Goal: Task Accomplishment & Management: Manage account settings

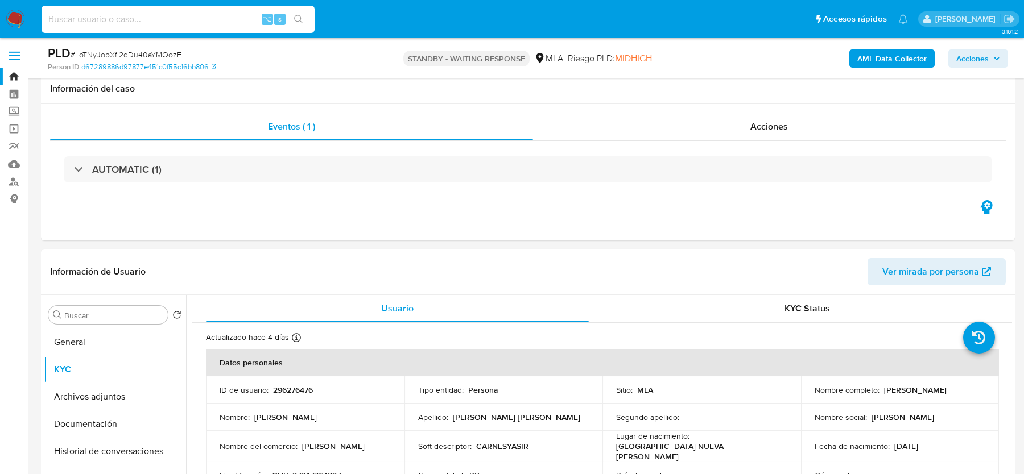
select select "10"
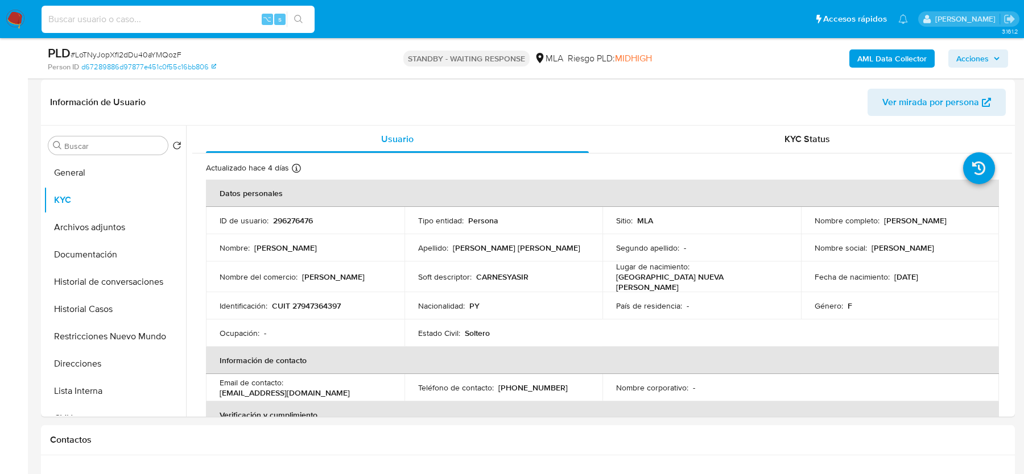
scroll to position [1013, 0]
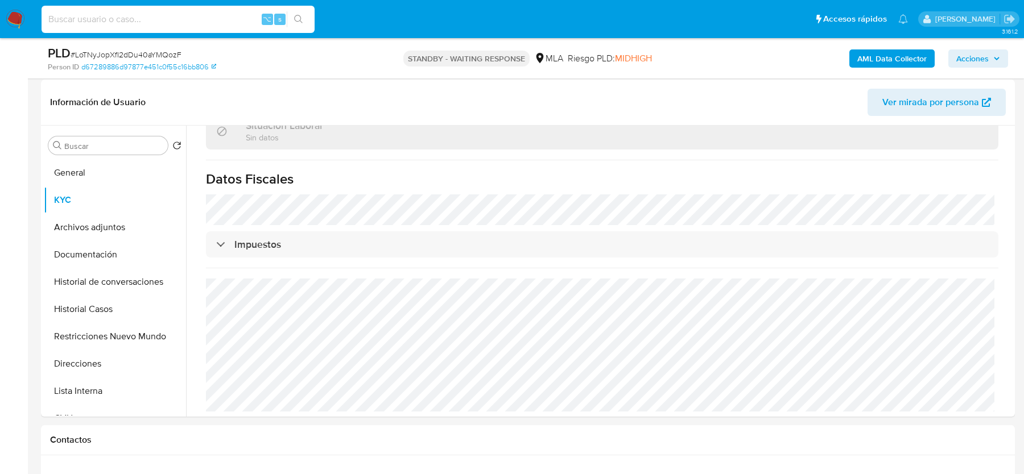
click at [16, 21] on img at bounding box center [15, 19] width 19 height 19
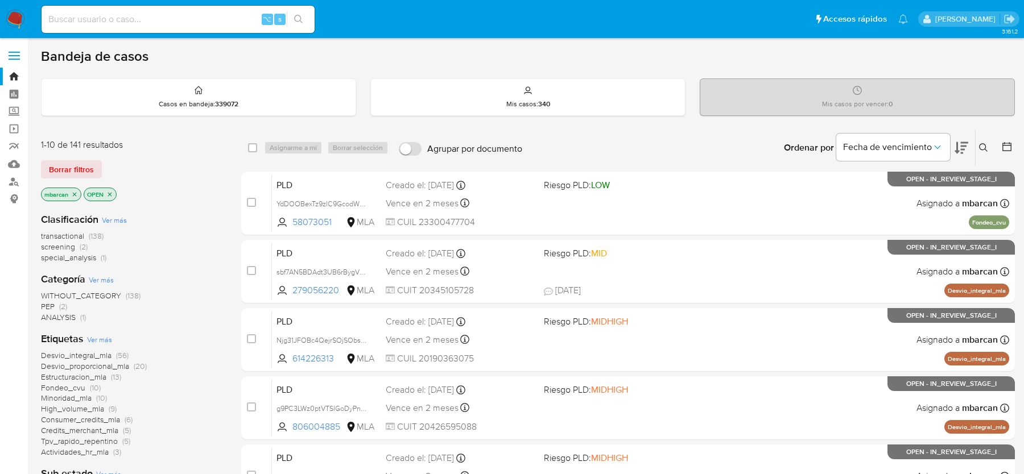
click at [982, 146] on icon at bounding box center [983, 147] width 9 height 9
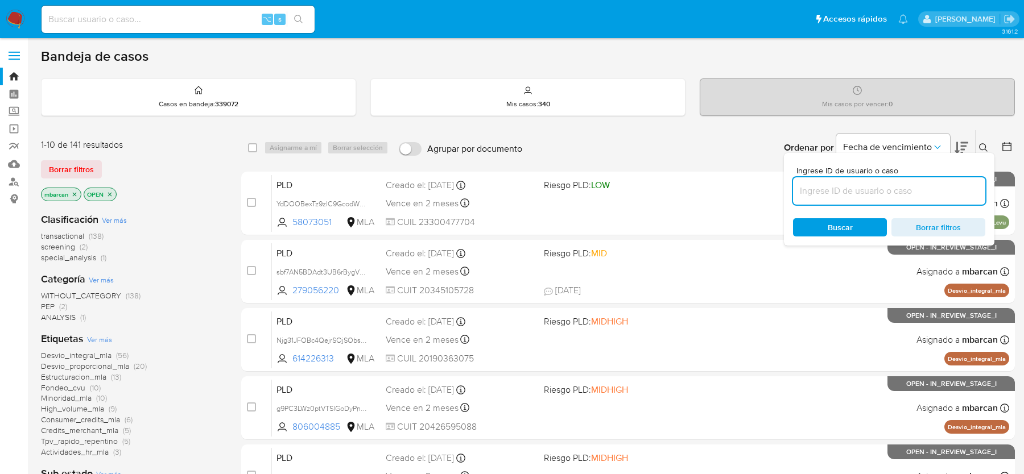
click at [864, 192] on input at bounding box center [889, 191] width 192 height 15
type input "2bm5lDYYCQ7ZivSb1F6pXZqW"
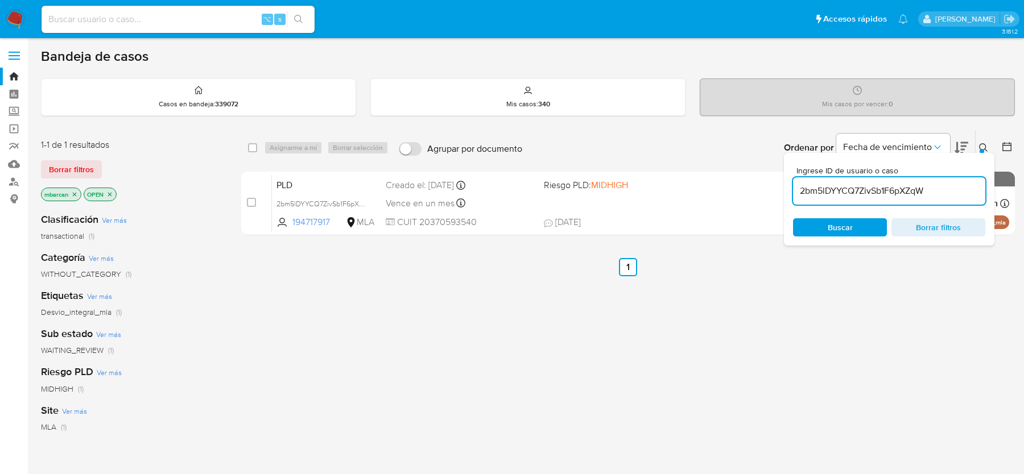
click at [984, 144] on icon at bounding box center [983, 147] width 9 height 9
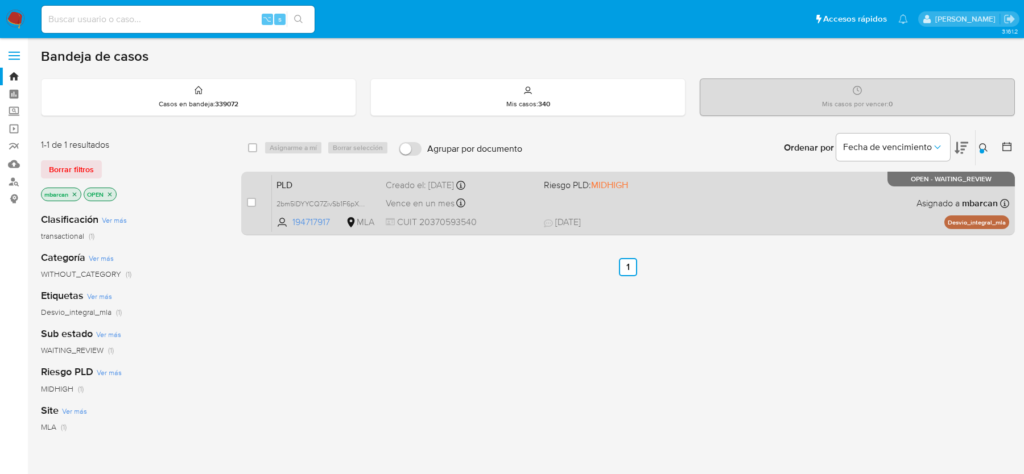
drag, startPoint x: 244, startPoint y: 203, endPoint x: 253, endPoint y: 193, distance: 13.3
click at [244, 203] on div "case-item-checkbox No es posible asignar el caso PLD 2bm5lDYYCQ7ZivSb1F6pXZqW 1…" at bounding box center [627, 204] width 773 height 64
click at [252, 200] on input "checkbox" at bounding box center [251, 202] width 9 height 9
checkbox input "true"
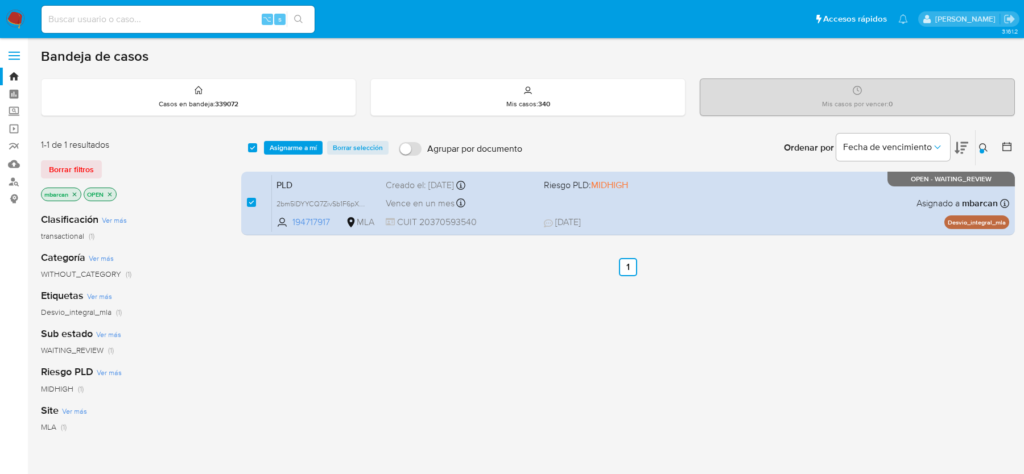
click at [271, 158] on div "select-all-cases-checkbox Asignarme a mí Borrar selección Agrupar por documento…" at bounding box center [627, 147] width 773 height 35
click at [275, 155] on div "select-all-cases-checkbox Asignarme a mí Borrar selección Agrupar por documento…" at bounding box center [627, 147] width 773 height 35
click at [283, 145] on span "Asignarme a mí" at bounding box center [293, 147] width 47 height 11
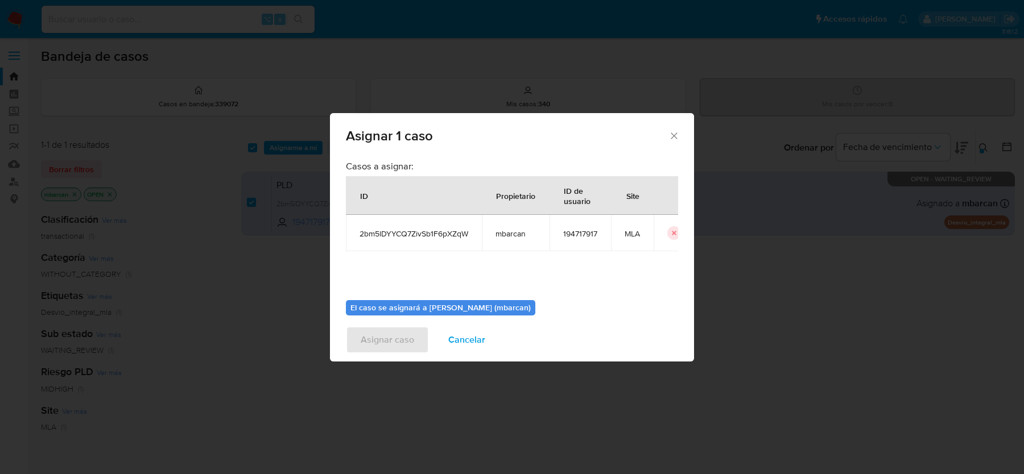
scroll to position [58, 0]
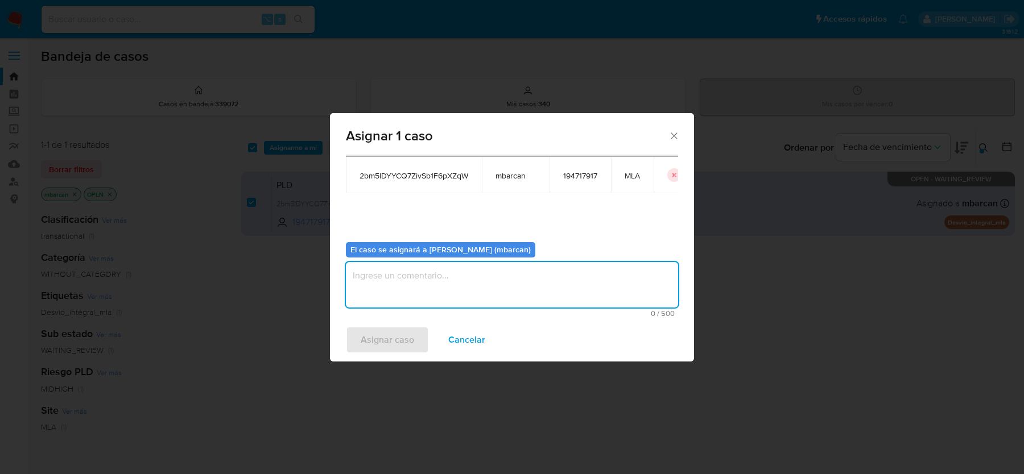
drag, startPoint x: 480, startPoint y: 263, endPoint x: 480, endPoint y: 273, distance: 10.2
click at [480, 263] on textarea "assign-modal" at bounding box center [512, 284] width 332 height 45
type textarea "análisis"
click at [365, 332] on span "Asignar caso" at bounding box center [387, 340] width 53 height 25
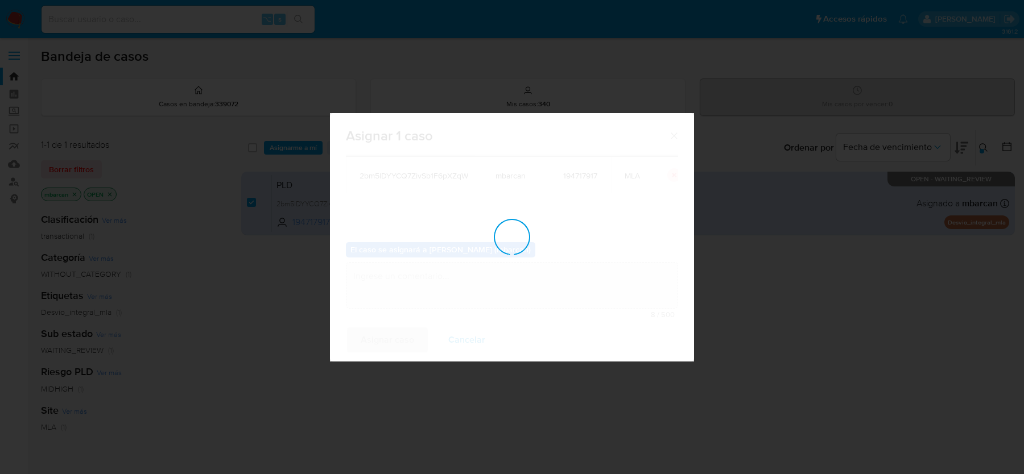
checkbox input "false"
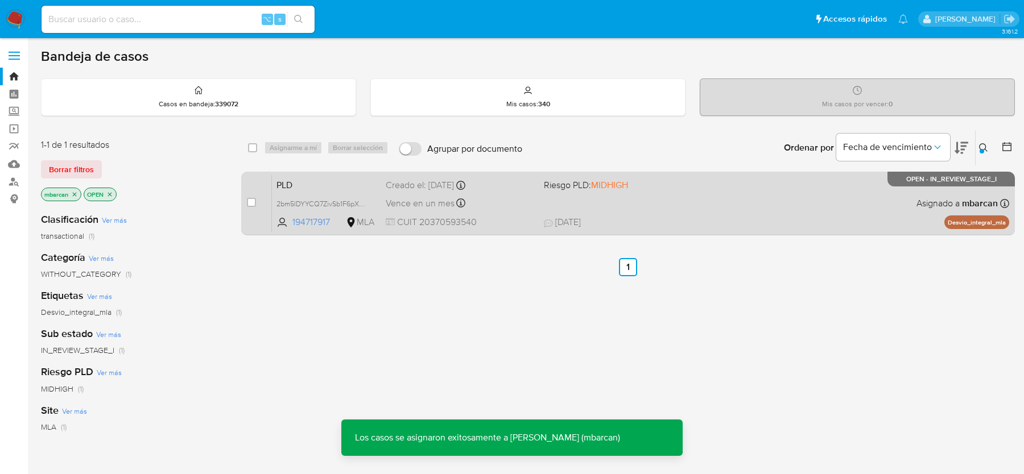
click at [341, 177] on span "PLD" at bounding box center [326, 184] width 100 height 15
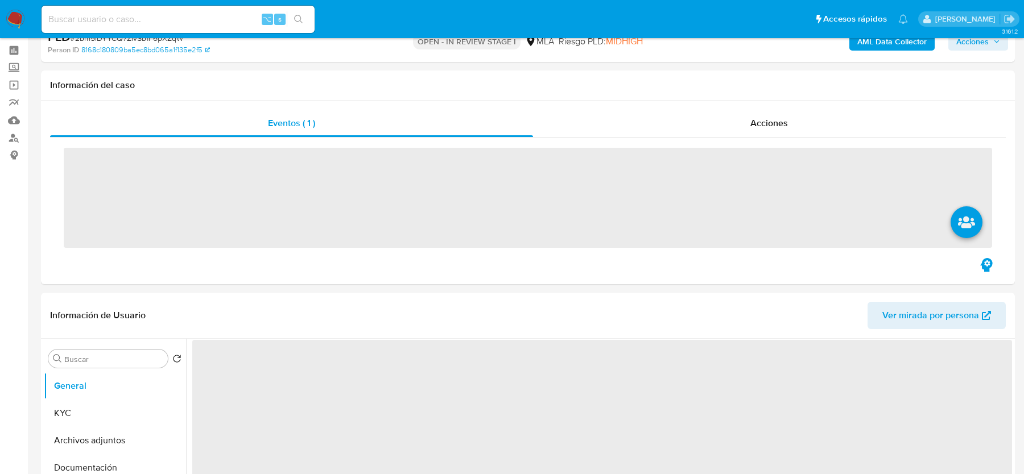
scroll to position [57, 0]
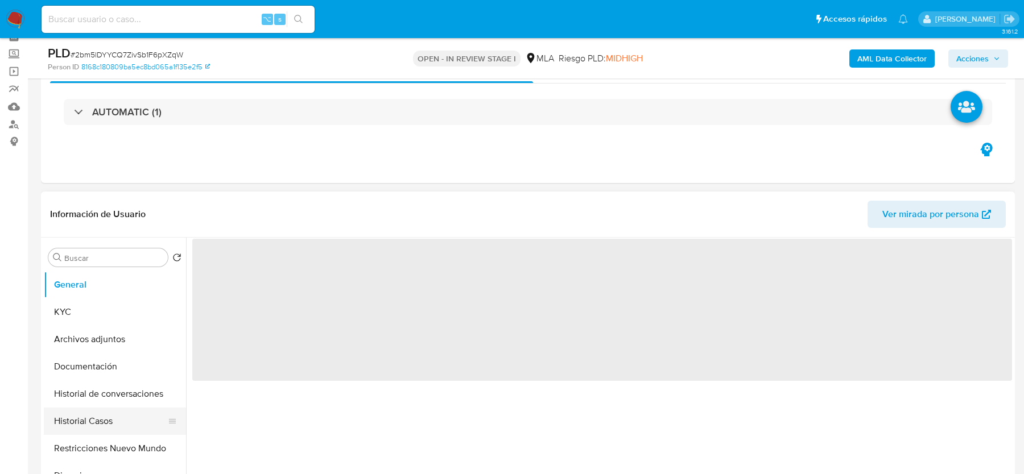
click at [88, 416] on button "Historial Casos" at bounding box center [110, 421] width 133 height 27
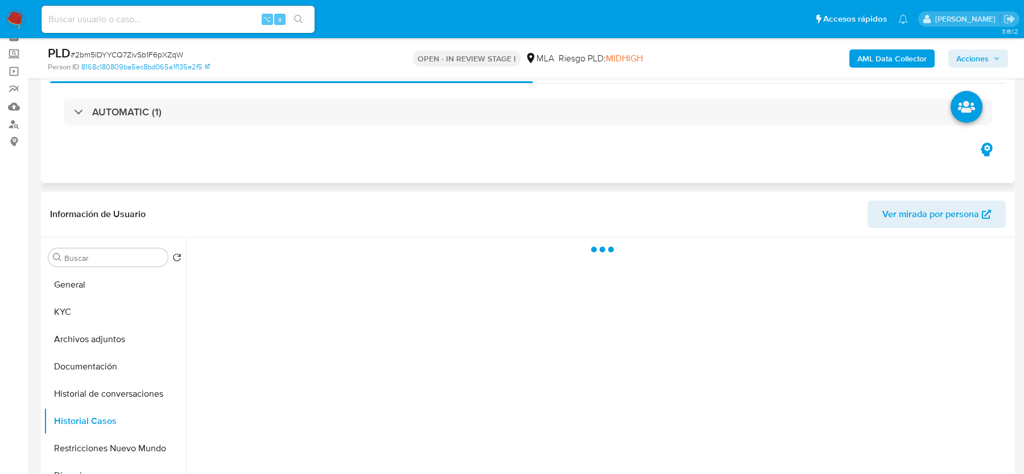
select select "10"
click at [173, 52] on span "# 2bm5lDYYCQ7ZivSb1F6pXZqW" at bounding box center [127, 54] width 113 height 11
copy span "2bm5lDYYCQ7ZivSb1F6pXZqW"
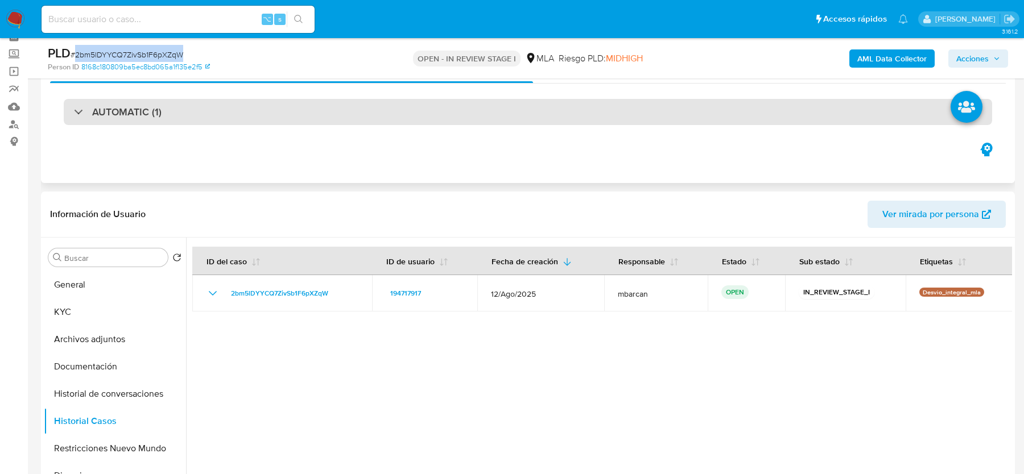
copy span "2bm5lDYYCQ7ZivSb1F6pXZqW"
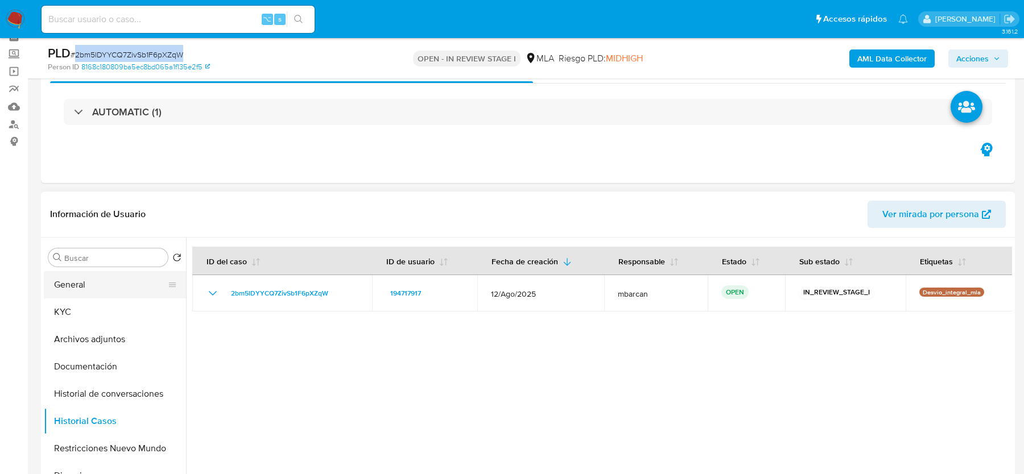
click at [83, 291] on button "General" at bounding box center [110, 284] width 133 height 27
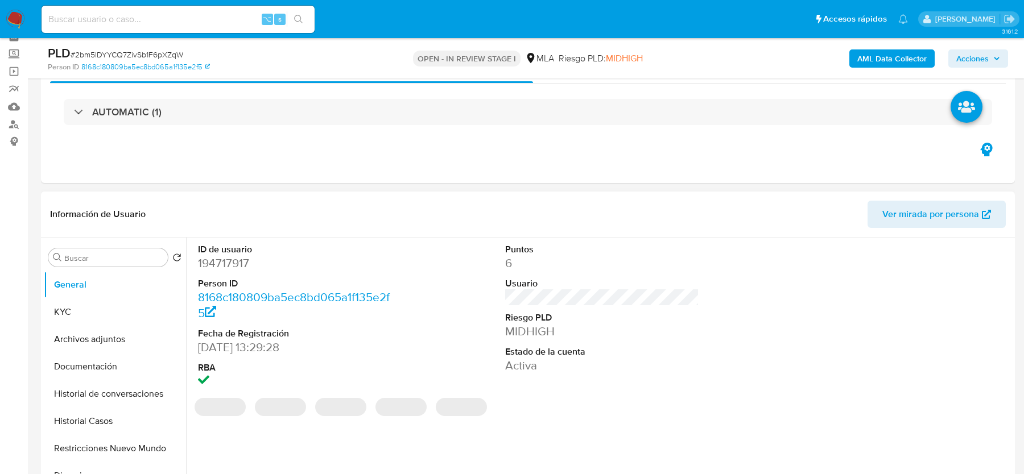
click at [225, 259] on dd "194717917" at bounding box center [294, 263] width 193 height 16
copy dd "194717917"
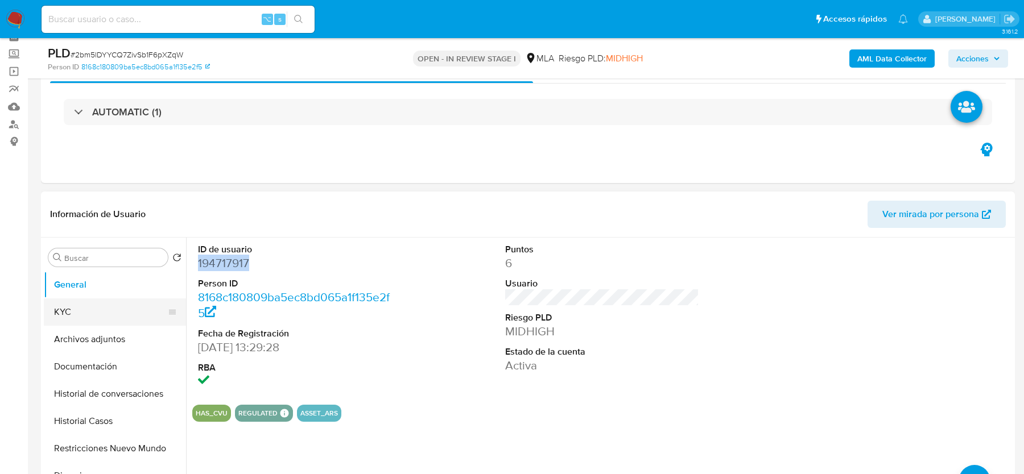
click at [81, 299] on button "KYC" at bounding box center [110, 312] width 133 height 27
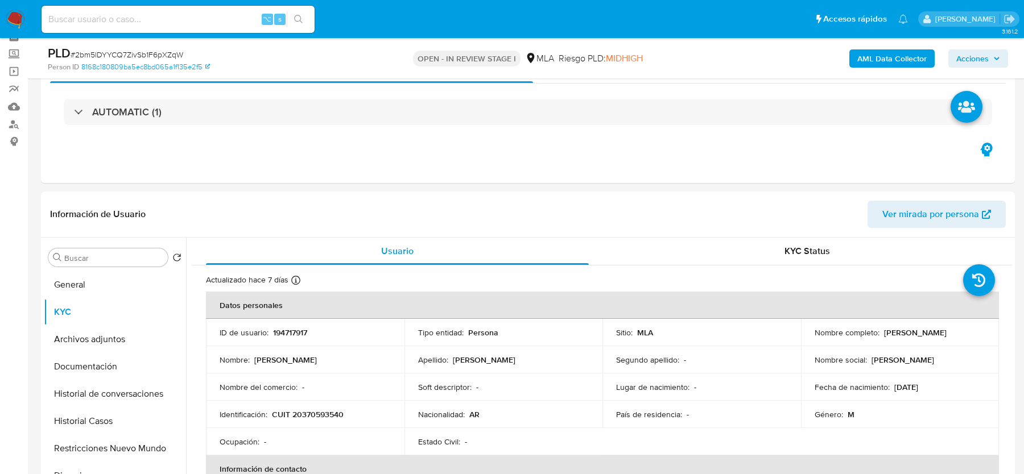
click at [871, 60] on b "AML Data Collector" at bounding box center [891, 58] width 69 height 18
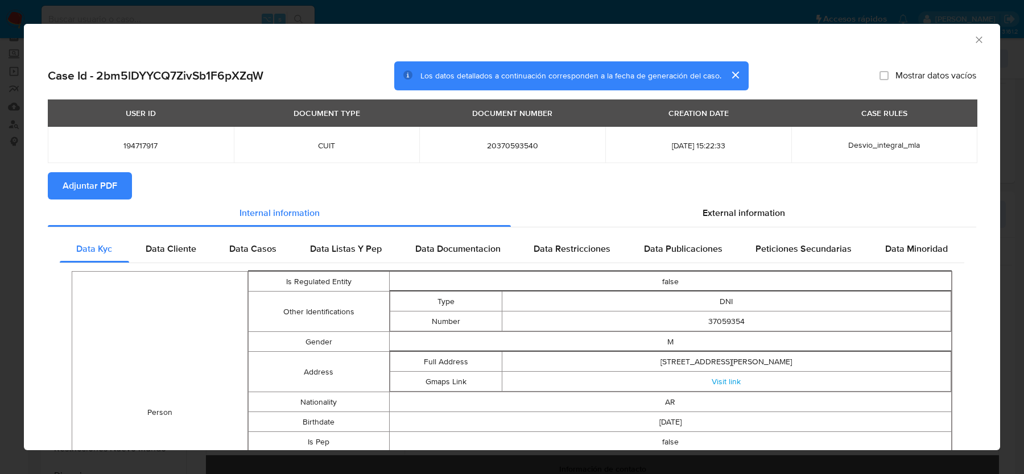
click at [91, 186] on span "Adjuntar PDF" at bounding box center [90, 185] width 55 height 25
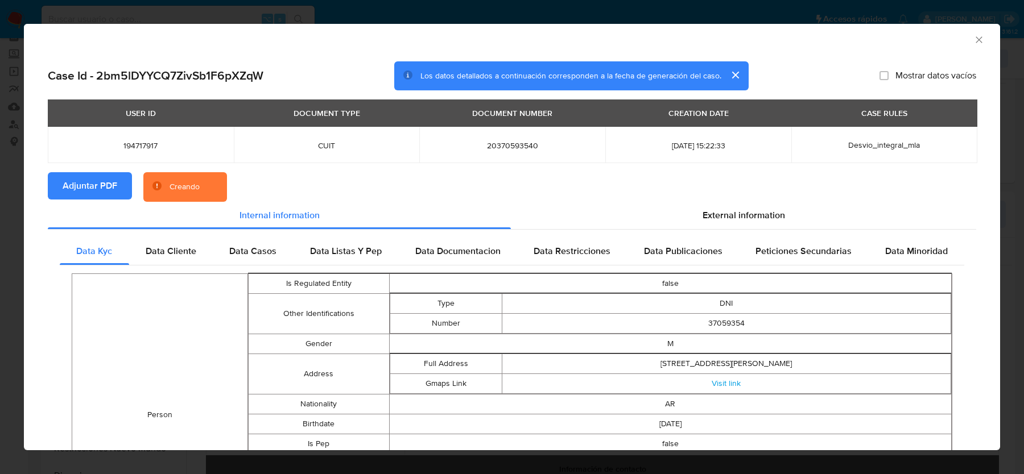
click at [782, 187] on section "Adjuntar PDF Creando" at bounding box center [512, 187] width 928 height 30
click at [766, 213] on span "External information" at bounding box center [743, 215] width 82 height 13
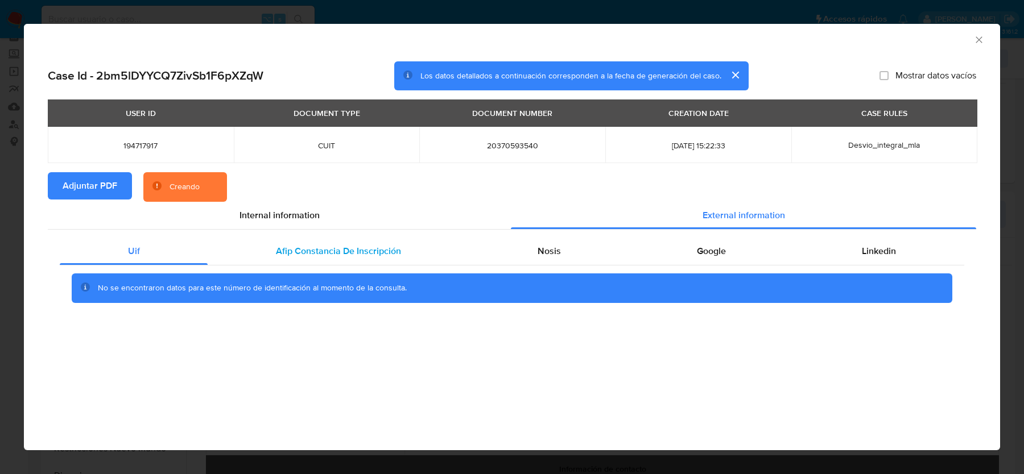
click at [431, 249] on div "Afip Constancia De Inscripción" at bounding box center [338, 251] width 261 height 27
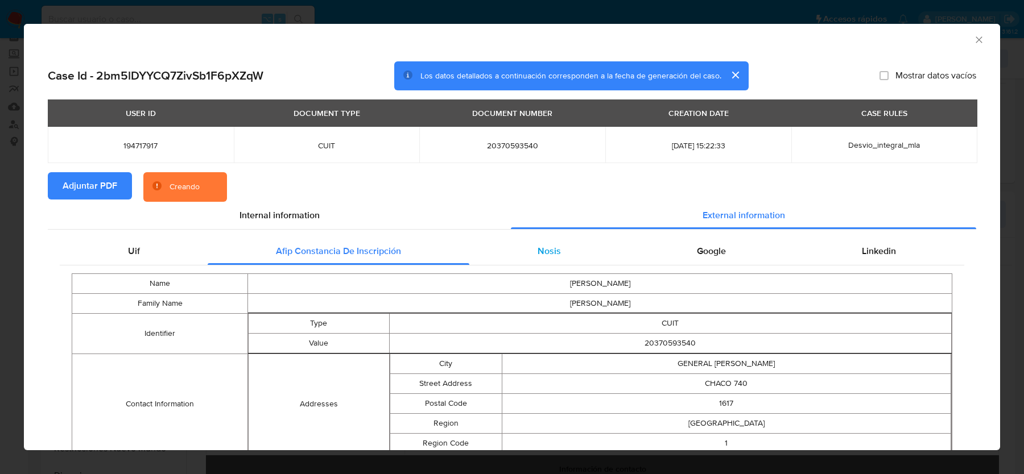
scroll to position [62, 0]
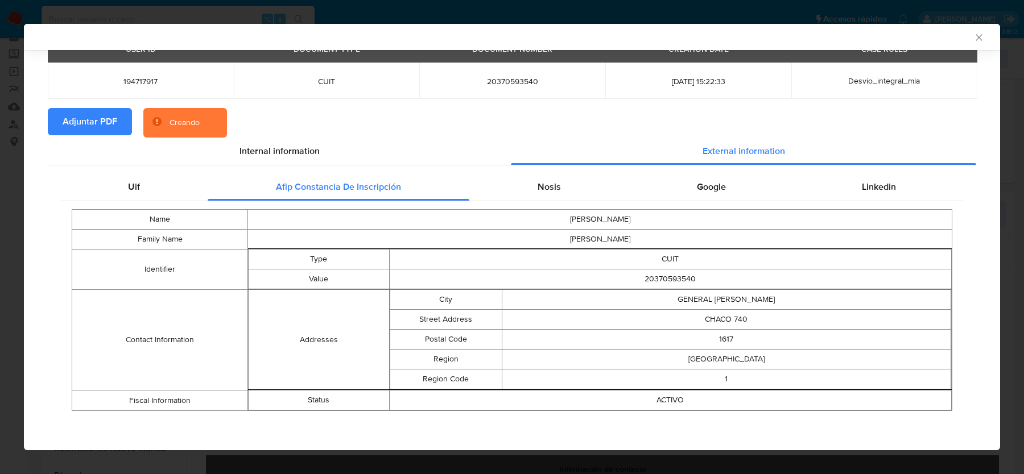
click at [570, 204] on div "Name ALEJANDRO DANIEL Family Name BERON Identifier Type CUIT Value 20370593540 …" at bounding box center [512, 310] width 904 height 218
click at [570, 188] on div "Nosis" at bounding box center [548, 186] width 159 height 27
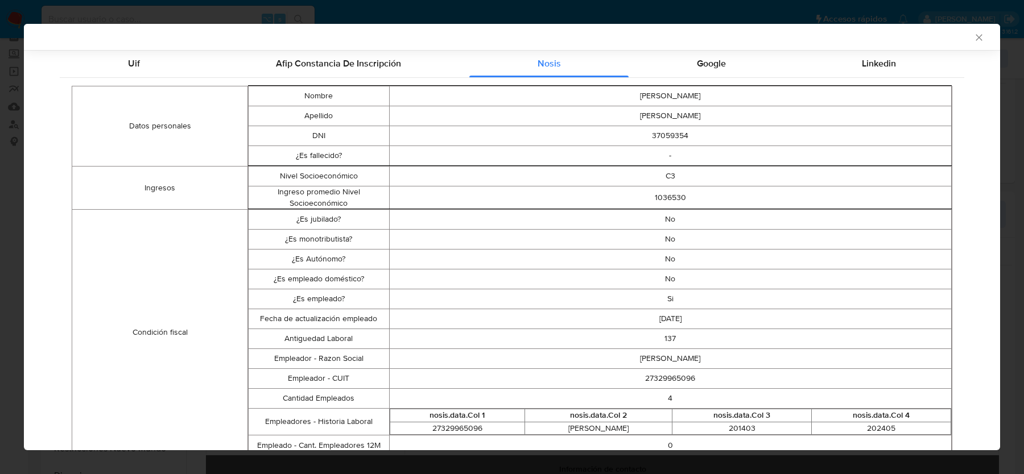
scroll to position [188, 0]
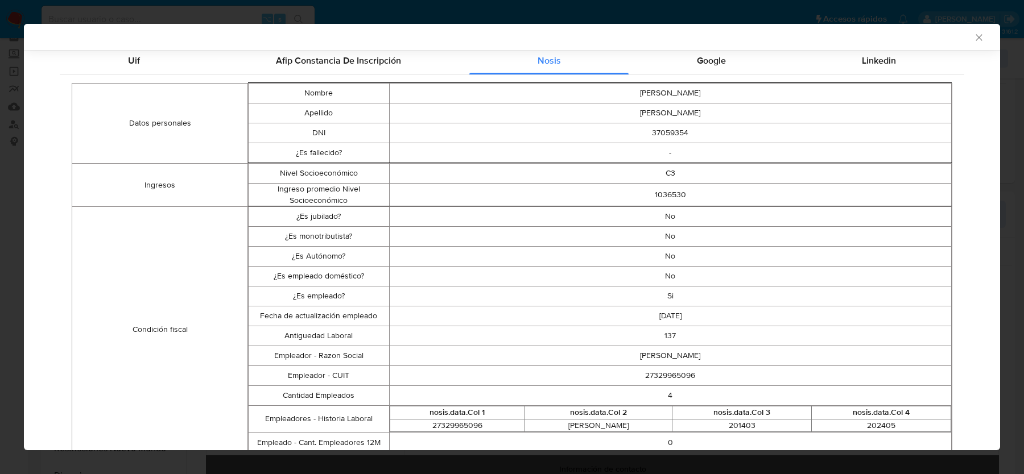
click at [652, 375] on td "27329965096" at bounding box center [670, 376] width 562 height 20
copy td "27329965096"
click at [978, 39] on icon "Cerrar ventana" at bounding box center [978, 37] width 11 height 11
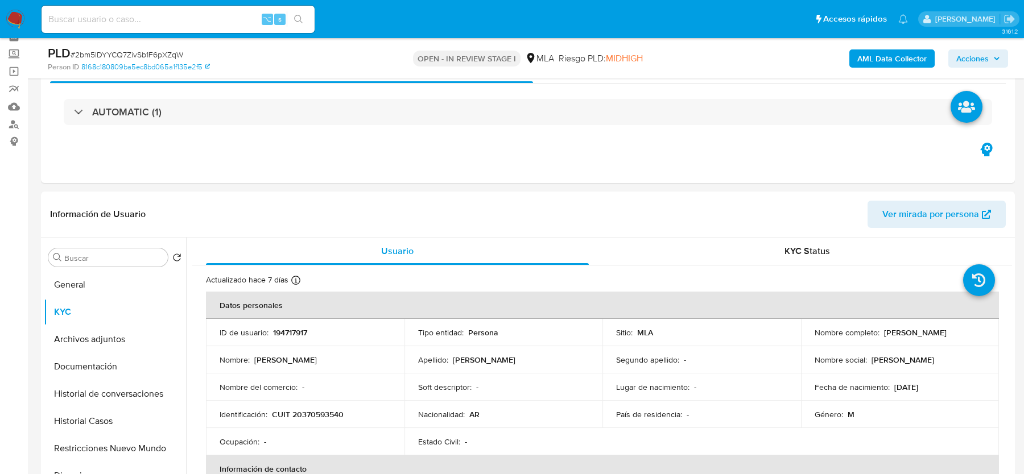
click at [885, 61] on b "AML Data Collector" at bounding box center [891, 58] width 69 height 18
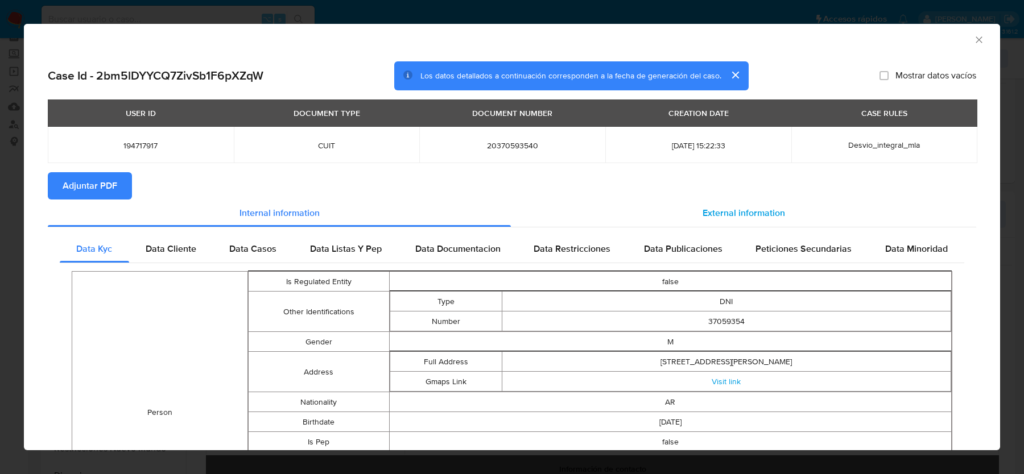
click at [741, 219] on span "External information" at bounding box center [743, 212] width 82 height 13
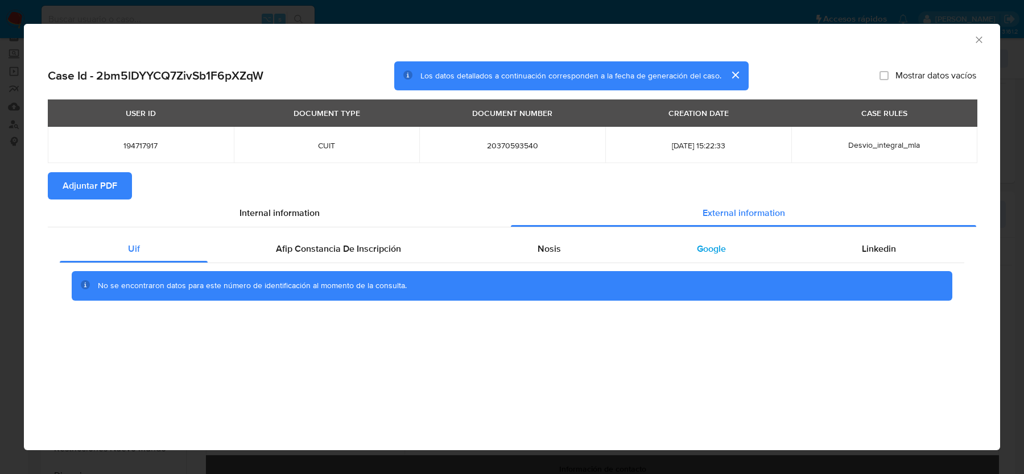
click at [676, 257] on div "Google" at bounding box center [710, 248] width 165 height 27
click at [843, 258] on div "Linkedin" at bounding box center [879, 248] width 170 height 27
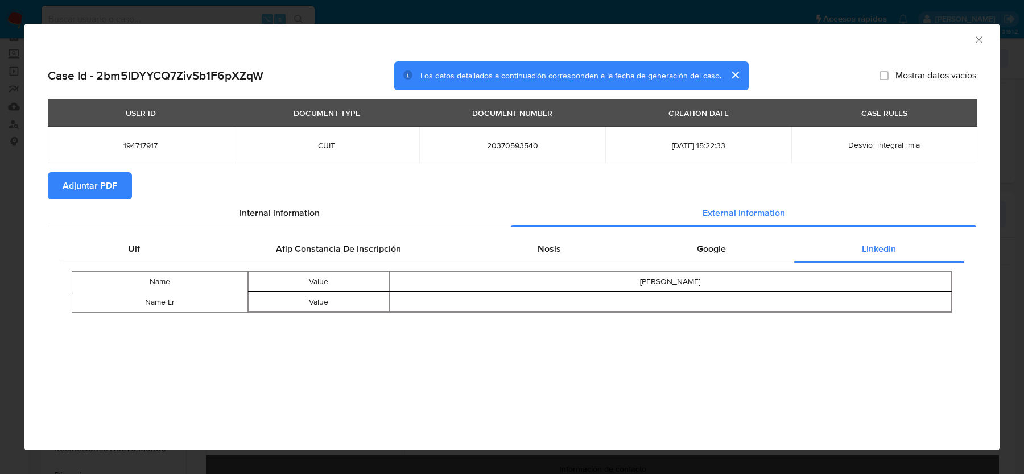
click at [971, 41] on div "AML Data Collector" at bounding box center [502, 38] width 941 height 13
click at [982, 36] on icon "Cerrar ventana" at bounding box center [978, 39] width 11 height 11
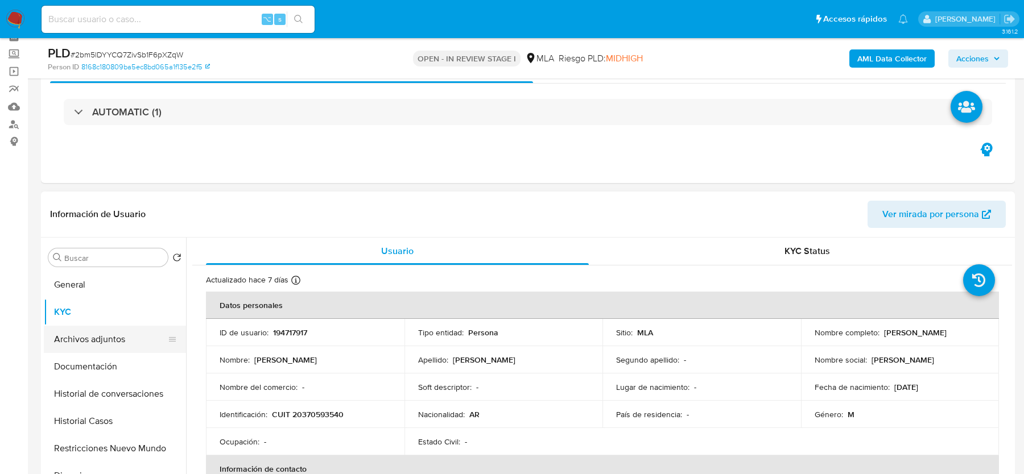
click at [104, 344] on button "Archivos adjuntos" at bounding box center [110, 339] width 133 height 27
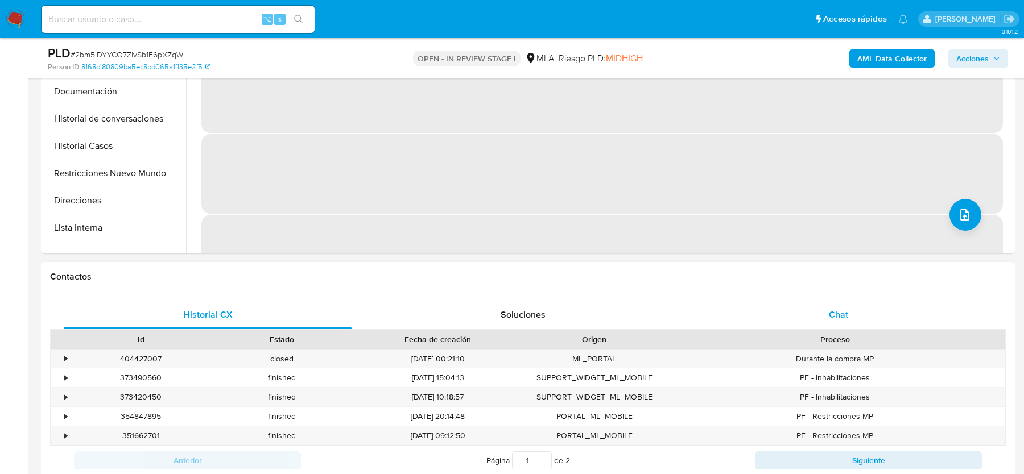
click at [838, 315] on span "Chat" at bounding box center [838, 314] width 19 height 13
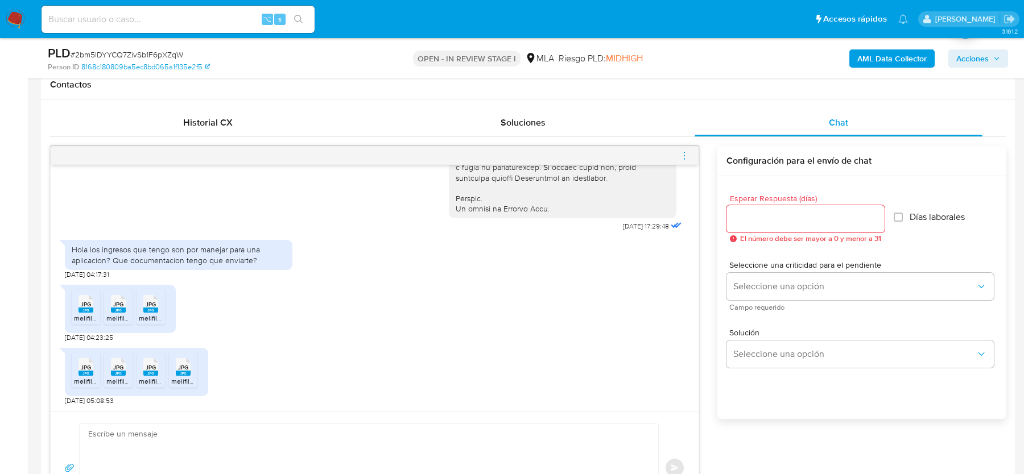
scroll to position [540, 0]
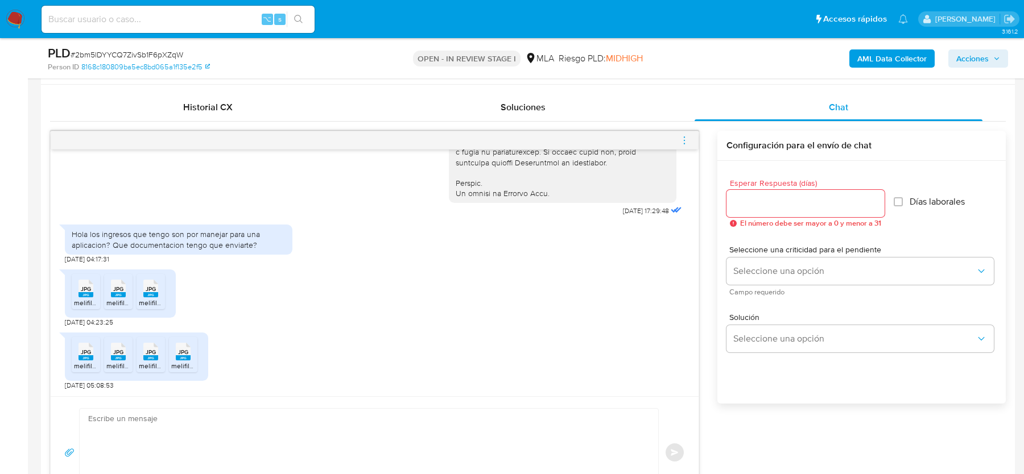
click at [79, 293] on rect at bounding box center [85, 294] width 15 height 5
click at [114, 293] on rect at bounding box center [118, 294] width 15 height 5
click at [151, 290] on span "JPG" at bounding box center [151, 288] width 10 height 7
click at [84, 355] on rect at bounding box center [85, 357] width 15 height 5
click at [109, 355] on div "JPG JPG" at bounding box center [118, 350] width 24 height 22
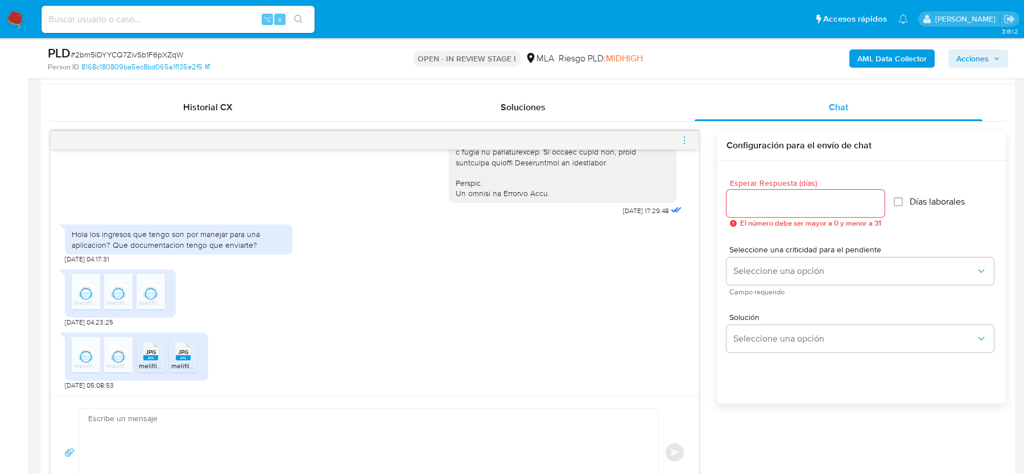
click at [146, 355] on rect at bounding box center [150, 357] width 15 height 5
click at [189, 355] on rect at bounding box center [183, 357] width 15 height 5
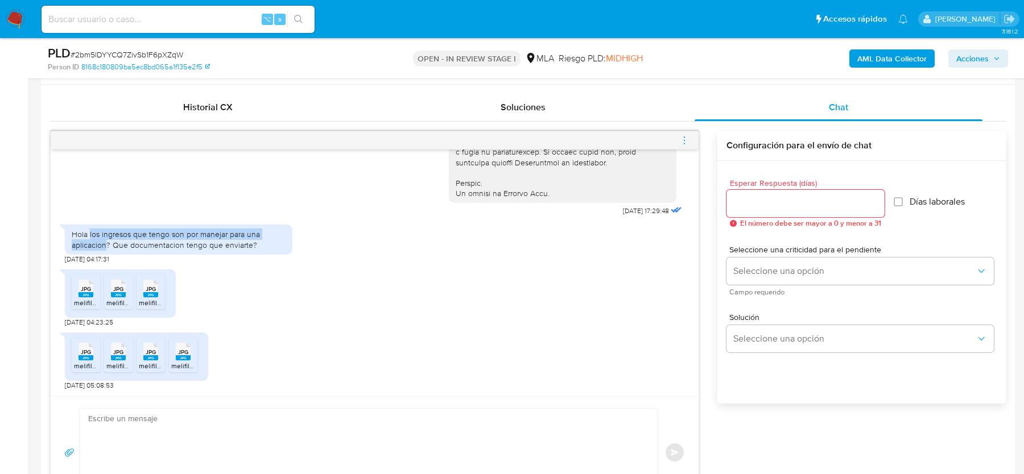
drag, startPoint x: 90, startPoint y: 234, endPoint x: 107, endPoint y: 242, distance: 18.8
click at [107, 242] on div "Hola los ingresos que tengo son por manejar para una aplicacion? Que documentac…" at bounding box center [179, 239] width 214 height 20
copy div "los ingresos que tengo son por manejar para una aplicacion"
click at [173, 421] on textarea at bounding box center [366, 453] width 556 height 88
paste textarea "Hola, Gracias por tu respuesta. Al respecto, ¿podrías enviarnos lo siguiente? 1…"
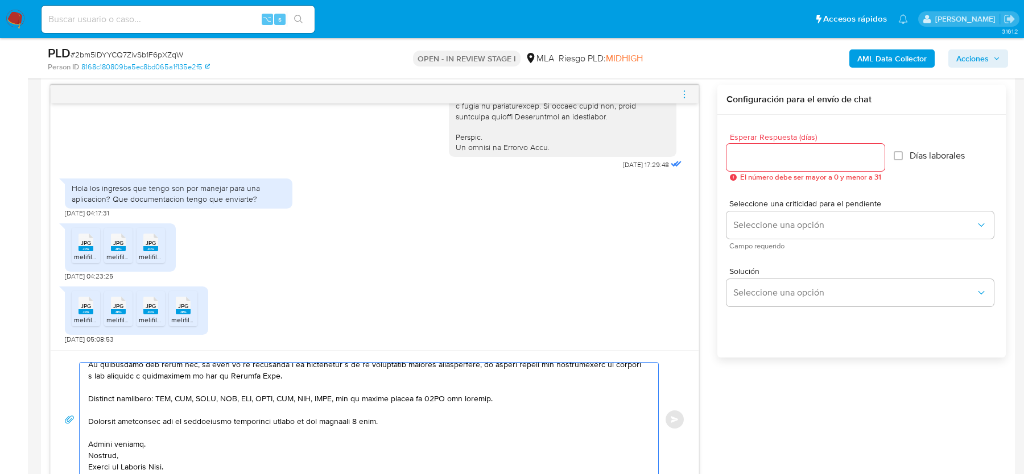
scroll to position [167, 0]
type textarea "Hola, Gracias por tu respuesta. Al respecto, ¿podrías enviarnos lo siguiente? 1…"
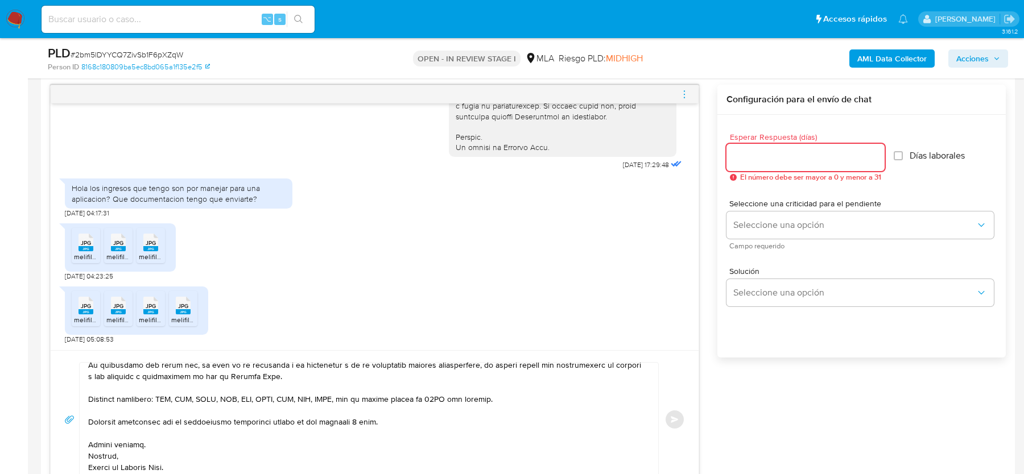
click at [751, 155] on input "Esperar Respuesta (días)" at bounding box center [805, 157] width 158 height 15
type input "2"
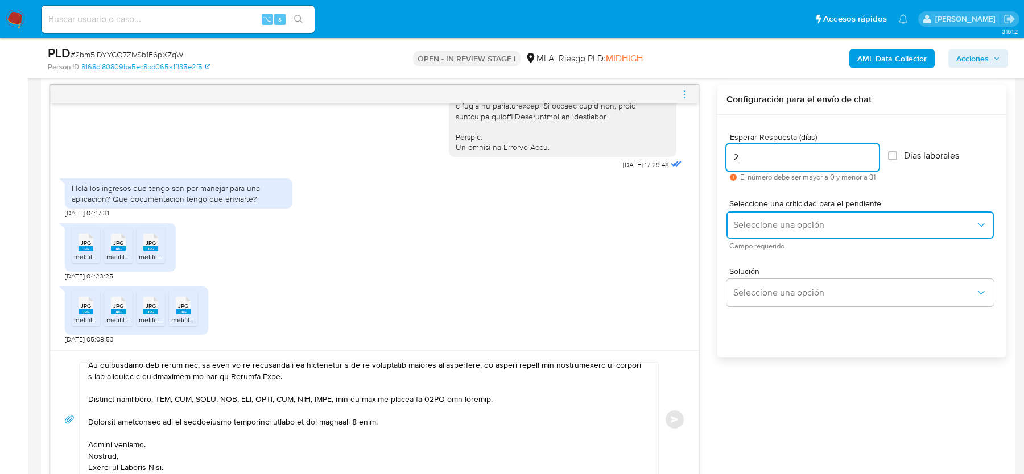
click at [755, 230] on button "Seleccione una opción" at bounding box center [859, 225] width 267 height 27
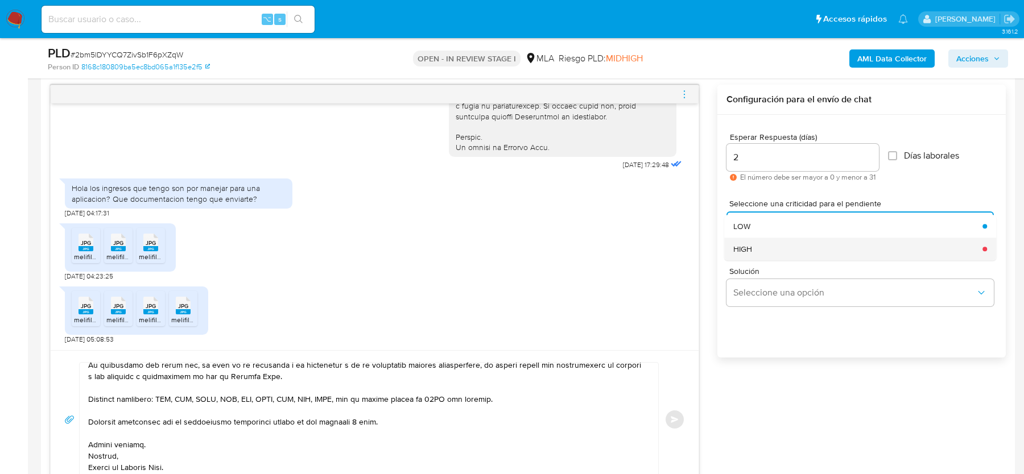
click at [753, 258] on div "HIGH" at bounding box center [854, 249] width 242 height 23
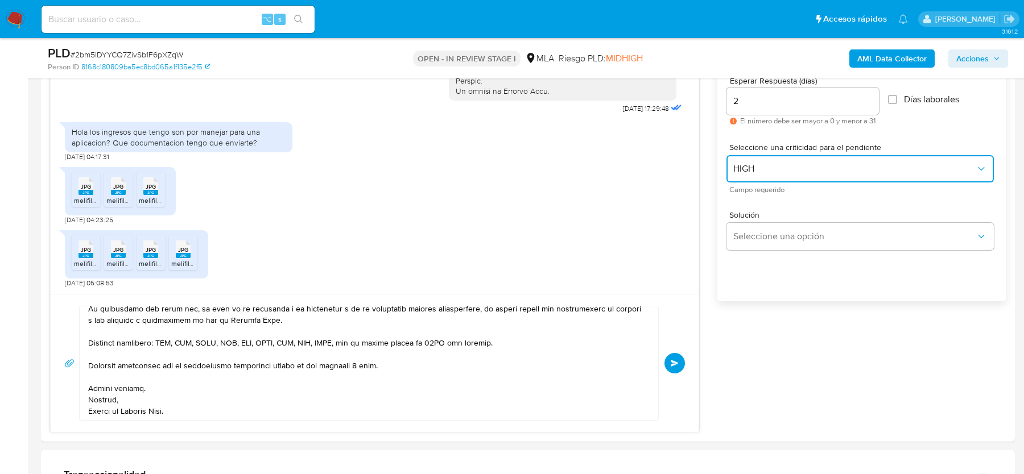
scroll to position [641, 0]
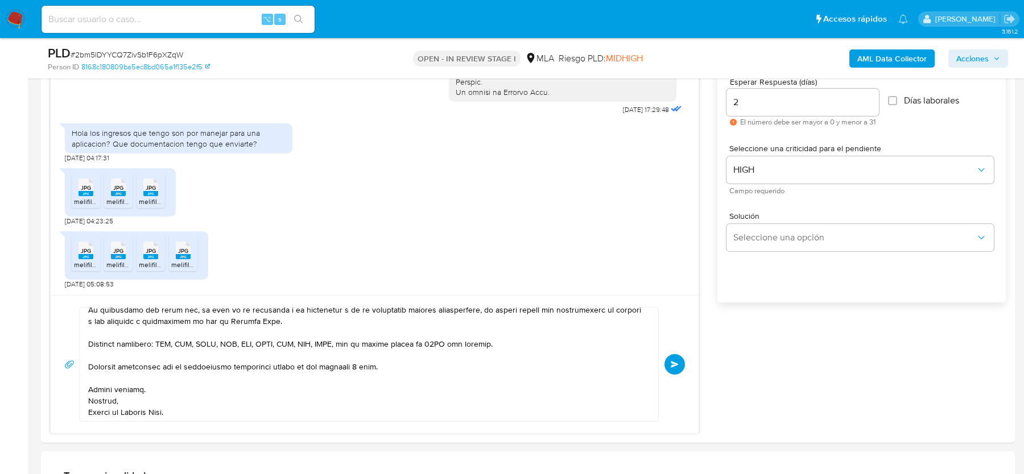
click at [680, 366] on button "Enviar" at bounding box center [674, 364] width 20 height 20
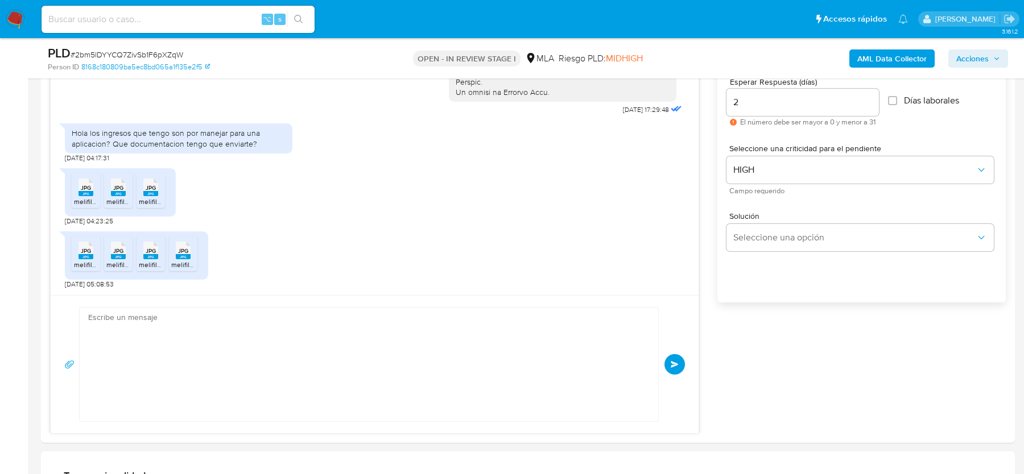
scroll to position [985, 0]
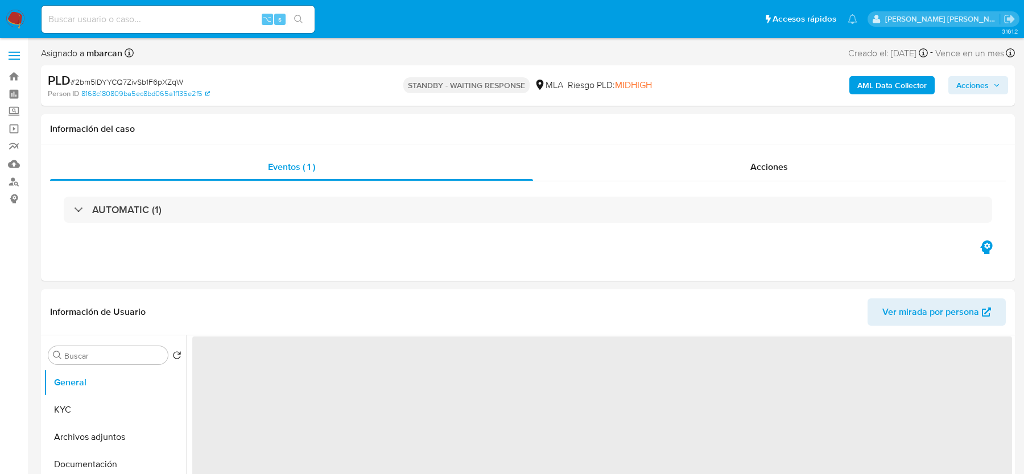
select select "10"
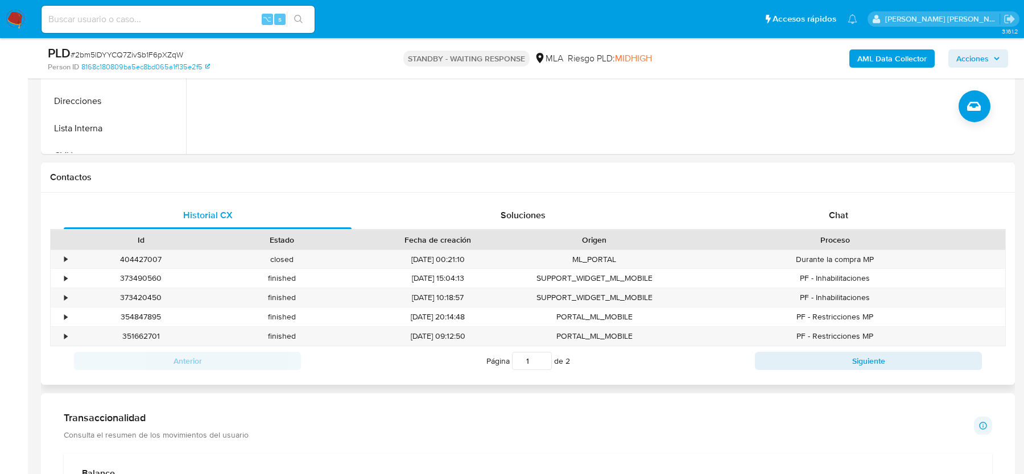
scroll to position [462, 0]
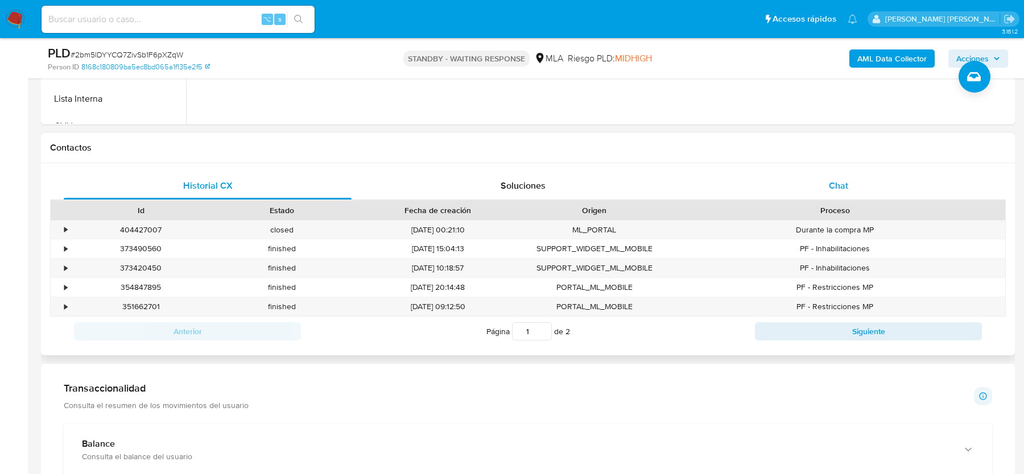
click at [830, 183] on span "Chat" at bounding box center [838, 185] width 19 height 13
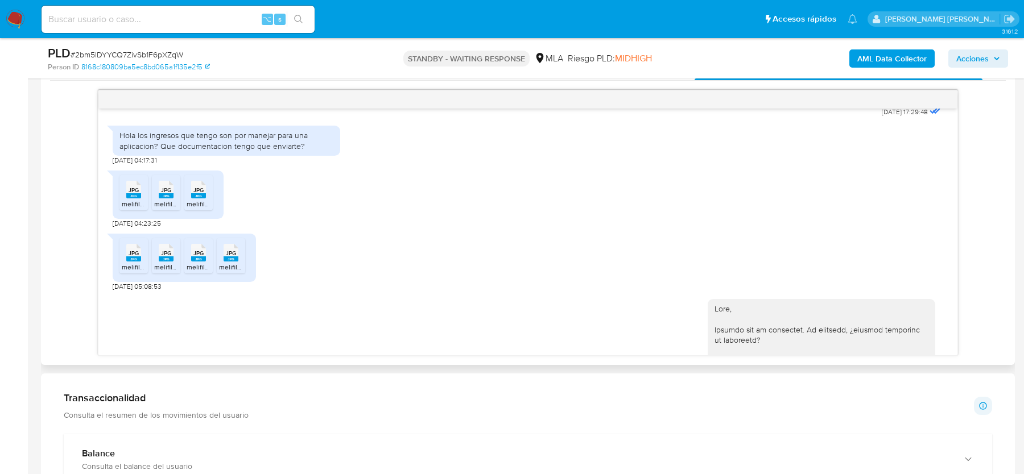
scroll to position [520, 0]
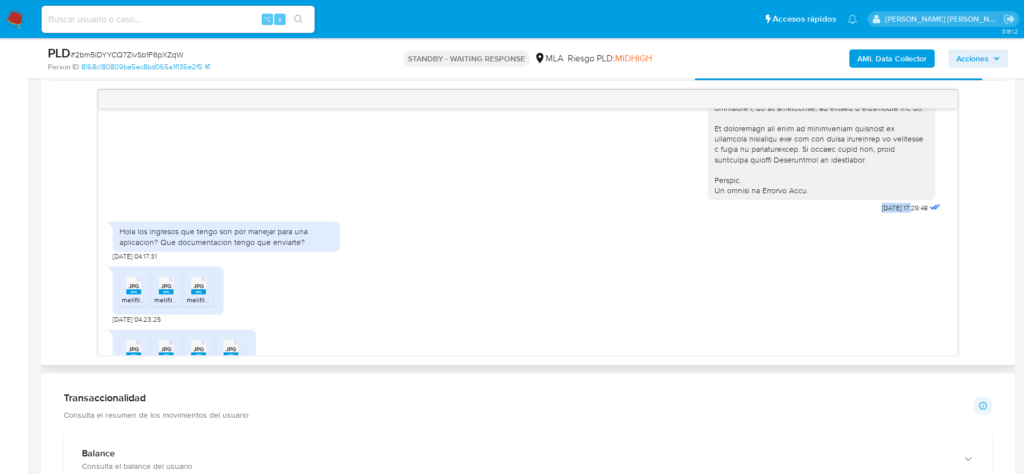
drag, startPoint x: 864, startPoint y: 225, endPoint x: 902, endPoint y: 226, distance: 38.1
copy span "18/08/2025"
drag, startPoint x: 138, startPoint y: 253, endPoint x: 152, endPoint y: 263, distance: 17.7
click at [152, 247] on div "Hola los ingresos que tengo son por manejar para una aplicacion? Que documentac…" at bounding box center [226, 236] width 214 height 20
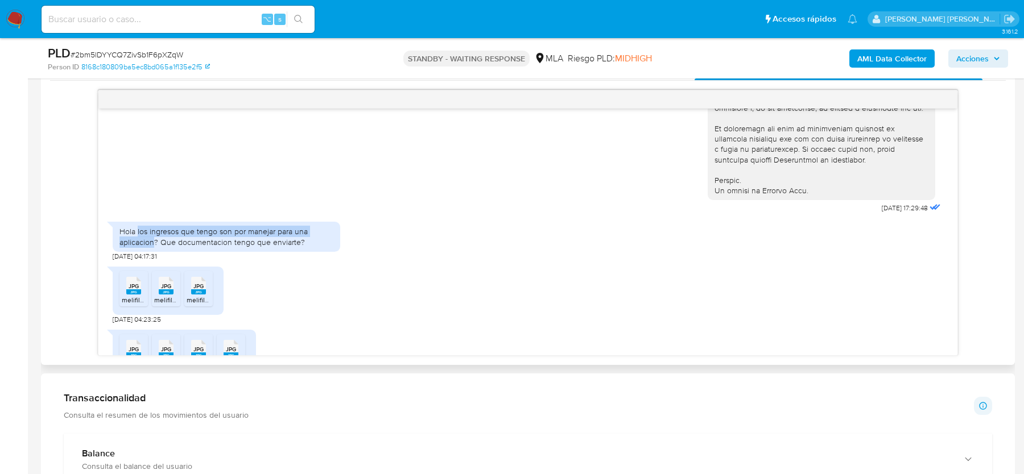
copy div "los ingresos que tengo son por manejar para una aplicacion"
click at [16, 19] on img at bounding box center [15, 19] width 19 height 19
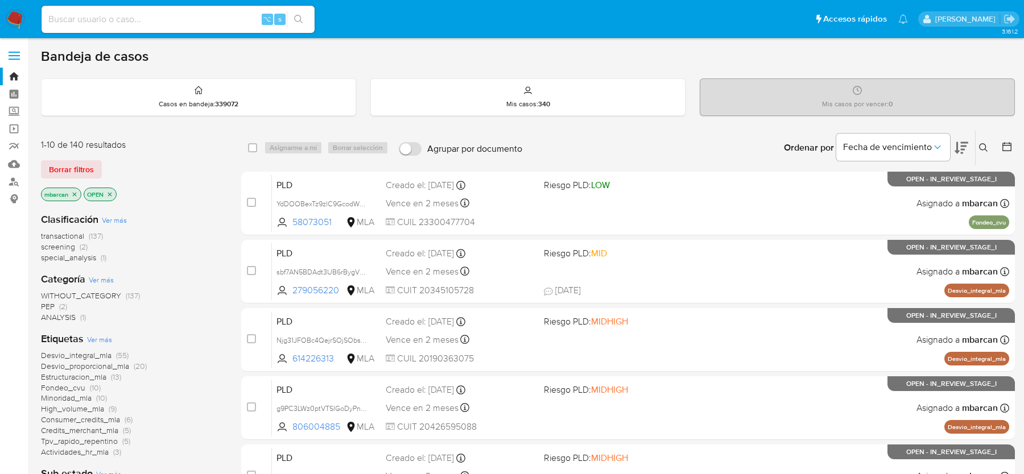
click at [985, 149] on icon at bounding box center [983, 147] width 9 height 9
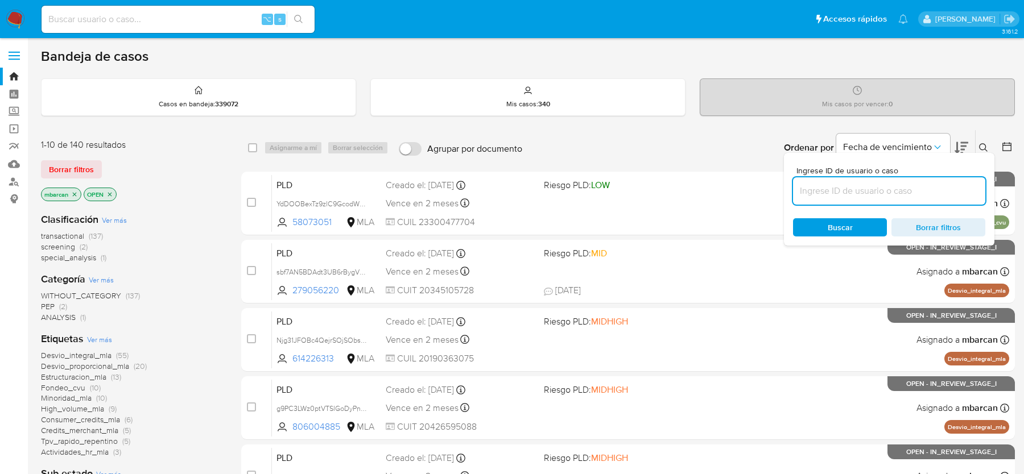
click at [903, 184] on input at bounding box center [889, 191] width 192 height 15
type input "8YKhrDLCkVadBugFbXF8YO9h"
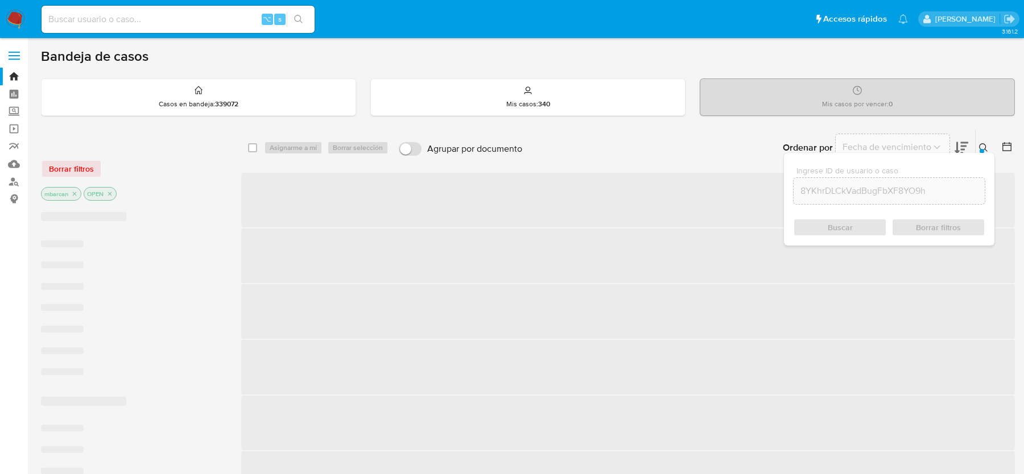
click at [980, 158] on div "Ingrese ID de usuario o caso 8YKhrDLCkVadBugFbXF8YO9h Buscar Borrar filtros" at bounding box center [889, 199] width 210 height 93
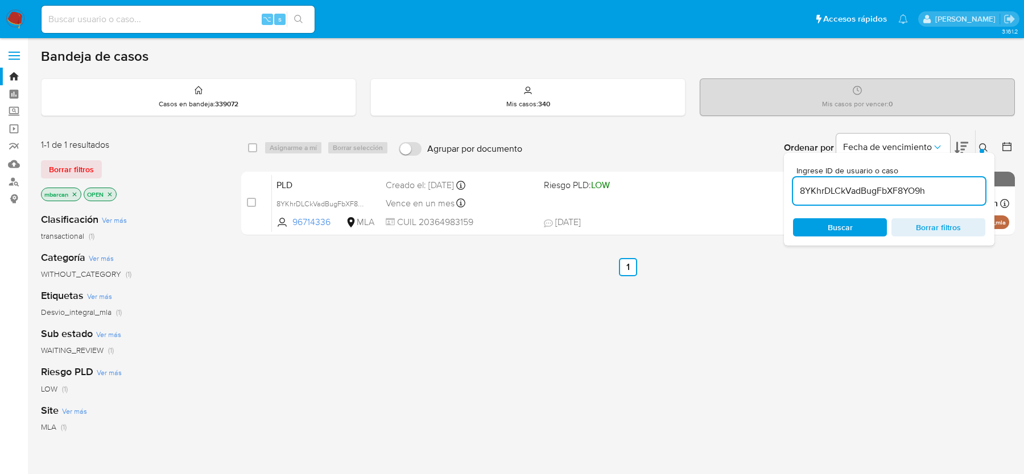
click at [981, 146] on icon at bounding box center [983, 147] width 9 height 9
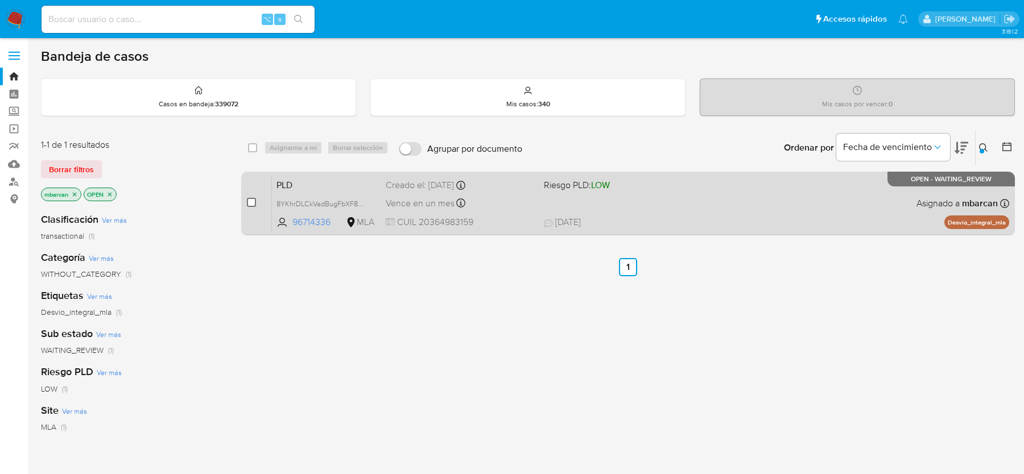
click at [247, 198] on input "checkbox" at bounding box center [251, 202] width 9 height 9
checkbox input "true"
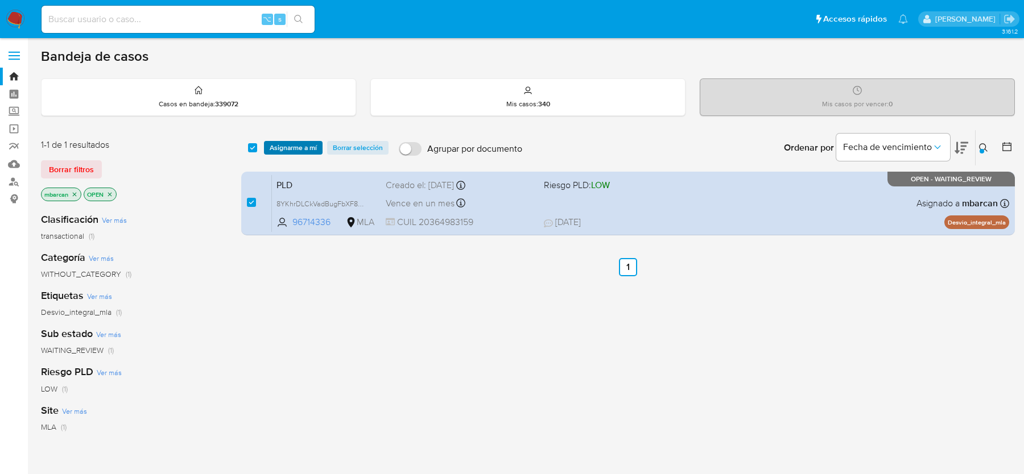
click at [288, 149] on span "Asignarme a mí" at bounding box center [293, 147] width 47 height 11
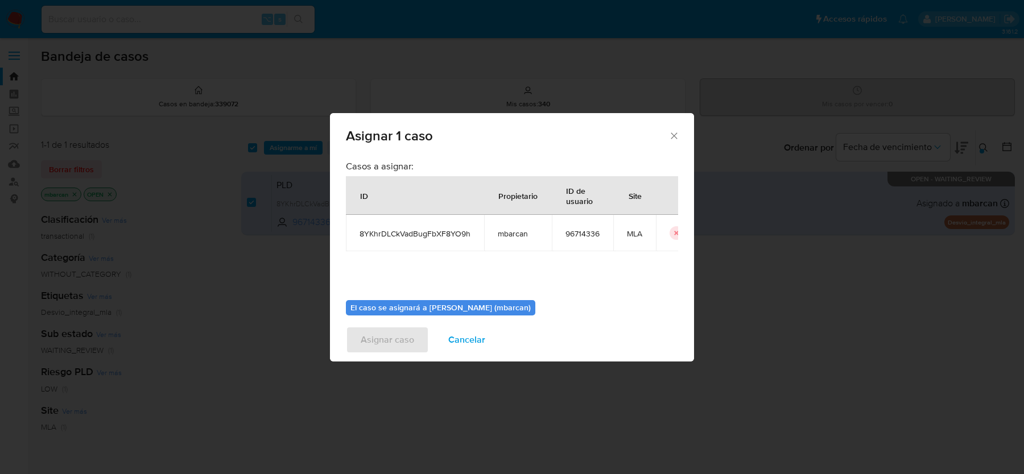
scroll to position [58, 0]
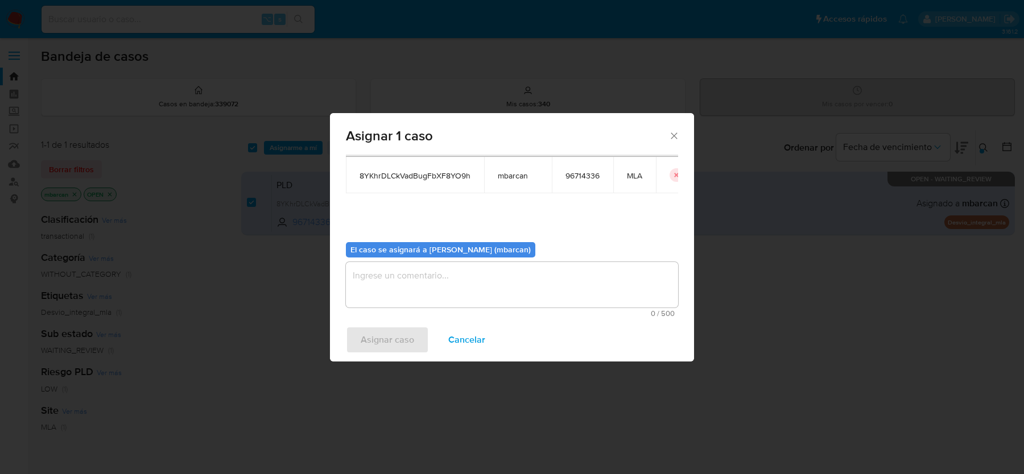
click at [534, 285] on textarea "assign-modal" at bounding box center [512, 284] width 332 height 45
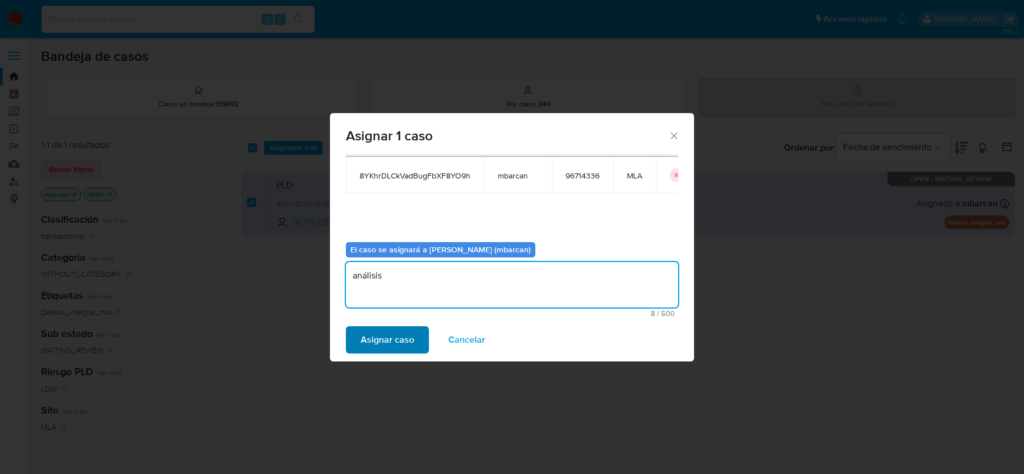
type textarea "análisis"
click at [393, 337] on span "Asignar caso" at bounding box center [387, 340] width 53 height 25
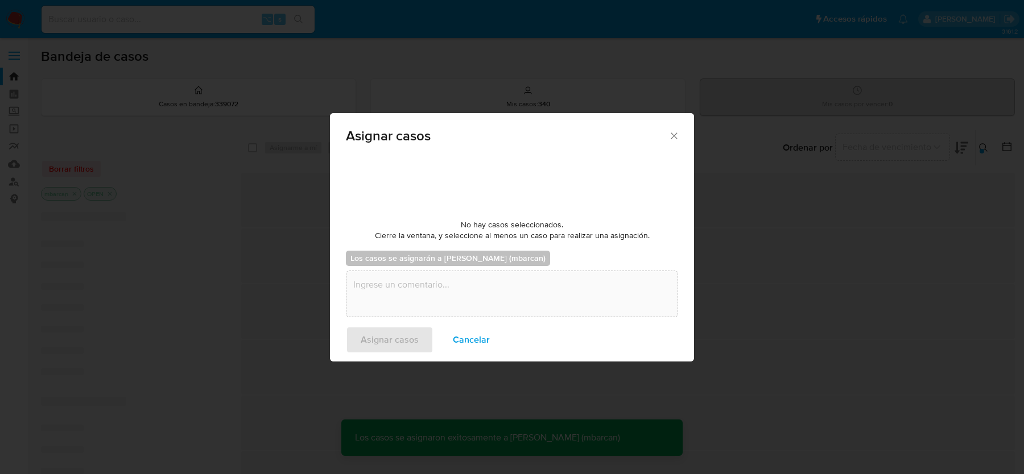
checkbox input "false"
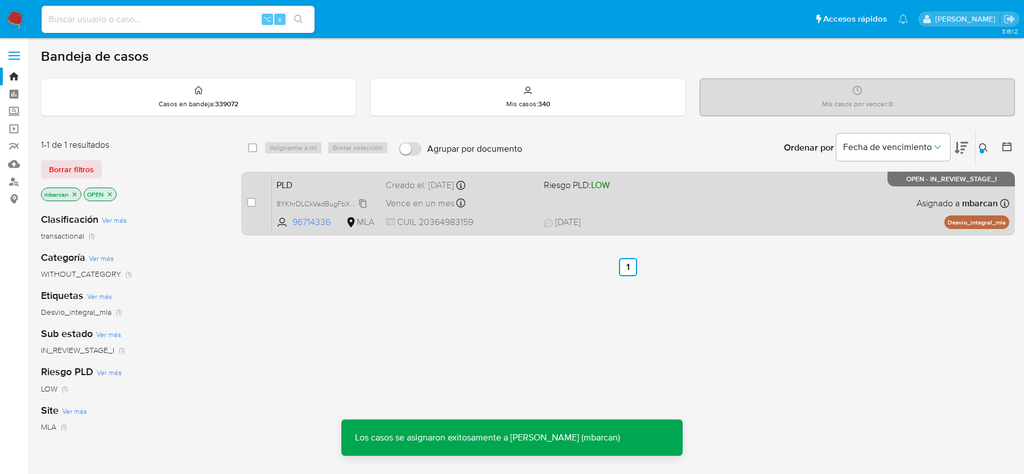
click at [283, 198] on span "8YKhrDLCkVadBugFbXF8YO9h" at bounding box center [325, 203] width 99 height 13
click at [315, 175] on div "PLD 8YKhrDLCkVadBugFbXF8YO9h Copiado Copiado 96714336 MLA Riesgo PLD: LOW Cread…" at bounding box center [640, 203] width 737 height 57
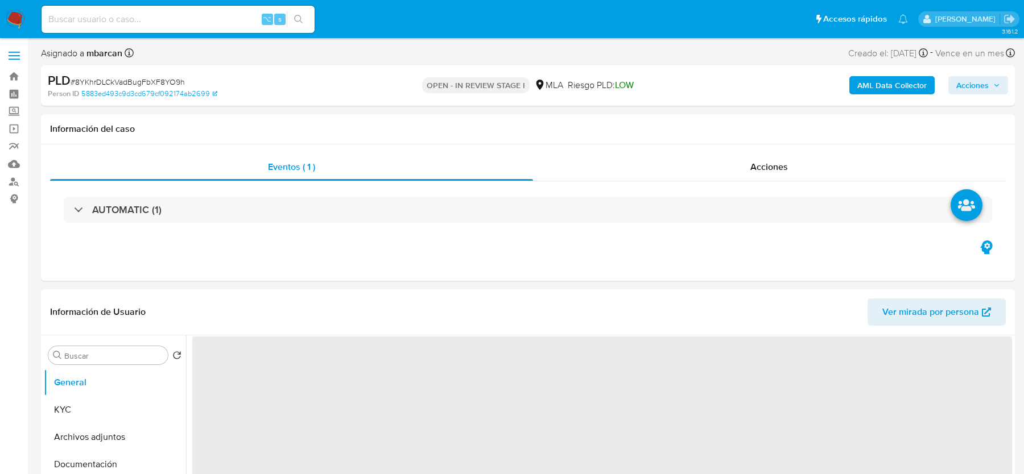
select select "10"
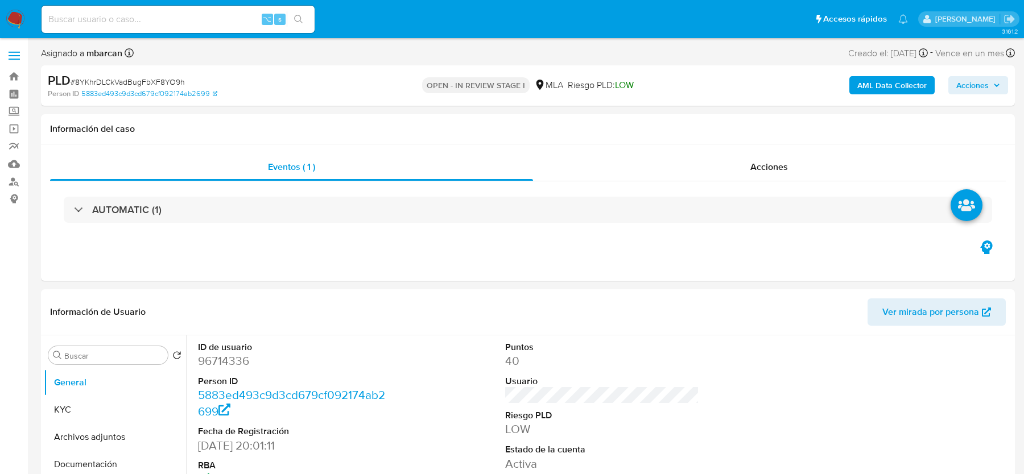
click at [109, 79] on span "# 8YKhrDLCkVadBugFbXF8YO9h" at bounding box center [128, 81] width 114 height 11
click at [227, 359] on dd "96714336" at bounding box center [294, 361] width 193 height 16
click at [117, 86] on span "# 8YKhrDLCkVadBugFbXF8YO9h" at bounding box center [128, 81] width 114 height 11
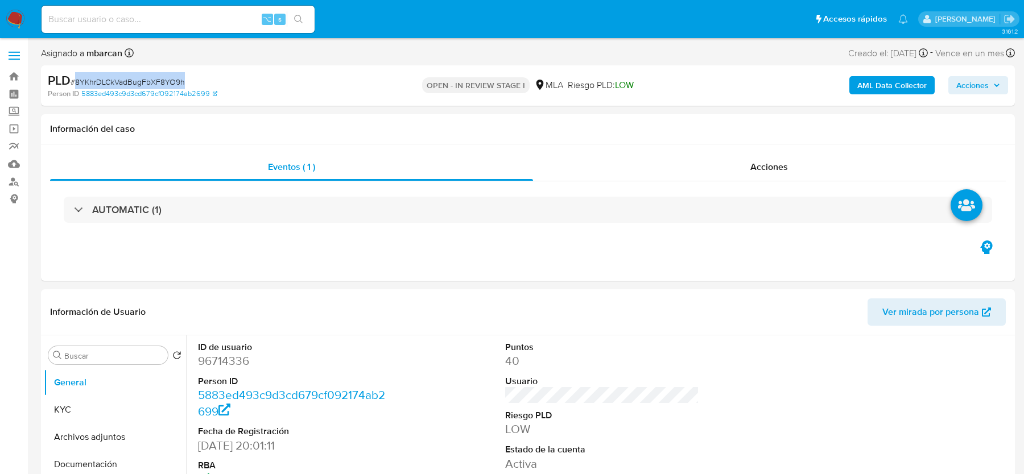
click at [117, 86] on span "# 8YKhrDLCkVadBugFbXF8YO9h" at bounding box center [128, 81] width 114 height 11
copy span "8YKhrDLCkVadBugFbXF8YO9h"
click at [900, 83] on b "AML Data Collector" at bounding box center [891, 85] width 69 height 18
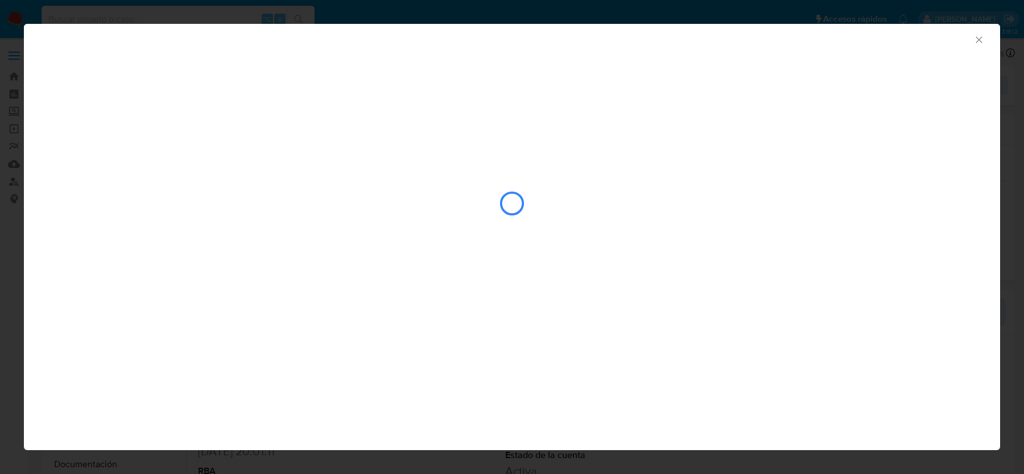
click at [294, 65] on div "closure-recommendation-modal" at bounding box center [512, 168] width 976 height 232
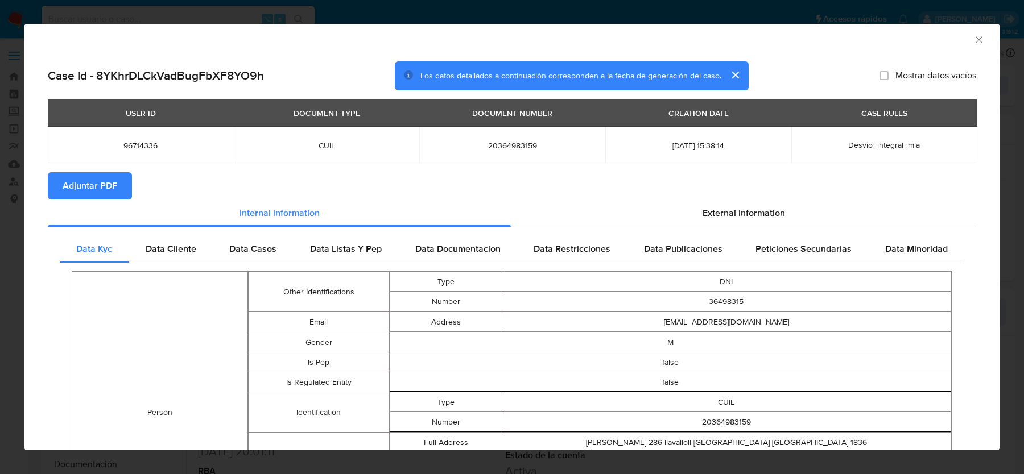
click at [99, 193] on span "Adjuntar PDF" at bounding box center [90, 185] width 55 height 25
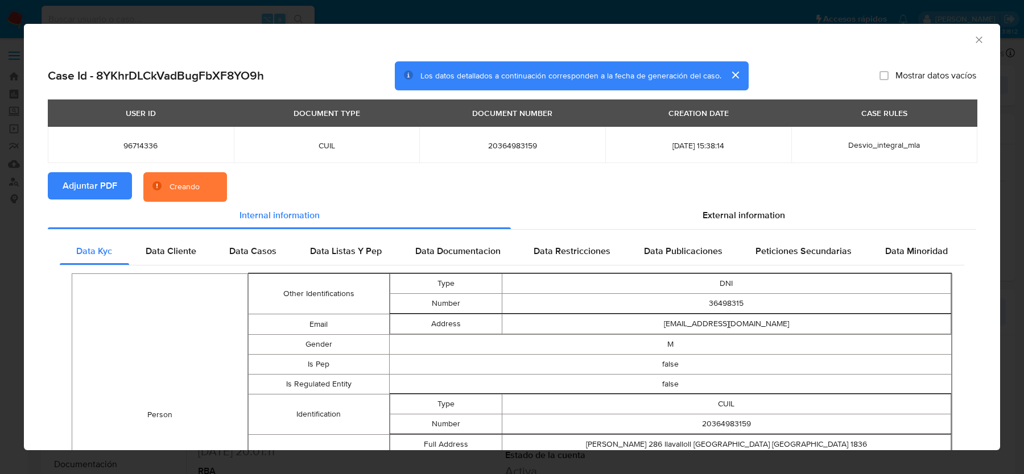
click at [770, 198] on section "Adjuntar PDF Creando" at bounding box center [512, 187] width 928 height 30
click at [762, 209] on span "External information" at bounding box center [743, 215] width 82 height 13
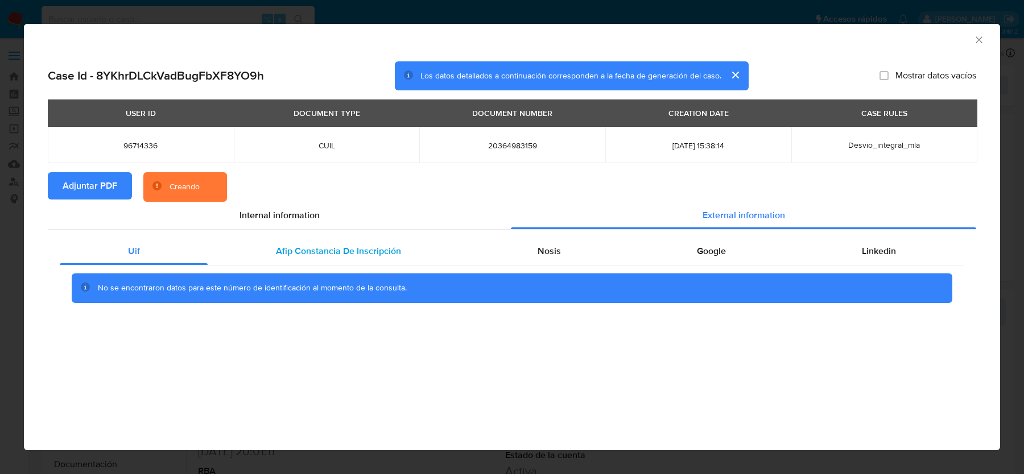
click at [287, 245] on span "Afip Constancia De Inscripción" at bounding box center [338, 251] width 125 height 13
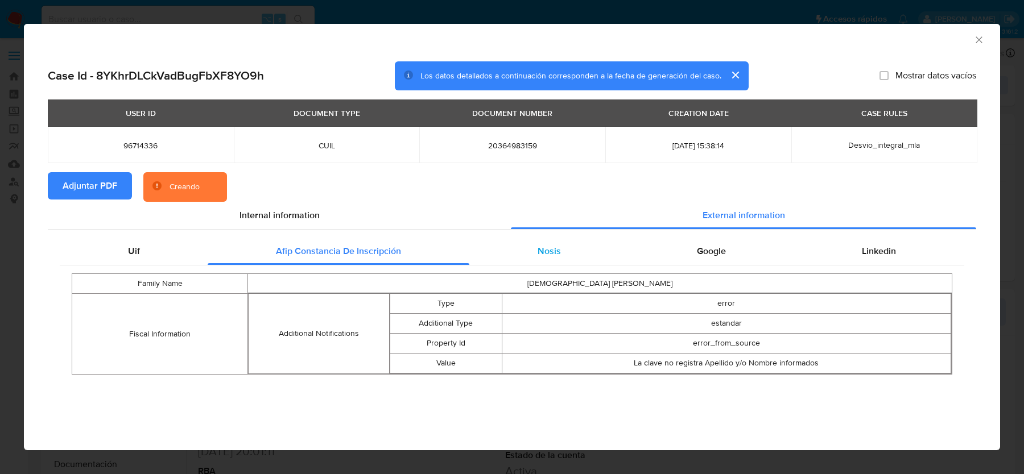
click at [552, 255] on span "Nosis" at bounding box center [548, 251] width 23 height 13
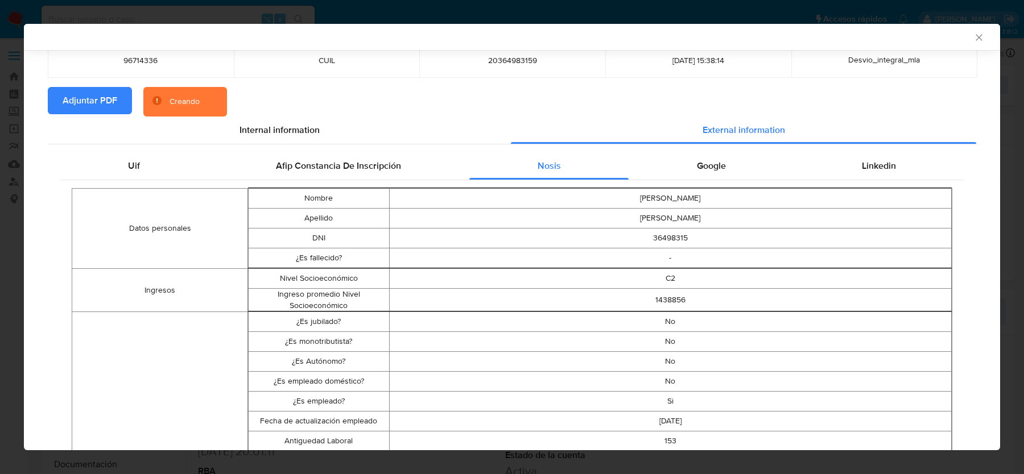
scroll to position [56, 0]
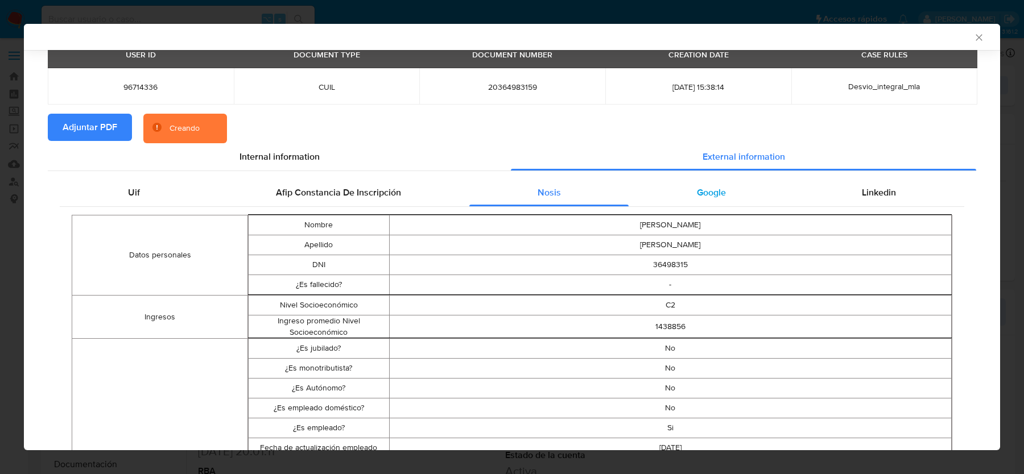
click at [708, 190] on span "Google" at bounding box center [711, 192] width 29 height 13
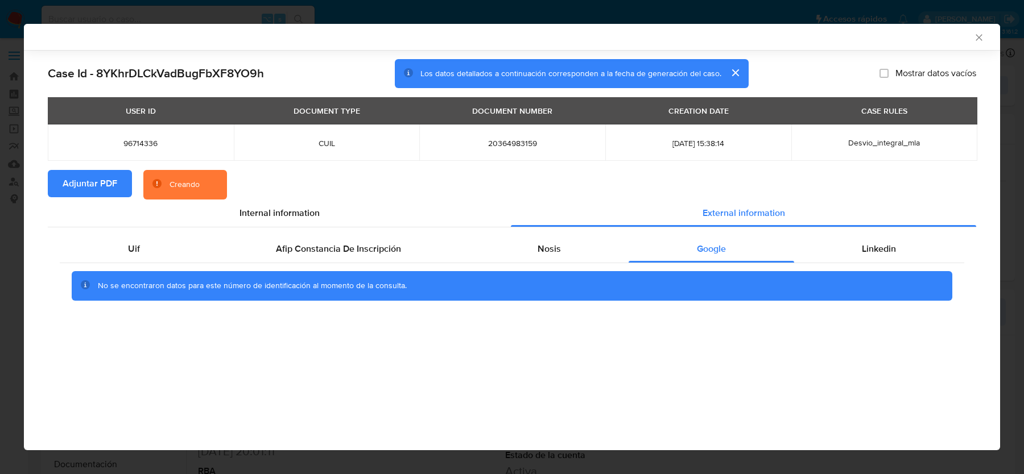
click at [875, 269] on div "No se encontraron datos para este número de identificación al momento de la con…" at bounding box center [512, 285] width 904 height 45
click at [868, 259] on div "Linkedin" at bounding box center [879, 248] width 170 height 27
click at [553, 260] on div "Nosis" at bounding box center [548, 248] width 159 height 27
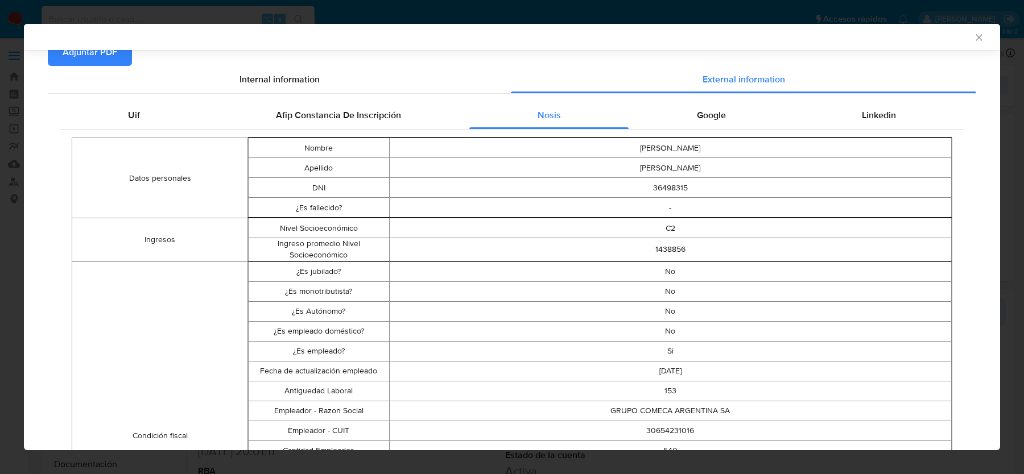
scroll to position [213, 0]
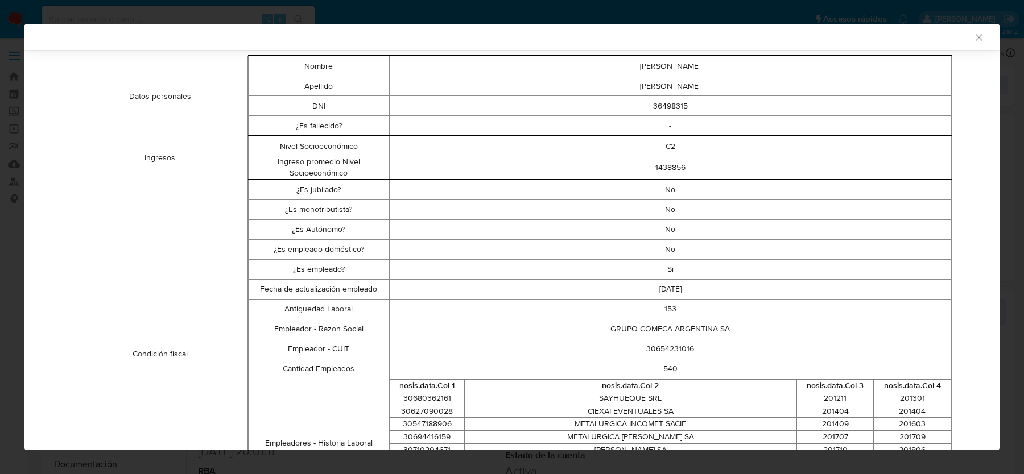
click at [664, 348] on td "30654231016" at bounding box center [670, 349] width 562 height 20
copy td "30654231016"
click at [981, 31] on div "AML Data Collector" at bounding box center [512, 37] width 976 height 26
click at [981, 35] on icon "Cerrar ventana" at bounding box center [978, 37] width 11 height 11
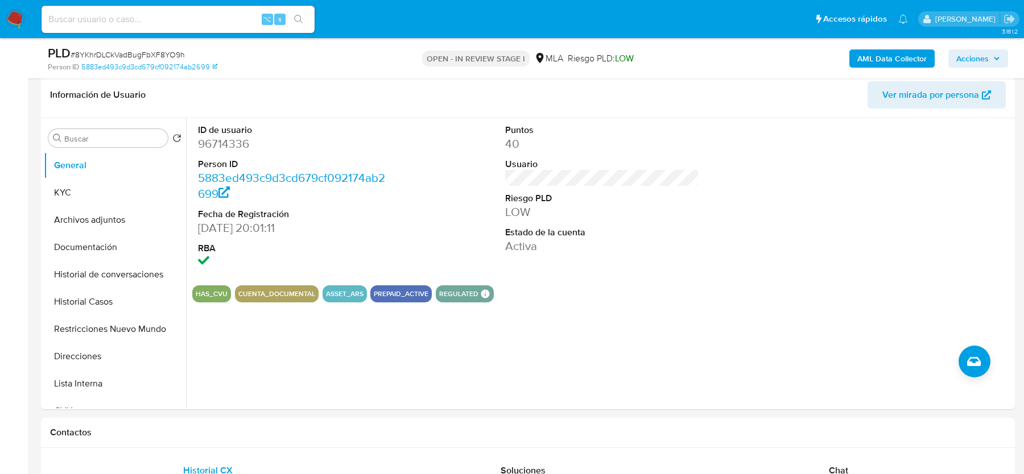
scroll to position [370, 0]
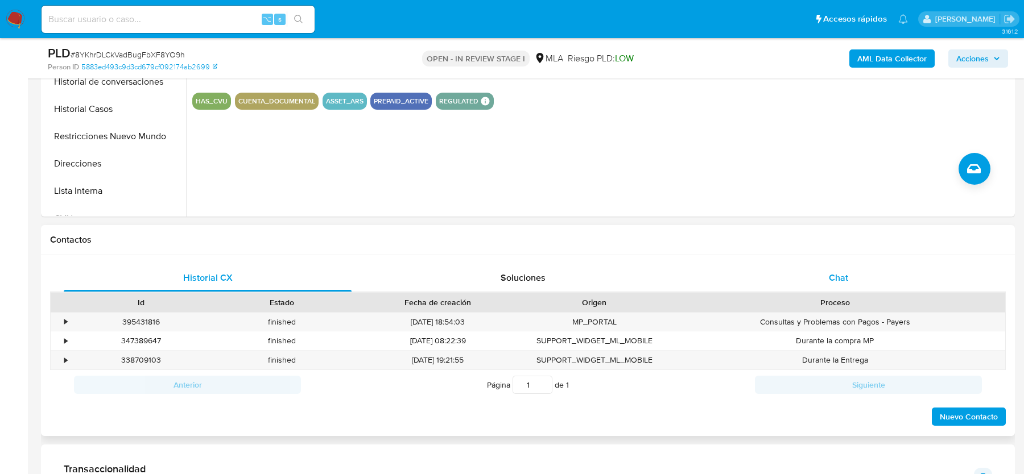
click at [825, 288] on div "Chat" at bounding box center [838, 277] width 288 height 27
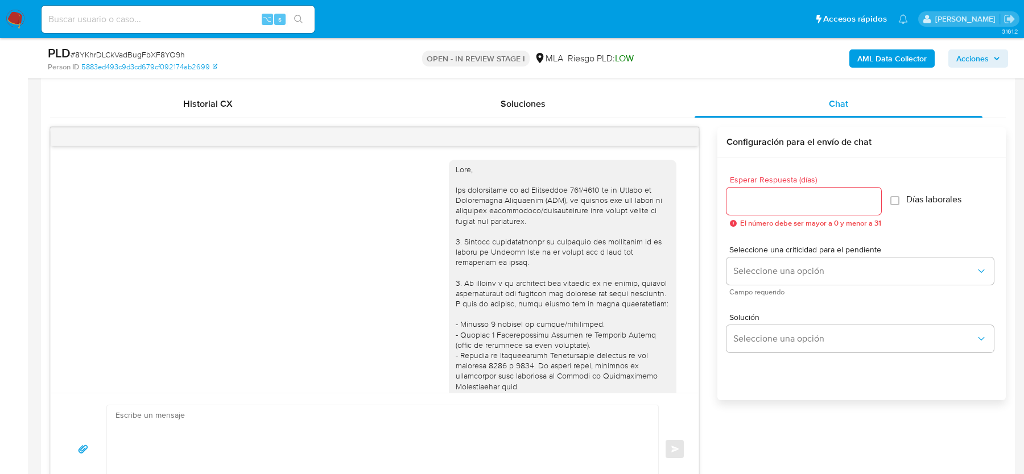
scroll to position [678, 0]
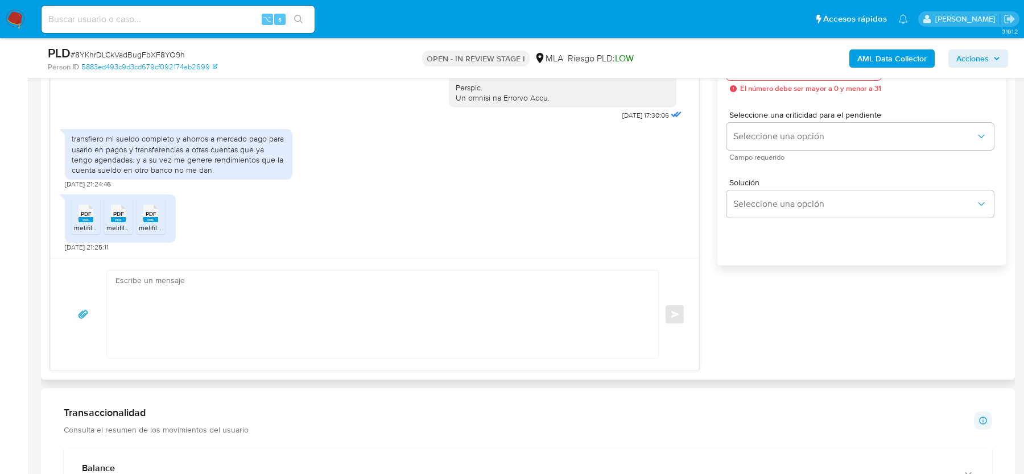
click at [82, 213] on span "PDF" at bounding box center [86, 213] width 11 height 7
click at [111, 213] on icon "PDF" at bounding box center [118, 214] width 15 height 20
click at [154, 212] on span "PDF" at bounding box center [151, 213] width 11 height 7
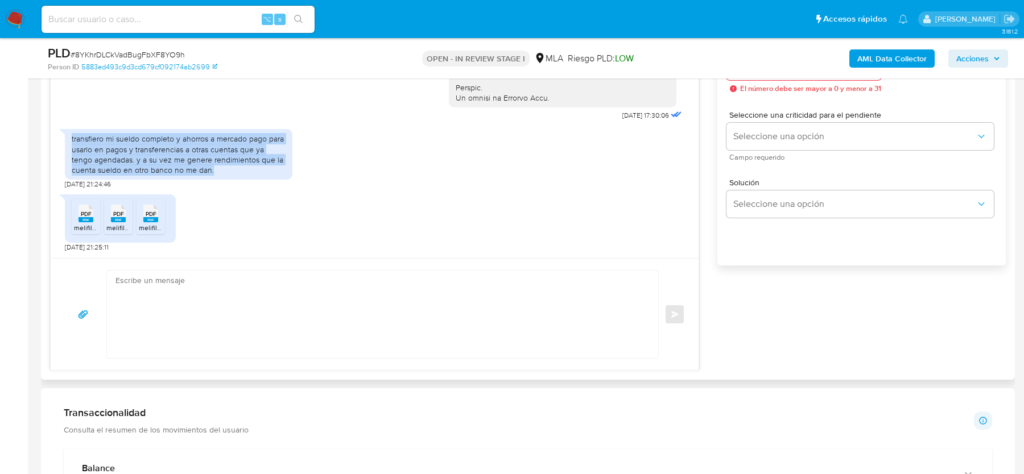
drag, startPoint x: 71, startPoint y: 136, endPoint x: 225, endPoint y: 163, distance: 156.4
click at [225, 163] on div "transfiero mi sueldo completo y ahorros a mercado pago para usarlo en pagos y t…" at bounding box center [178, 154] width 227 height 51
copy div "transfiero mi sueldo completo y ahorros a mercado pago para usarlo en pagos y t…"
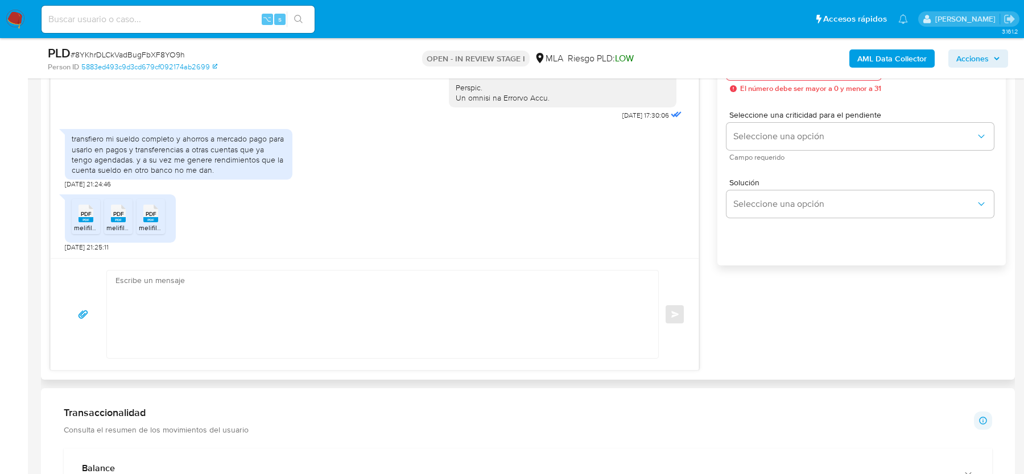
click at [204, 169] on div "transfiero mi sueldo completo y ahorros a mercado pago para usarlo en pagos y t…" at bounding box center [179, 155] width 214 height 42
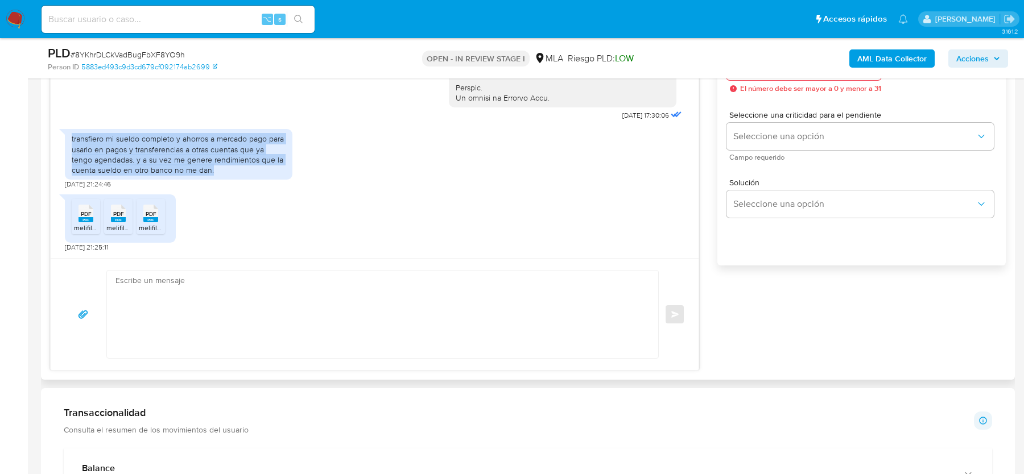
drag, startPoint x: 188, startPoint y: 167, endPoint x: 71, endPoint y: 139, distance: 121.1
click at [71, 139] on div "transfiero mi sueldo completo y ahorros a mercado pago para usarlo en pagos y t…" at bounding box center [178, 154] width 227 height 51
copy div "transfiero mi sueldo completo y ahorros a mercado pago para usarlo en pagos y t…"
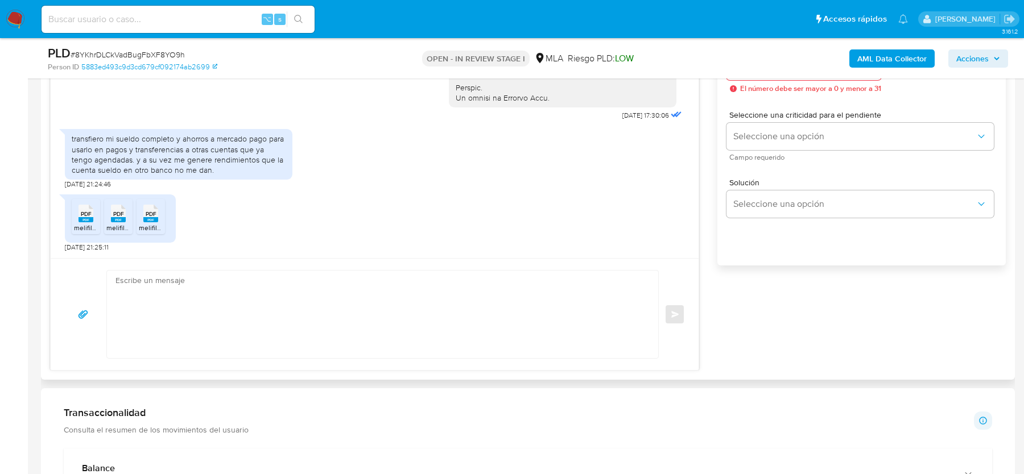
click at [295, 189] on div "PDF PDF melifile3244906935362001535.pdf PDF PDF melifile7786213973037879279.pdf…" at bounding box center [374, 220] width 619 height 63
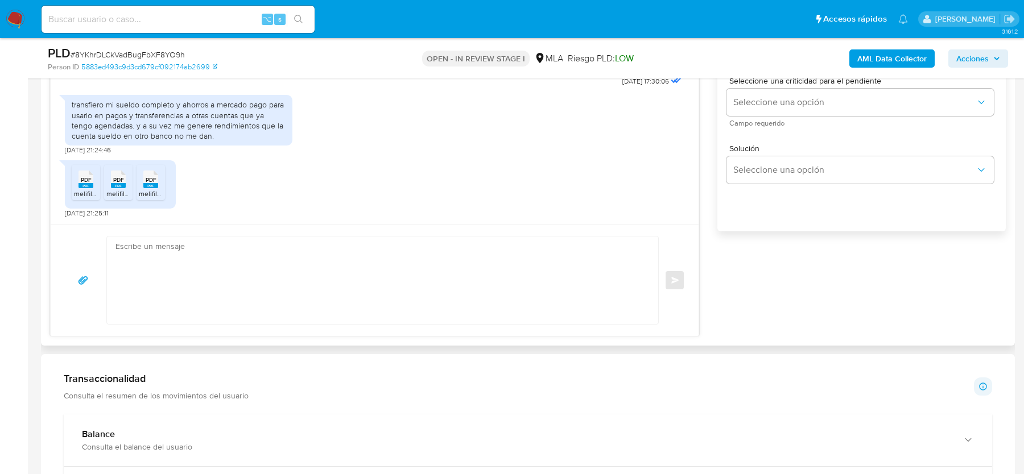
scroll to position [718, 0]
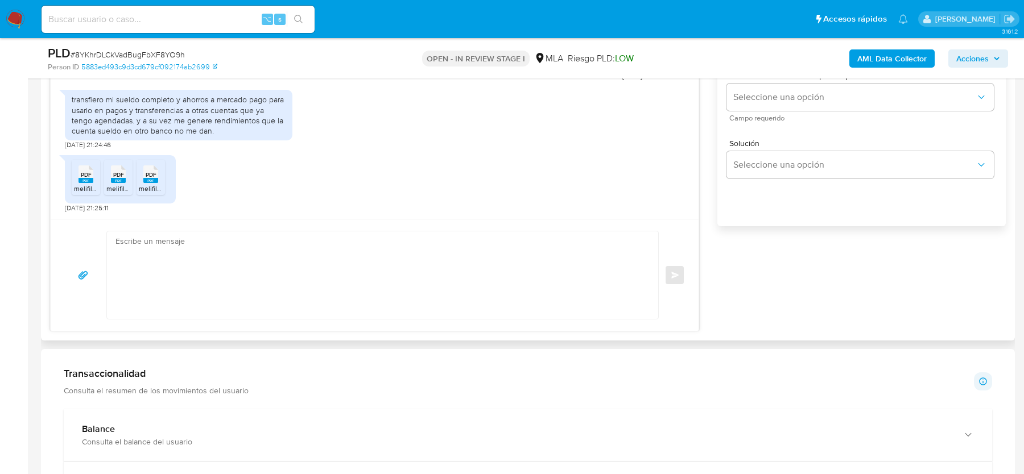
drag, startPoint x: 317, startPoint y: 300, endPoint x: 315, endPoint y: 282, distance: 17.7
click at [317, 299] on textarea at bounding box center [379, 275] width 528 height 88
paste textarea "Hola, Gracias por tu respuesta. Te confirmamos la recepción de la documentación…"
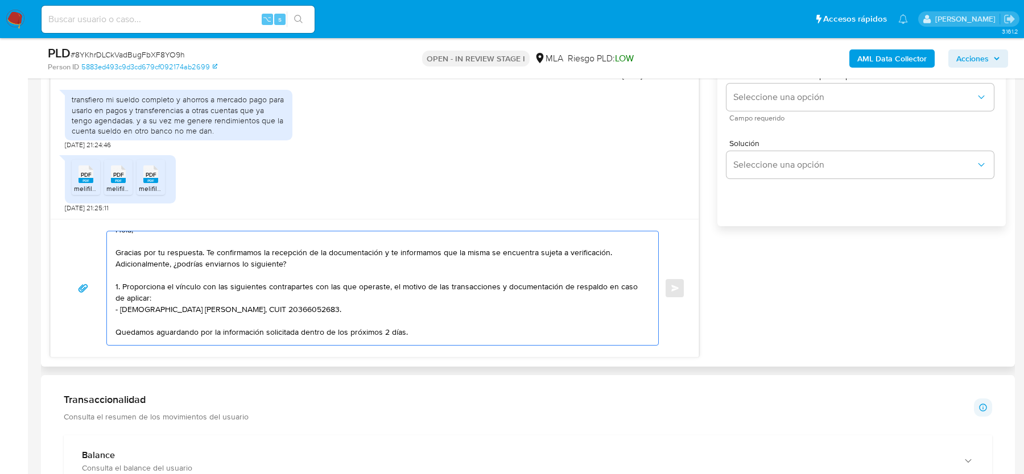
scroll to position [18, 0]
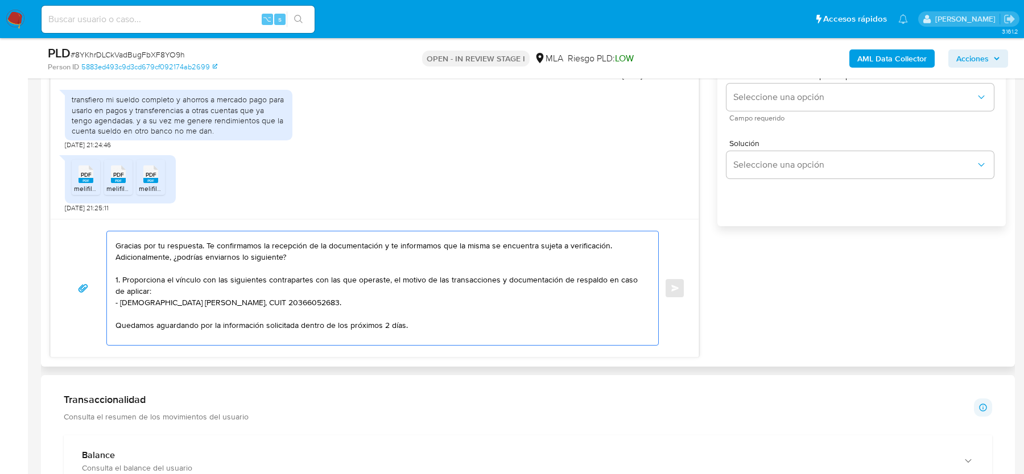
click at [633, 243] on textarea "Hola, Gracias por tu respuesta. Te confirmamos la recepción de la documentación…" at bounding box center [379, 288] width 528 height 114
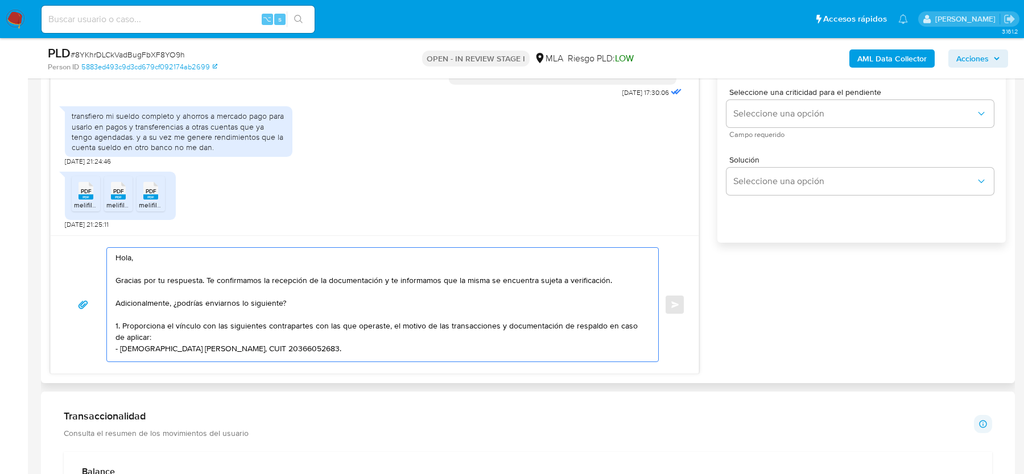
scroll to position [28, 0]
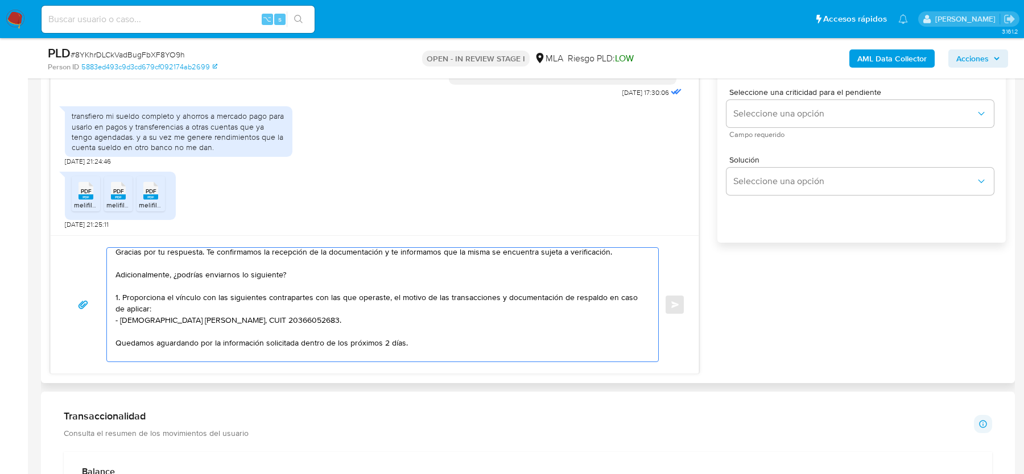
click at [121, 293] on textarea "Hola, Gracias por tu respuesta. Te confirmamos la recepción de la documentación…" at bounding box center [379, 305] width 528 height 114
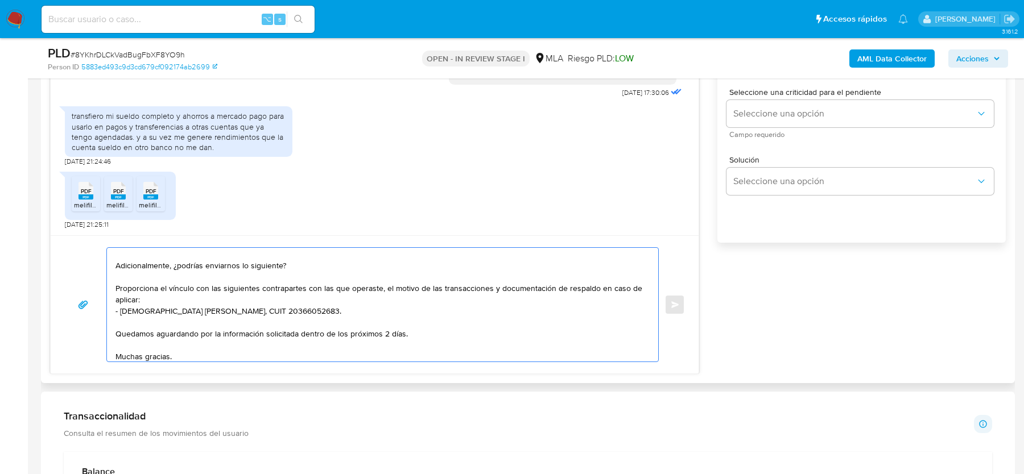
scroll to position [40, 0]
click at [115, 308] on textarea "Hola, Gracias por tu respuesta. Te confirmamos la recepción de la documentación…" at bounding box center [379, 305] width 528 height 114
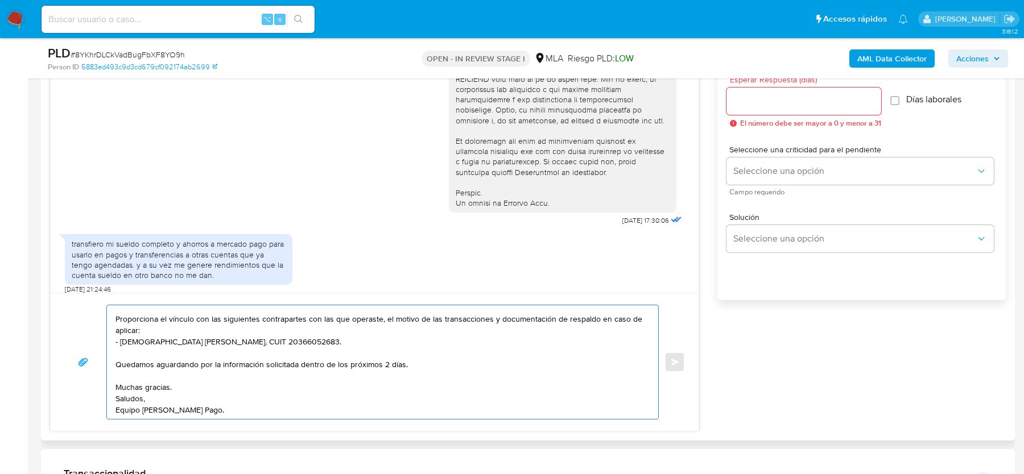
scroll to position [552, 0]
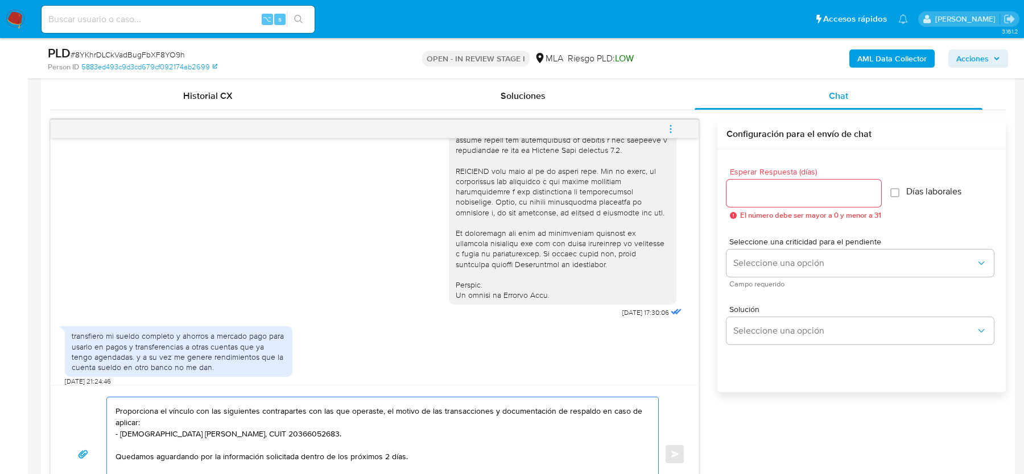
type textarea "Hola, Gracias por tu respuesta. Te confirmamos la recepción de la documentación…"
click at [756, 195] on input "Esperar Respuesta (días)" at bounding box center [803, 193] width 155 height 15
type input "2"
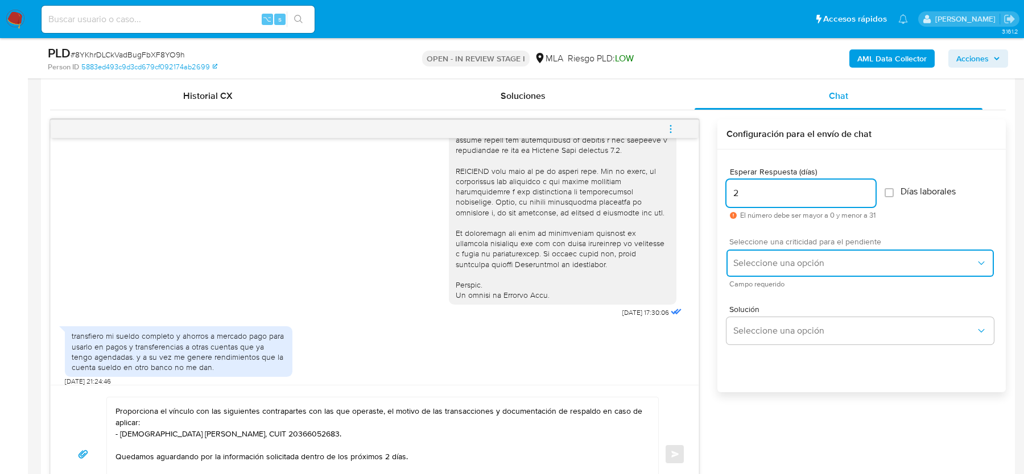
click at [748, 270] on button "Seleccione una opción" at bounding box center [859, 263] width 267 height 27
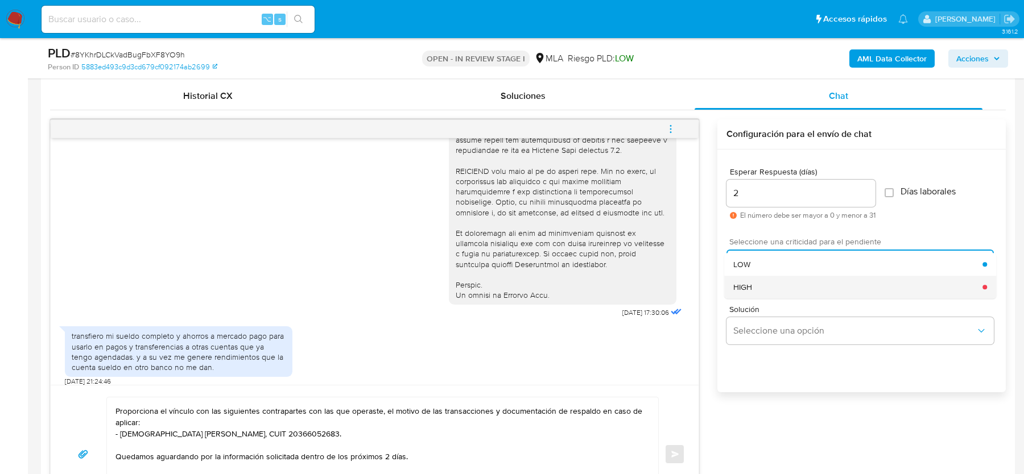
click at [748, 289] on span "HIGH" at bounding box center [742, 287] width 19 height 10
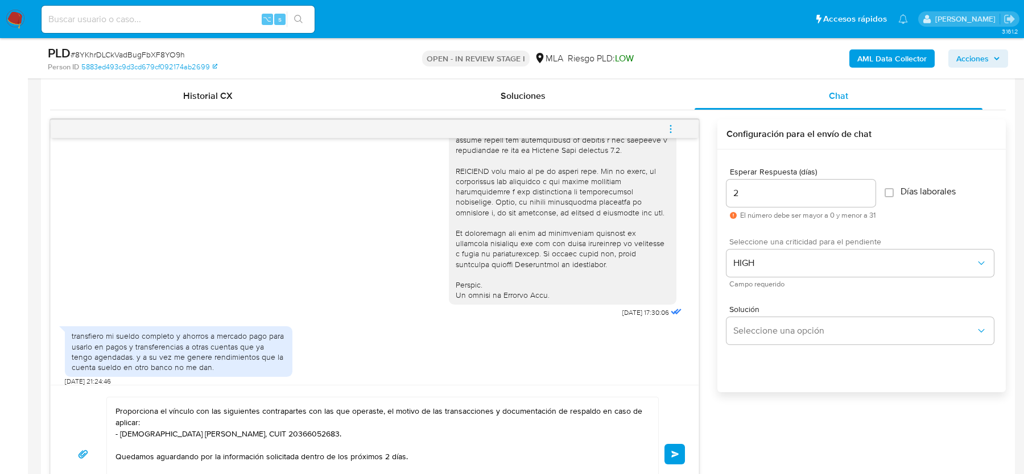
click at [682, 445] on button "Enviar" at bounding box center [674, 454] width 20 height 20
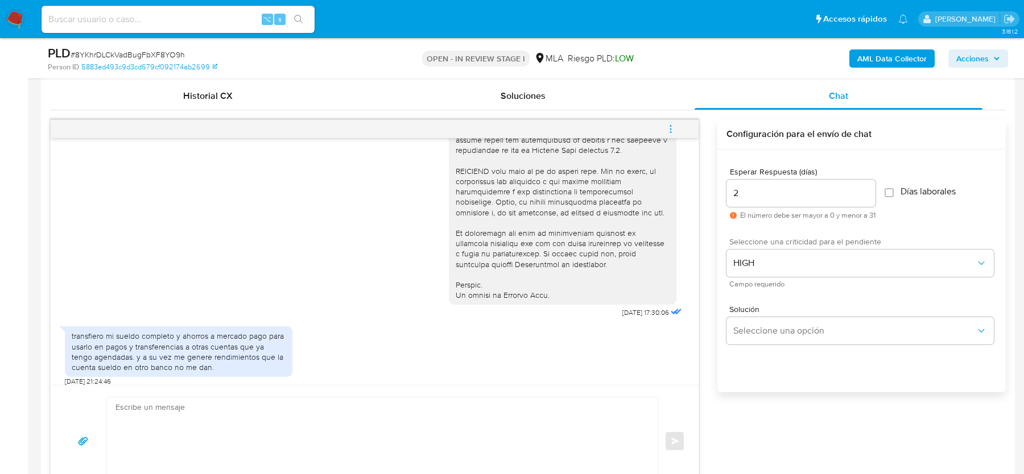
scroll to position [767, 0]
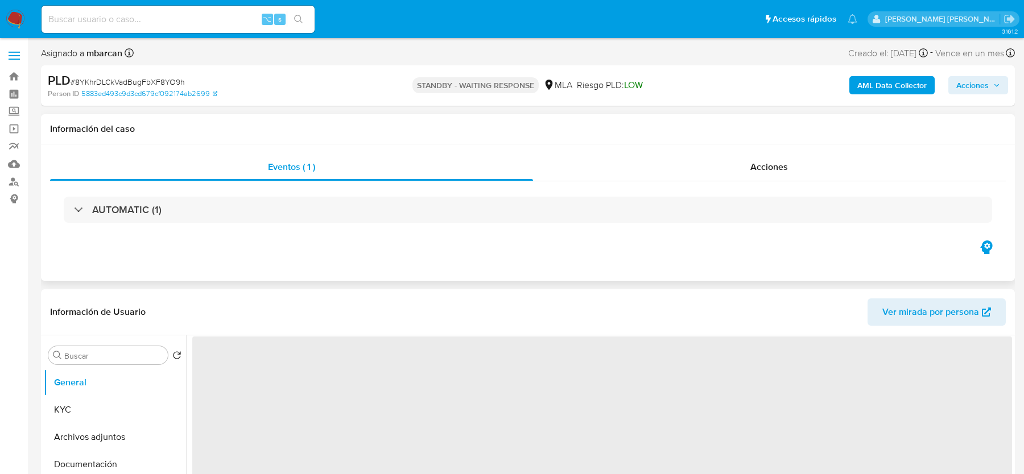
select select "10"
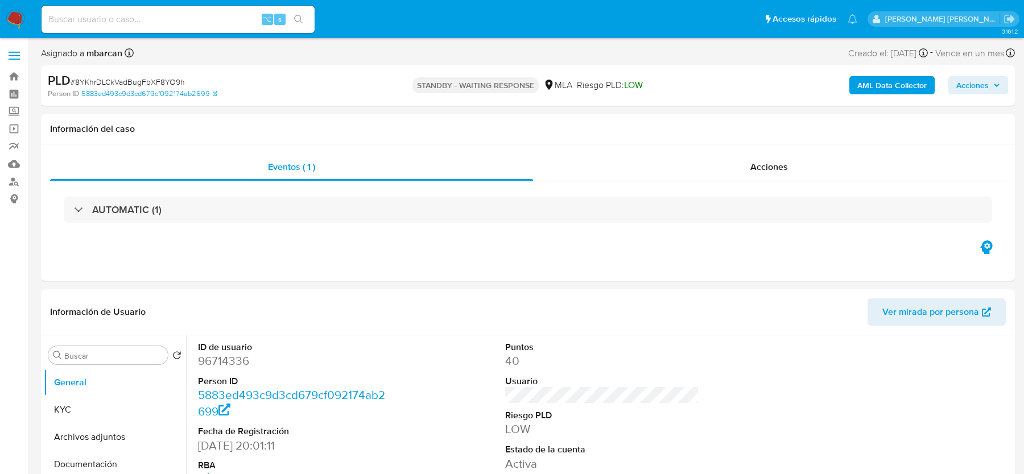
click at [24, 14] on img at bounding box center [15, 19] width 19 height 19
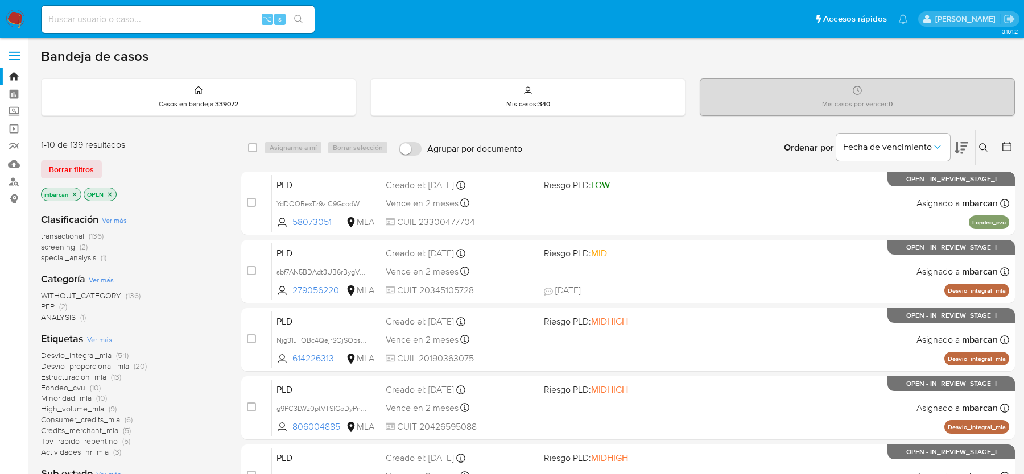
click at [985, 145] on icon at bounding box center [983, 147] width 9 height 9
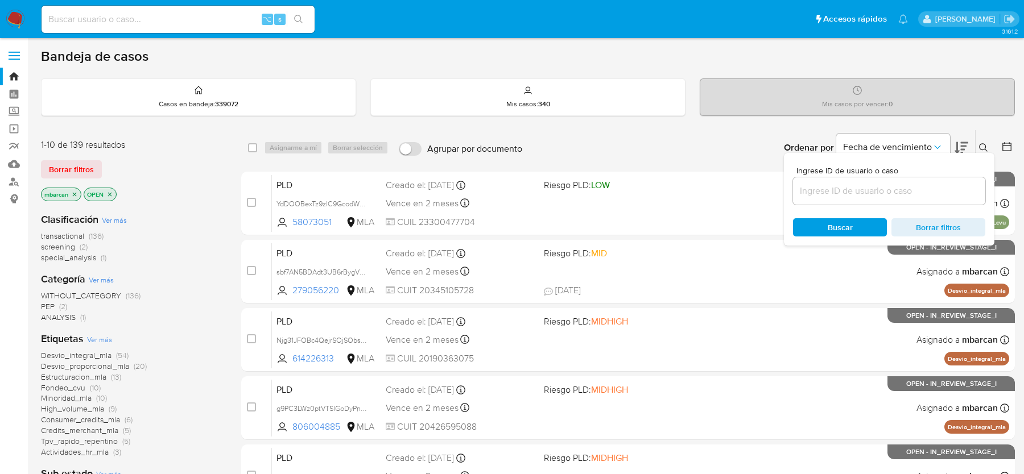
click at [879, 191] on input at bounding box center [889, 191] width 192 height 15
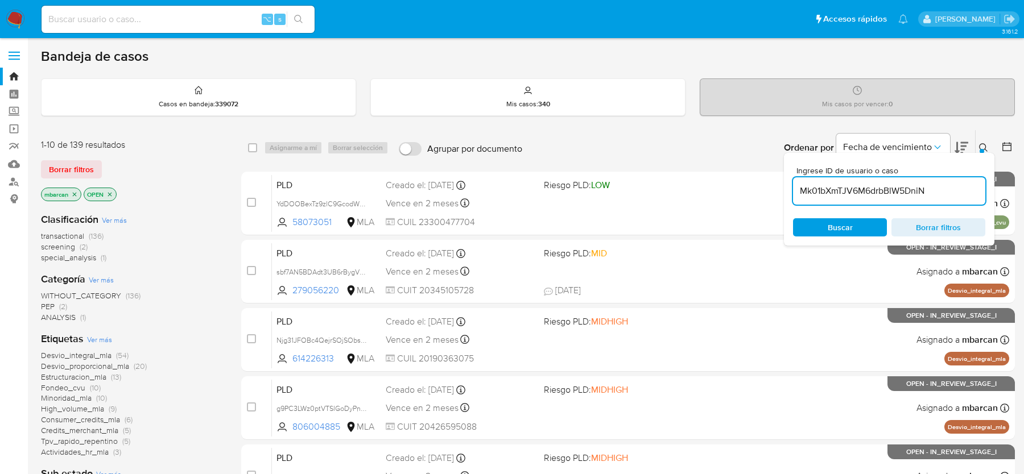
type input "Mk01bXmTJV6M6drbBlW5DniN"
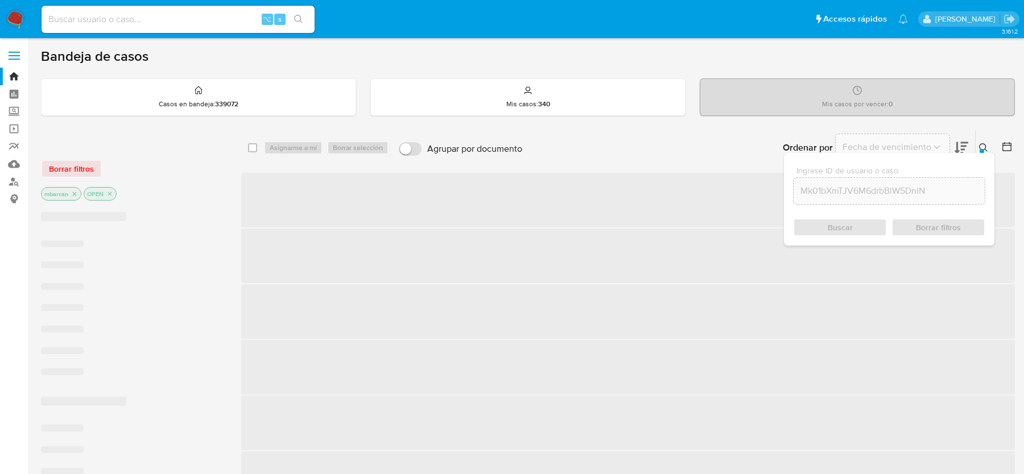
click at [984, 150] on icon at bounding box center [983, 147] width 9 height 9
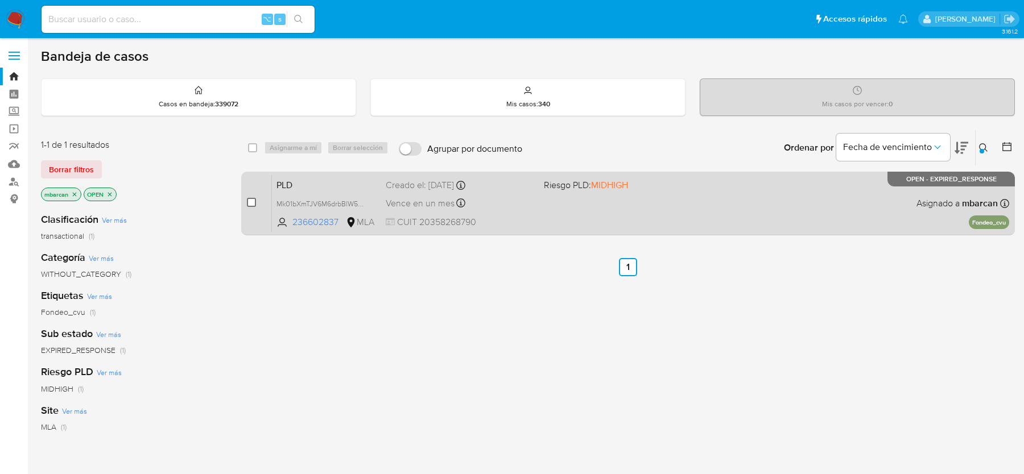
click at [253, 201] on input "checkbox" at bounding box center [251, 202] width 9 height 9
checkbox input "true"
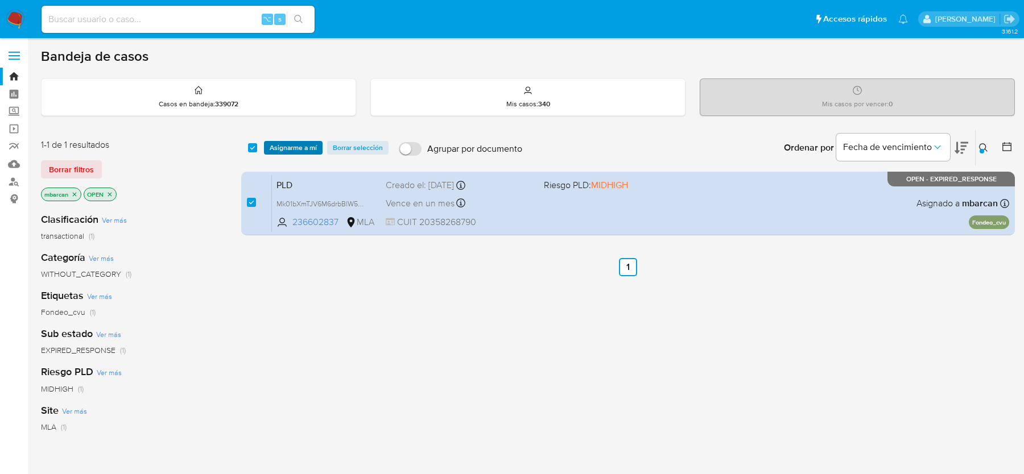
click at [283, 152] on span "Asignarme a mí" at bounding box center [293, 147] width 47 height 11
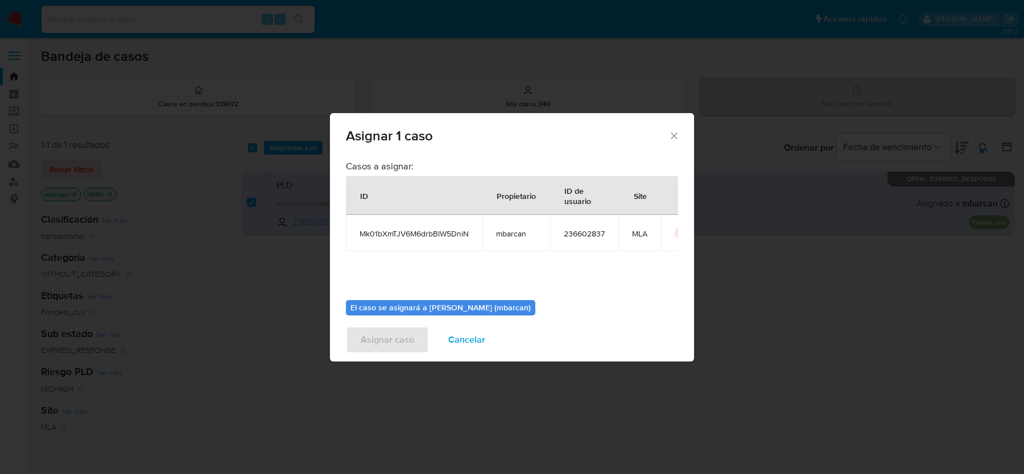
scroll to position [58, 0]
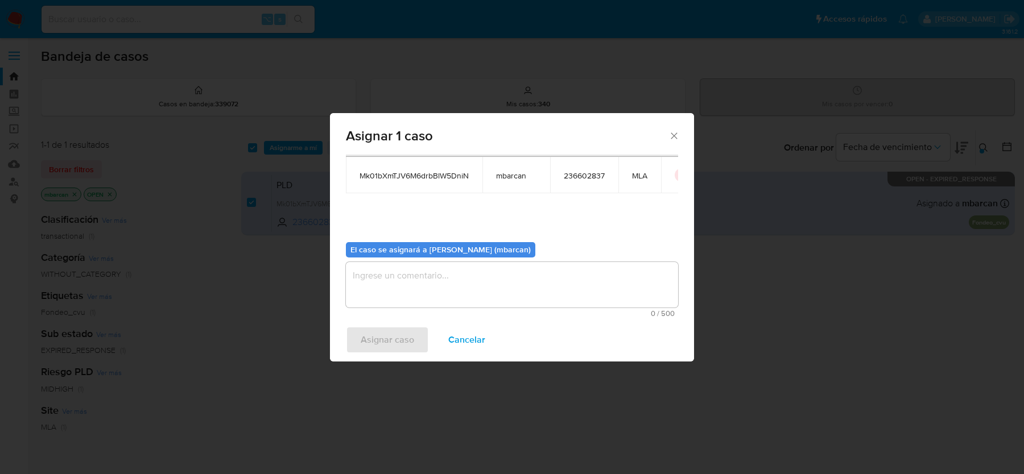
click at [404, 292] on textarea "assign-modal" at bounding box center [512, 284] width 332 height 45
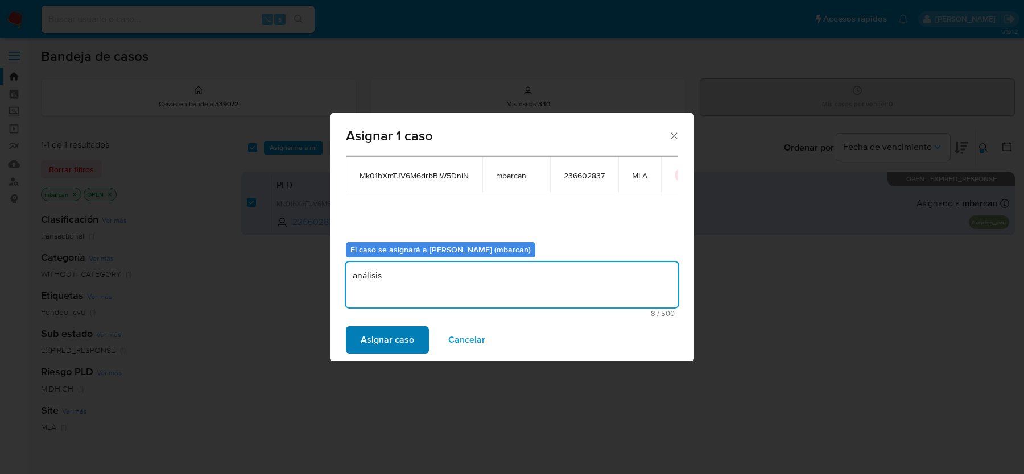
type textarea "análisis"
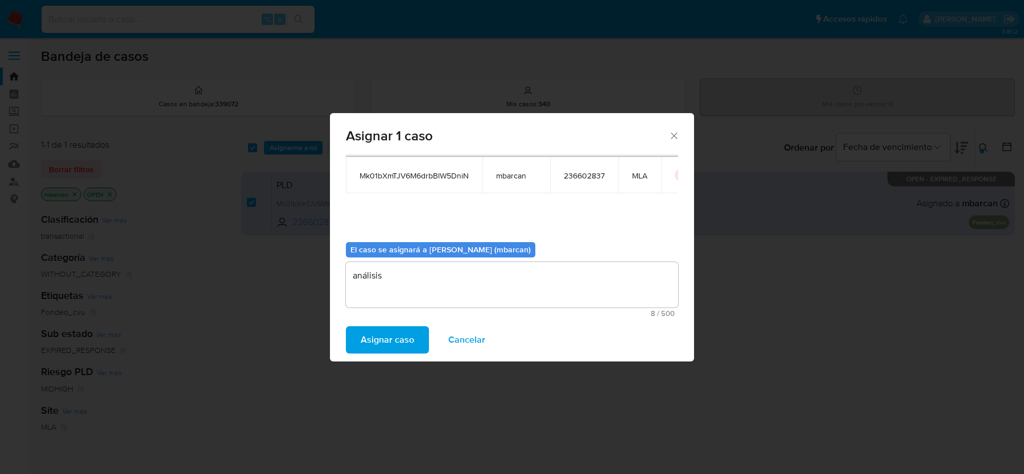
click at [371, 335] on span "Asignar caso" at bounding box center [387, 340] width 53 height 25
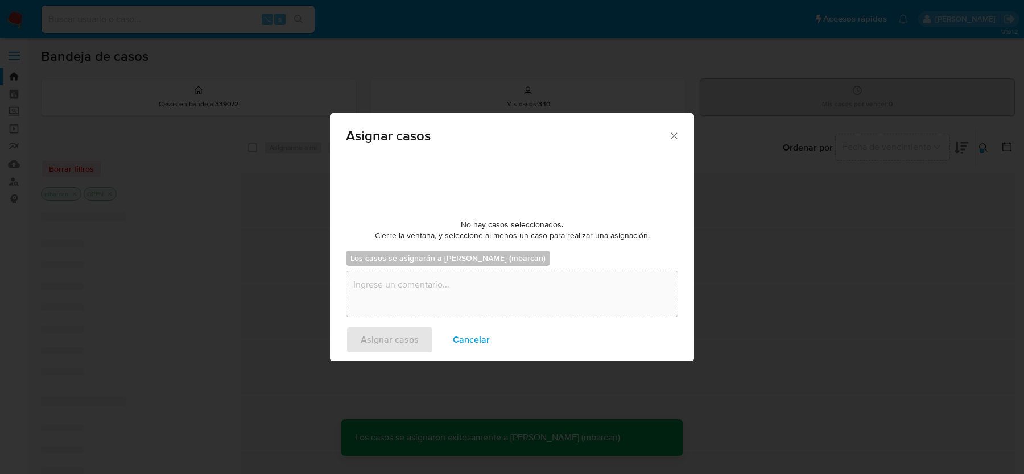
checkbox input "false"
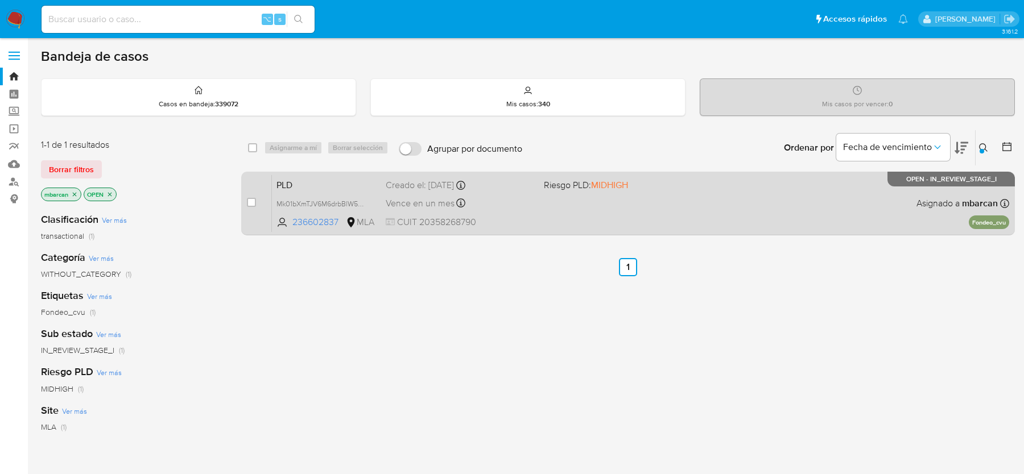
click at [349, 185] on span "PLD" at bounding box center [326, 184] width 100 height 15
click at [0, 0] on div "Pausado Ver notificaciones ⌥ s Accesos rápidos Presiona las siguientes teclas p…" at bounding box center [512, 346] width 1024 height 693
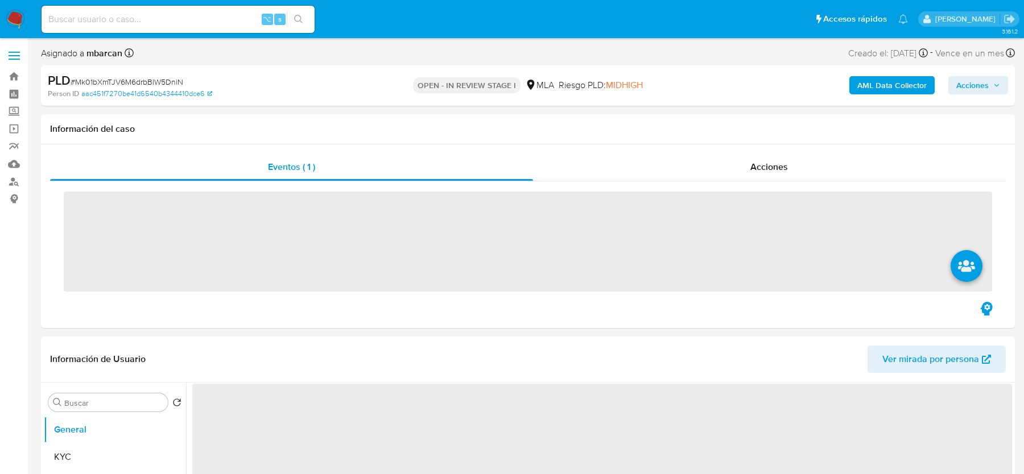
click at [131, 78] on span "# Mk01bXmTJV6M6drbBlW5DniN" at bounding box center [127, 81] width 113 height 11
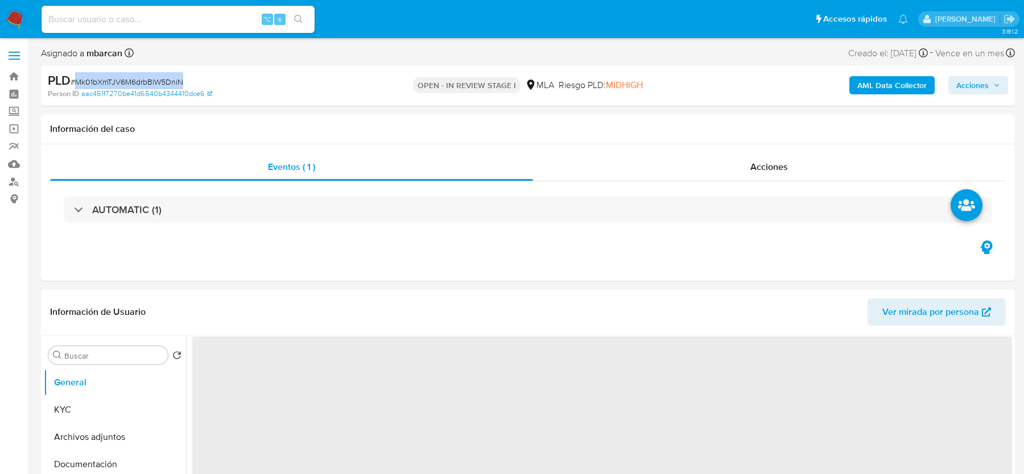
copy span "Mk01bXmTJV6M6drbBlW5DniN"
select select "10"
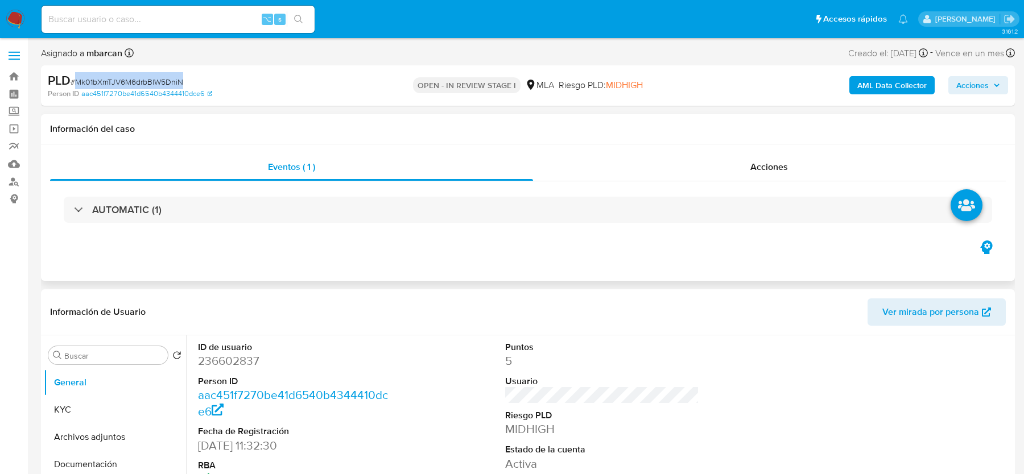
copy span "Mk01bXmTJV6M6drbBlW5DniN"
click at [234, 356] on dd "236602837" at bounding box center [294, 361] width 193 height 16
copy dd "236602837"
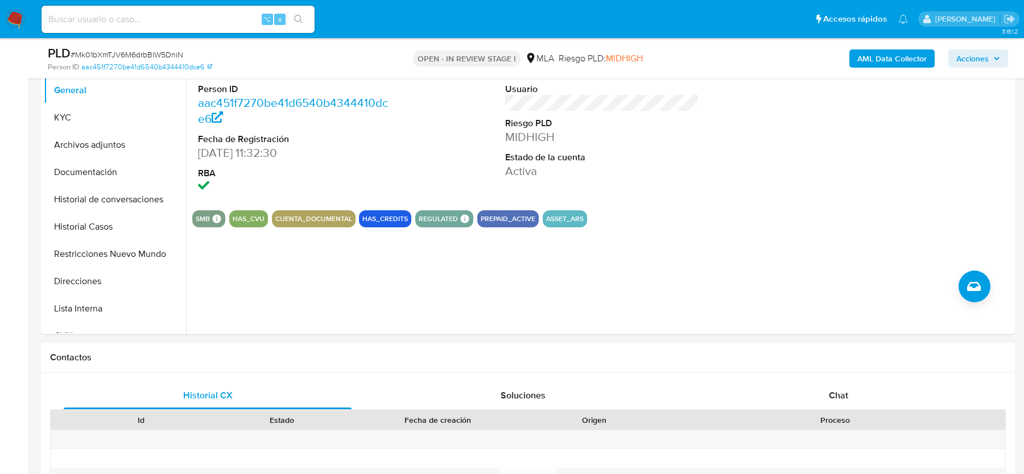
scroll to position [271, 0]
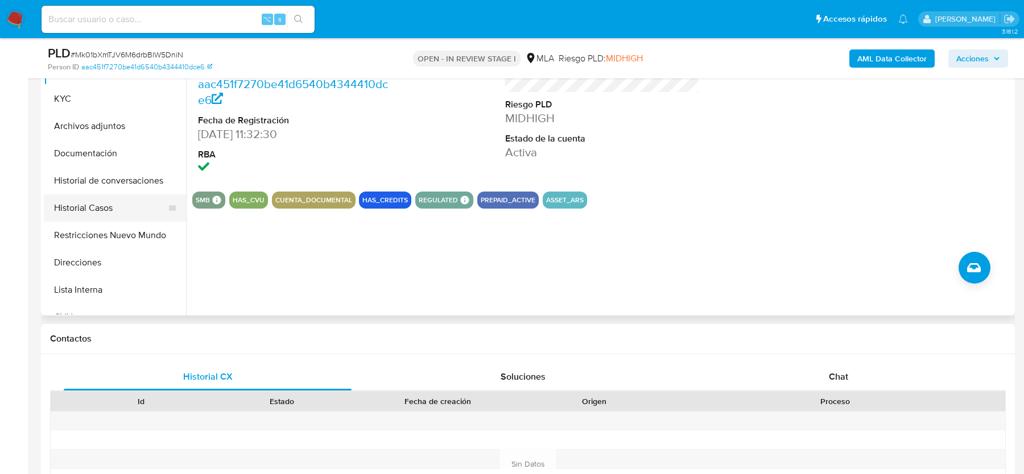
click at [130, 208] on button "Historial Casos" at bounding box center [110, 207] width 133 height 27
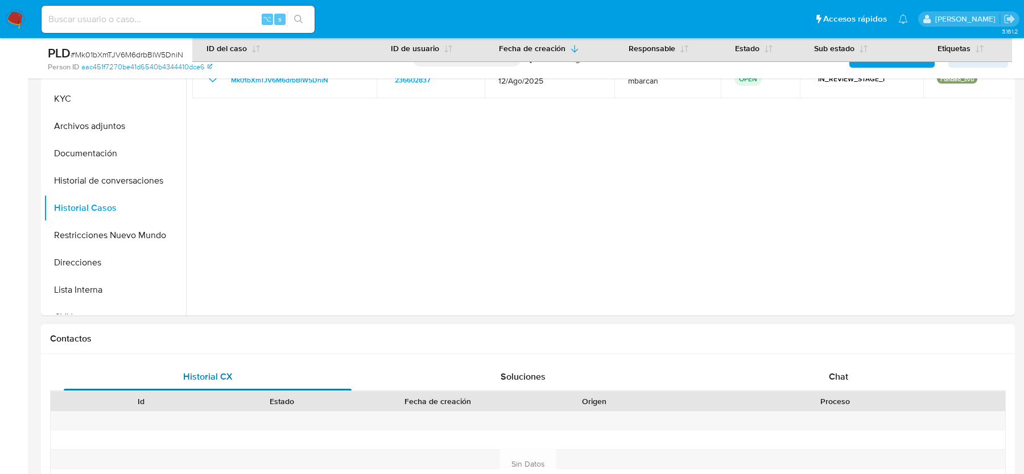
scroll to position [149, 0]
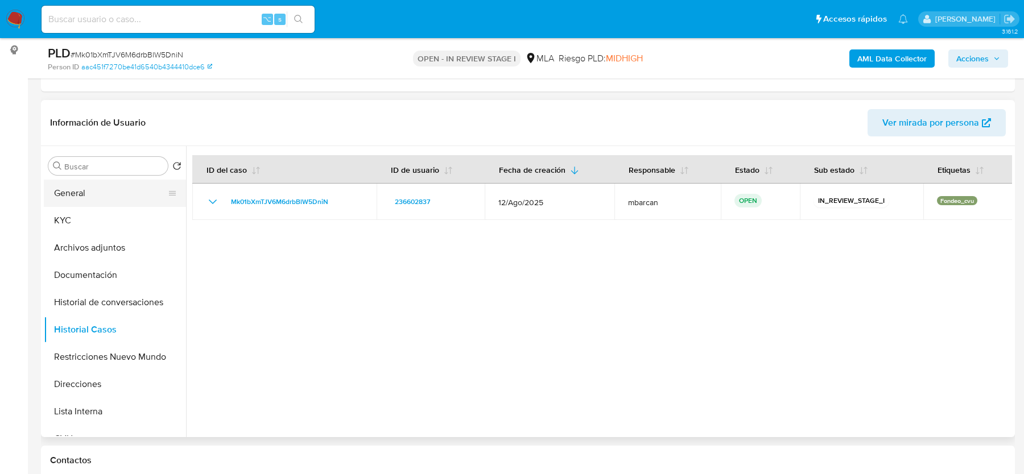
click at [131, 199] on button "General" at bounding box center [110, 193] width 133 height 27
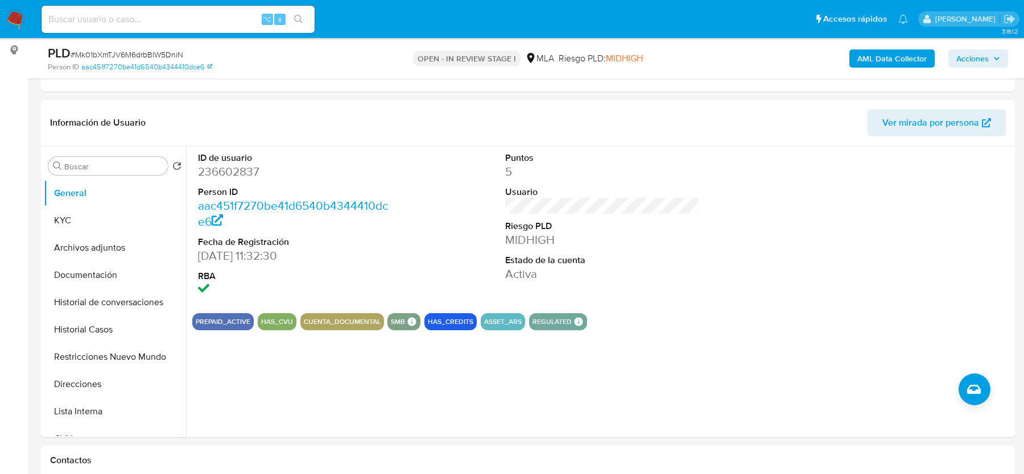
click at [87, 58] on span "# Mk01bXmTJV6M6drbBlW5DniN" at bounding box center [127, 54] width 113 height 11
copy span "Mk01bXmTJV6M6drbBlW5DniN"
click at [226, 176] on dd "236602837" at bounding box center [294, 172] width 193 height 16
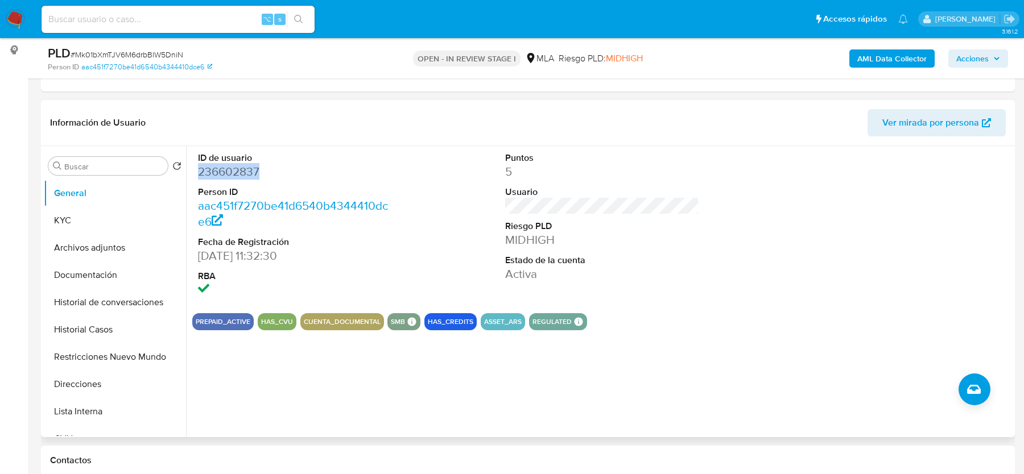
copy dd "236602837"
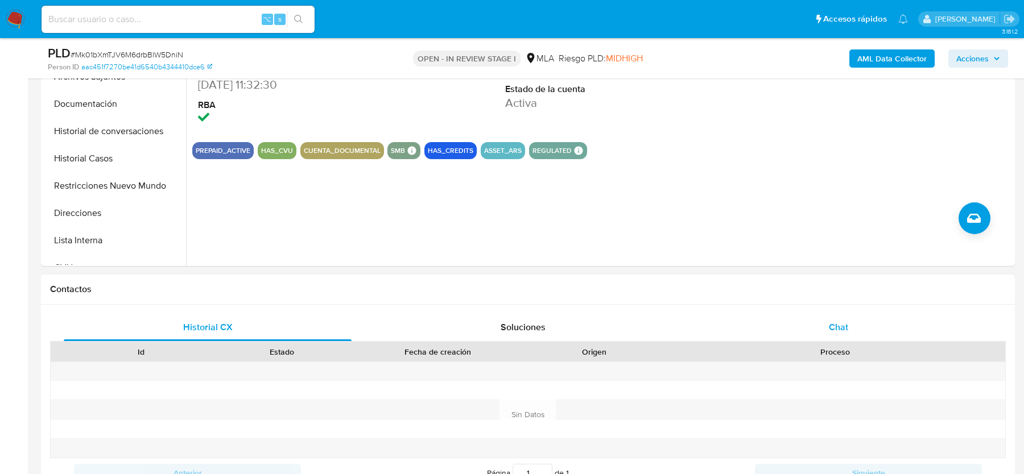
click at [817, 320] on div "Chat" at bounding box center [838, 327] width 288 height 27
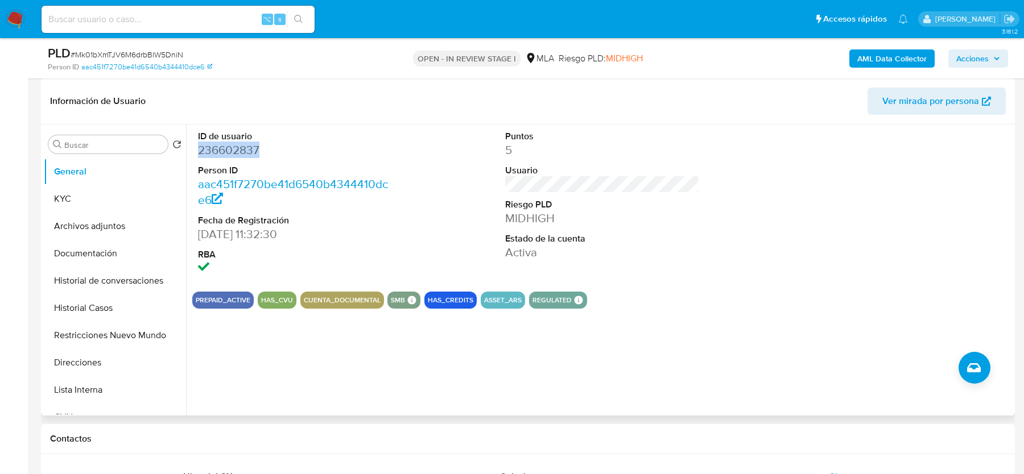
scroll to position [146, 0]
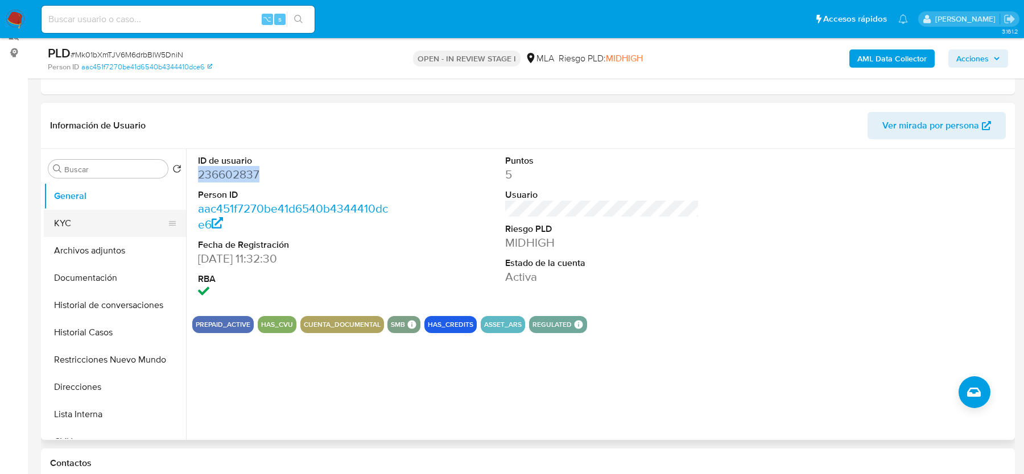
click at [73, 221] on button "KYC" at bounding box center [110, 223] width 133 height 27
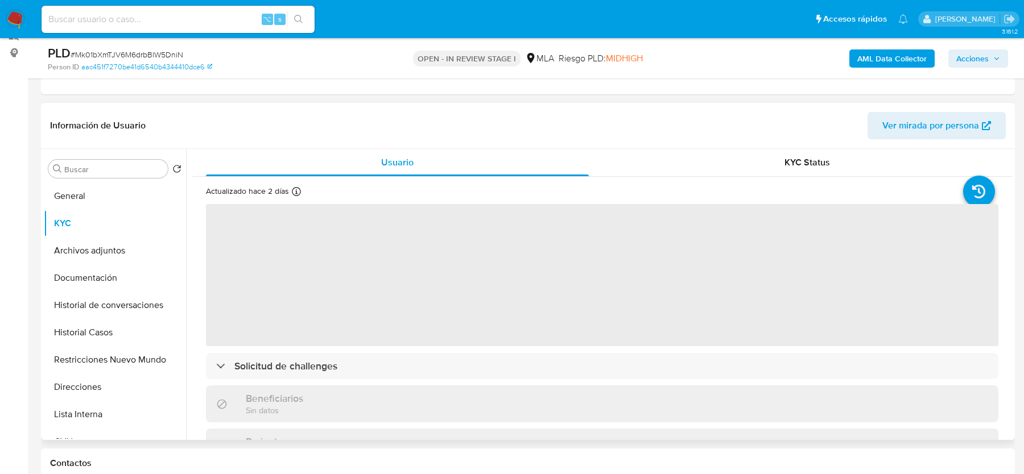
scroll to position [151, 0]
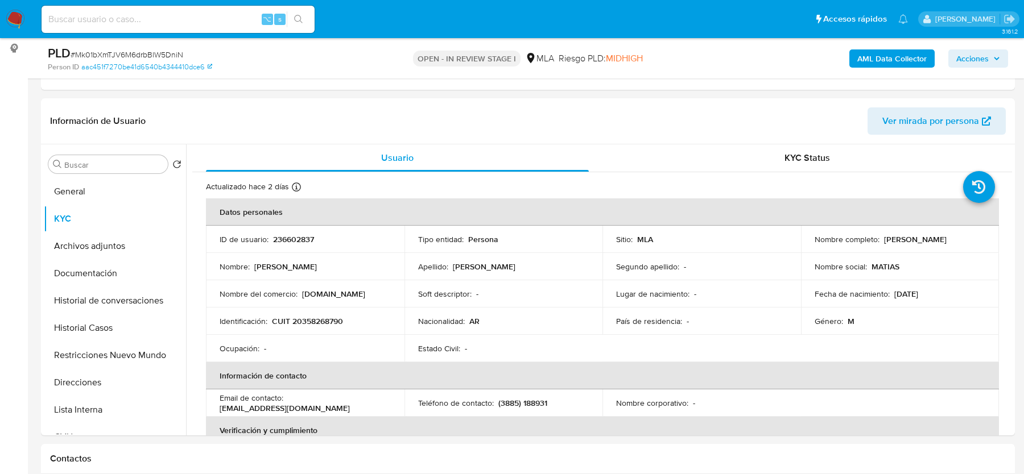
click at [880, 63] on b "AML Data Collector" at bounding box center [891, 58] width 69 height 18
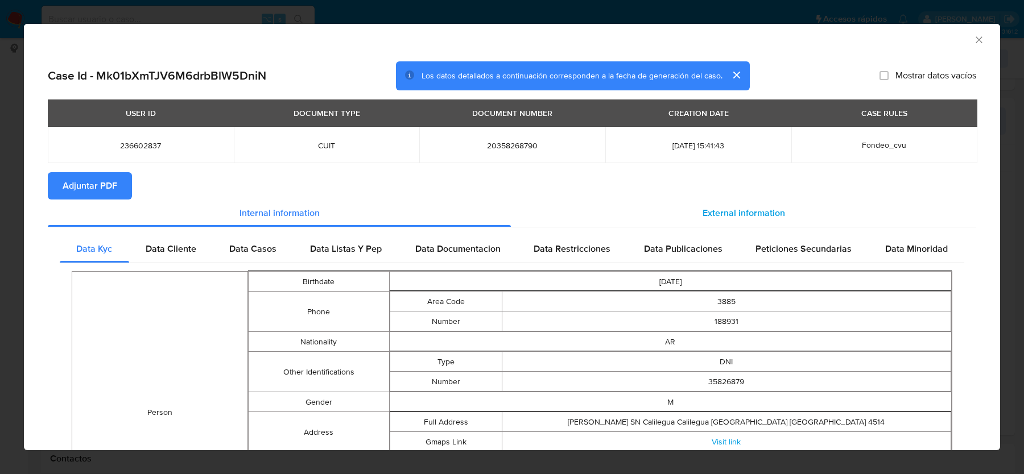
click at [748, 209] on span "External information" at bounding box center [743, 212] width 82 height 13
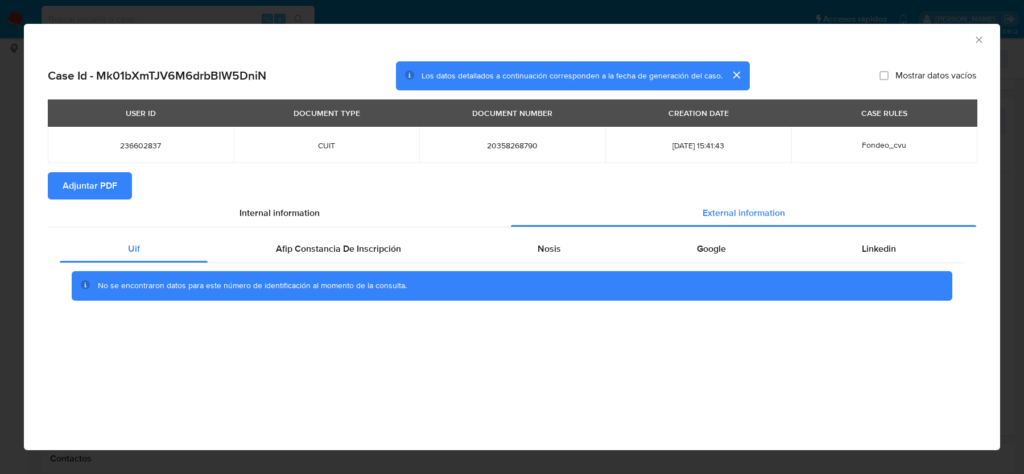
click at [334, 280] on div "No se encontraron datos para este número de identificación al momento de la con…" at bounding box center [512, 286] width 880 height 30
click at [335, 264] on div "No se encontraron datos para este número de identificación al momento de la con…" at bounding box center [512, 285] width 904 height 45
click at [355, 243] on span "Afip Constancia De Inscripción" at bounding box center [338, 248] width 125 height 13
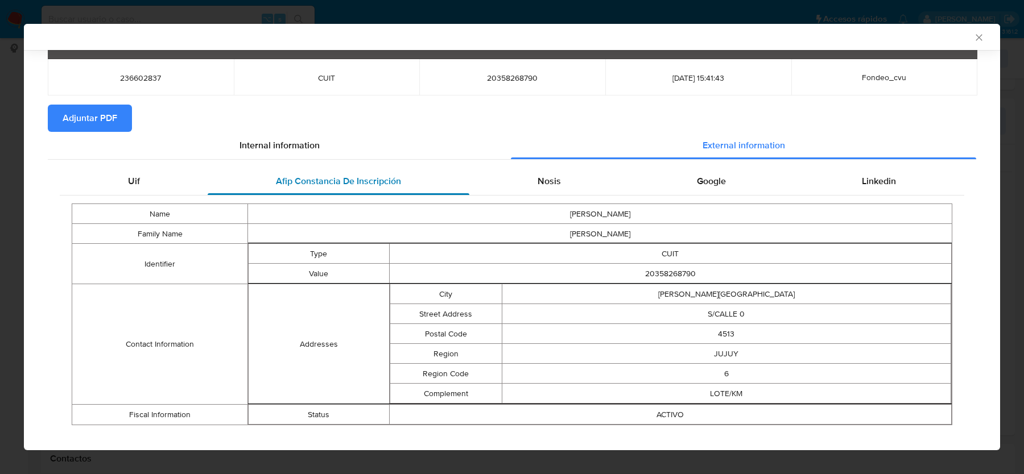
scroll to position [80, 0]
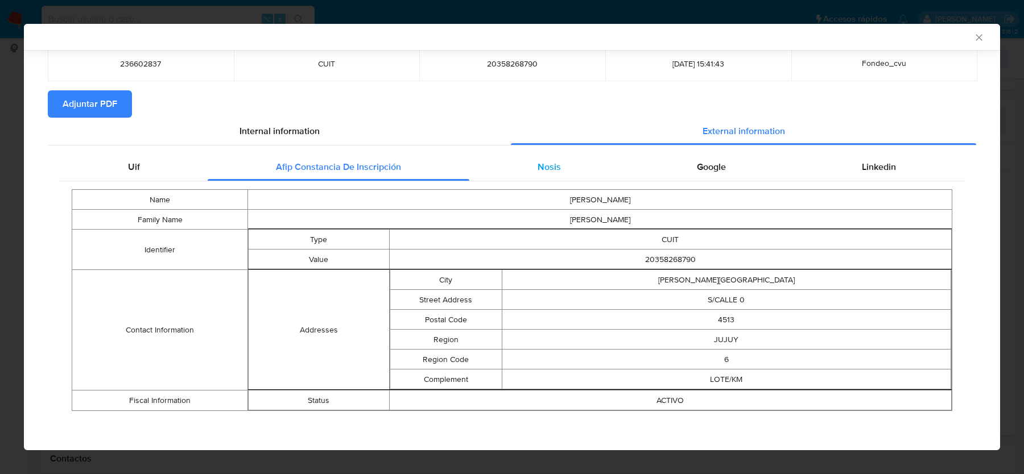
click at [492, 171] on div "Nosis" at bounding box center [548, 167] width 159 height 27
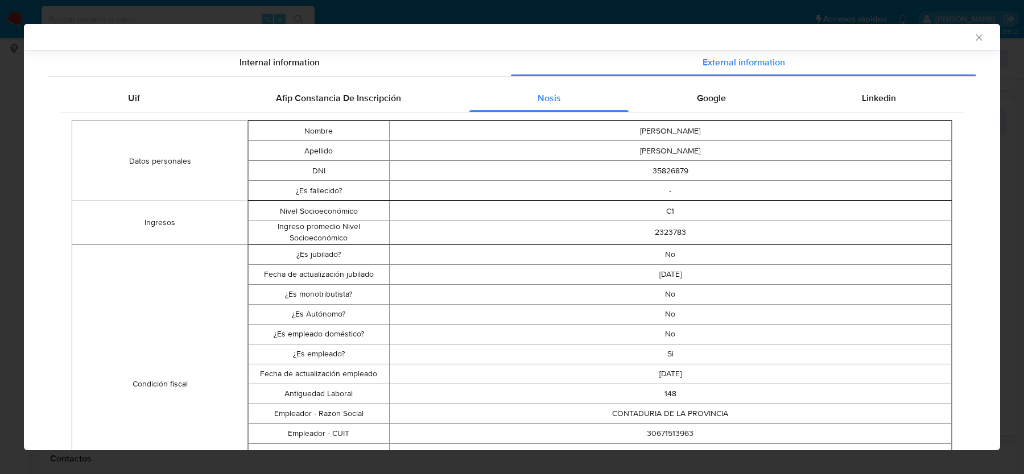
scroll to position [165, 0]
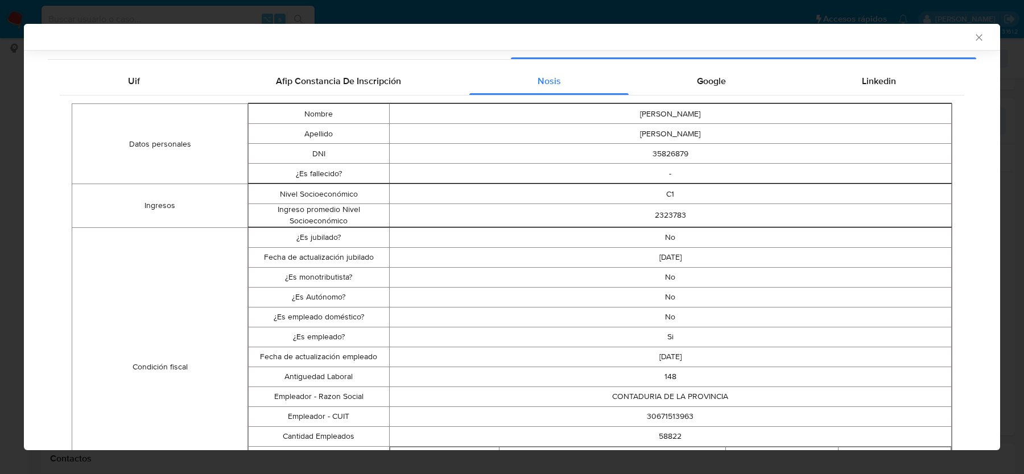
click at [669, 372] on td "148" at bounding box center [670, 377] width 562 height 20
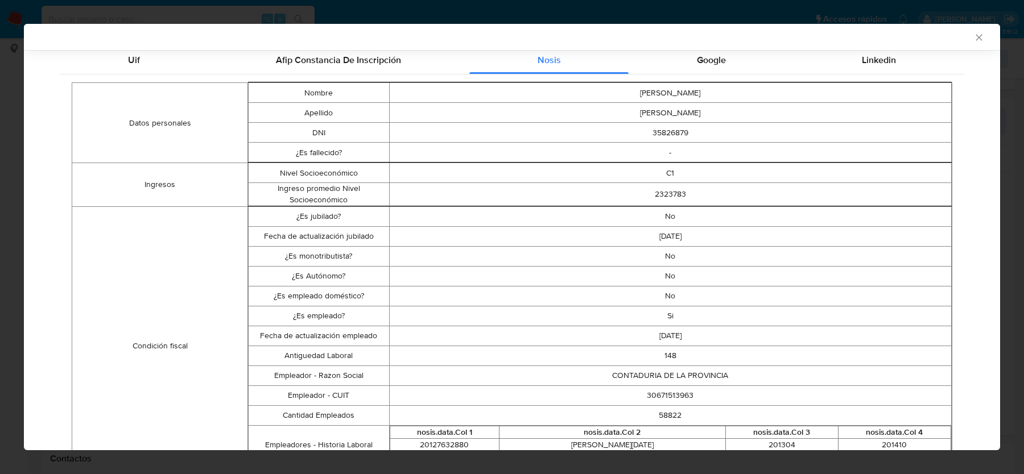
scroll to position [191, 0]
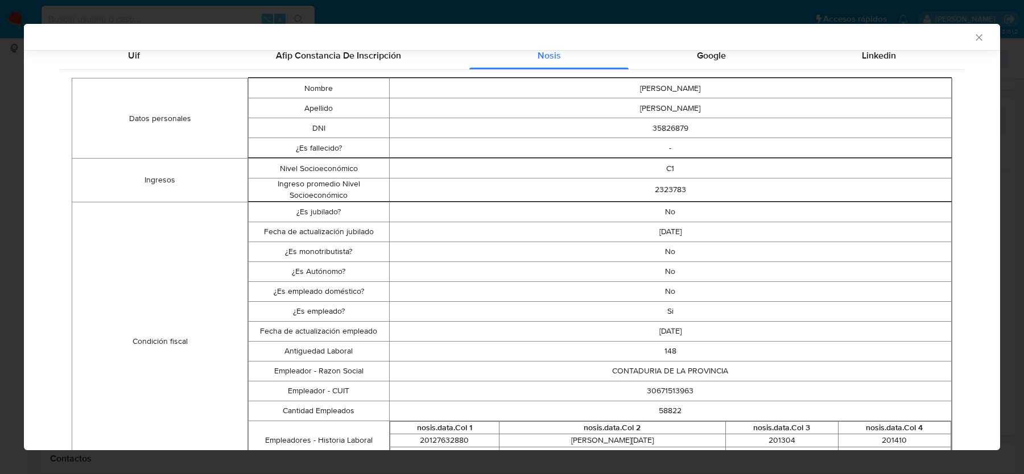
click at [666, 393] on td "30671513963" at bounding box center [670, 391] width 562 height 20
copy td "30671513963"
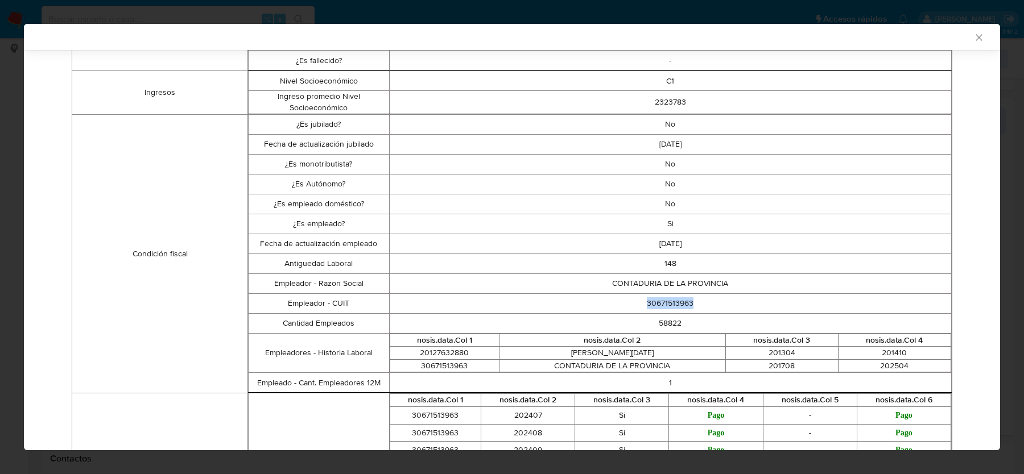
scroll to position [0, 0]
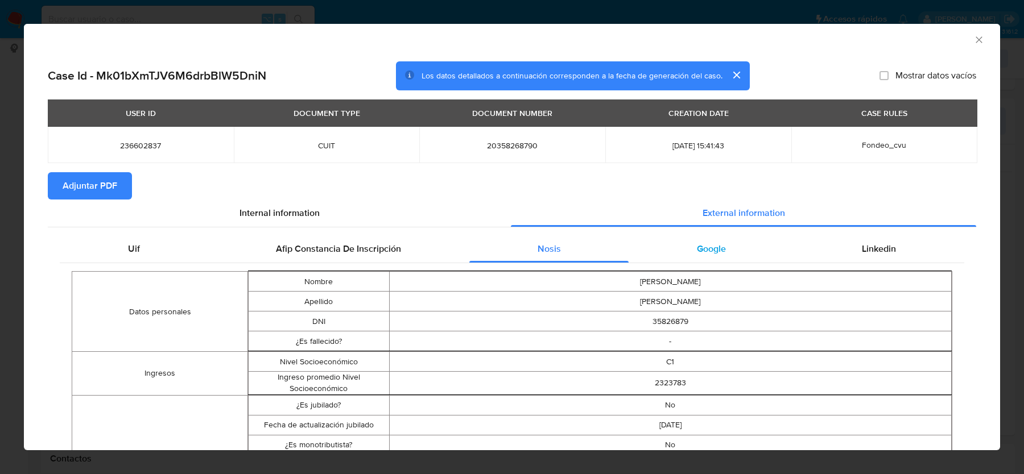
click at [722, 251] on span "Google" at bounding box center [711, 248] width 29 height 13
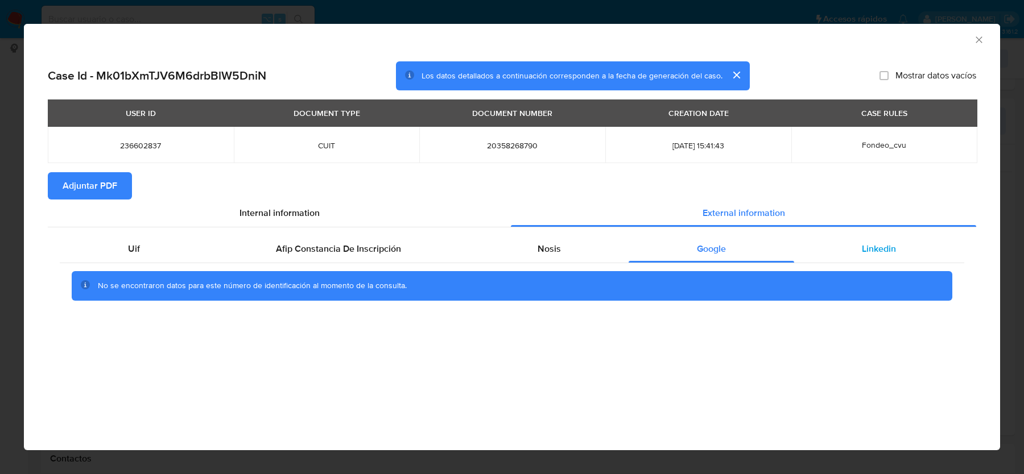
click at [861, 260] on div "Linkedin" at bounding box center [879, 248] width 170 height 27
click at [975, 36] on icon "Cerrar ventana" at bounding box center [978, 39] width 11 height 11
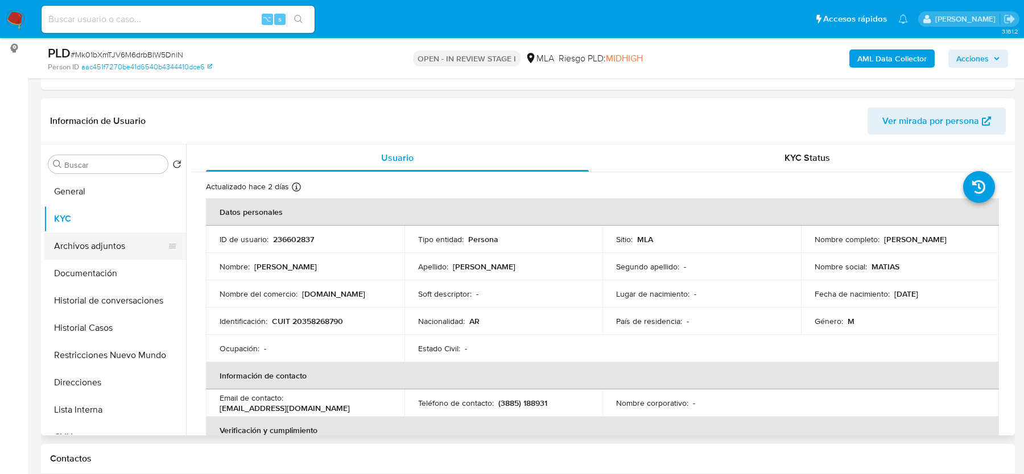
click at [83, 245] on button "Archivos adjuntos" at bounding box center [110, 246] width 133 height 27
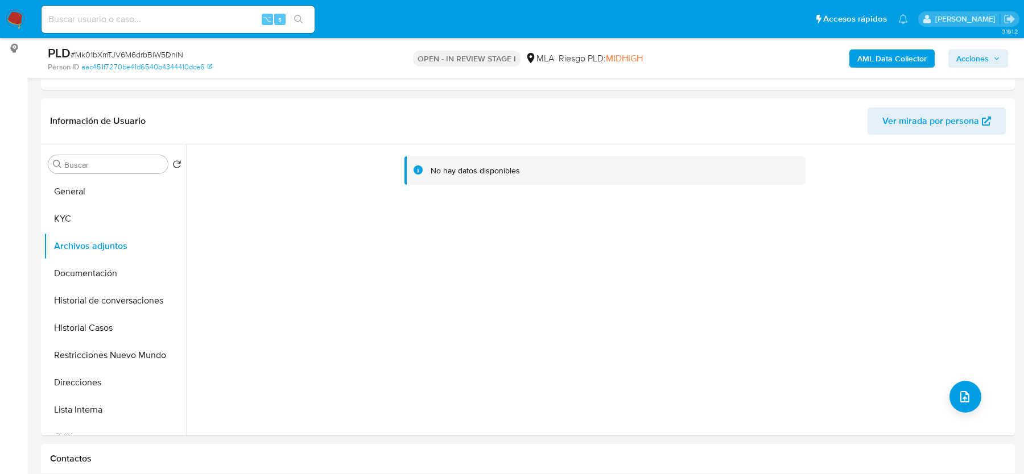
click at [893, 54] on b "AML Data Collector" at bounding box center [891, 58] width 69 height 18
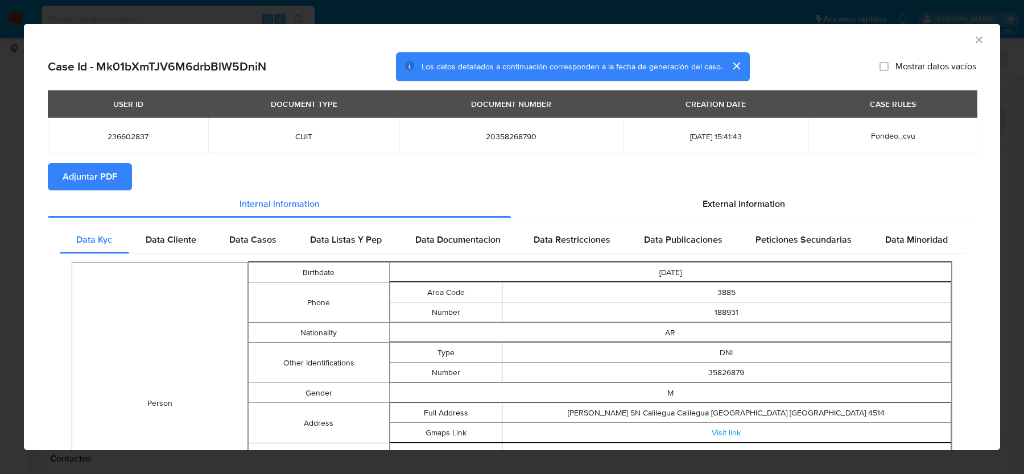
click at [90, 176] on span "Adjuntar PDF" at bounding box center [90, 176] width 55 height 25
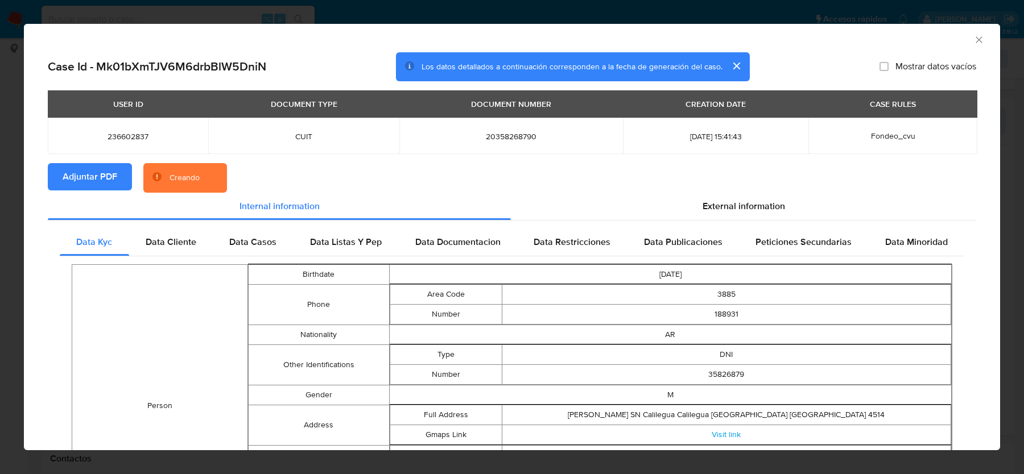
click at [90, 176] on span "Adjuntar PDF" at bounding box center [90, 176] width 55 height 25
click at [500, 137] on span "20358268790" at bounding box center [511, 136] width 196 height 10
click at [500, 138] on span "20358268790" at bounding box center [511, 136] width 196 height 10
copy span "20358268790"
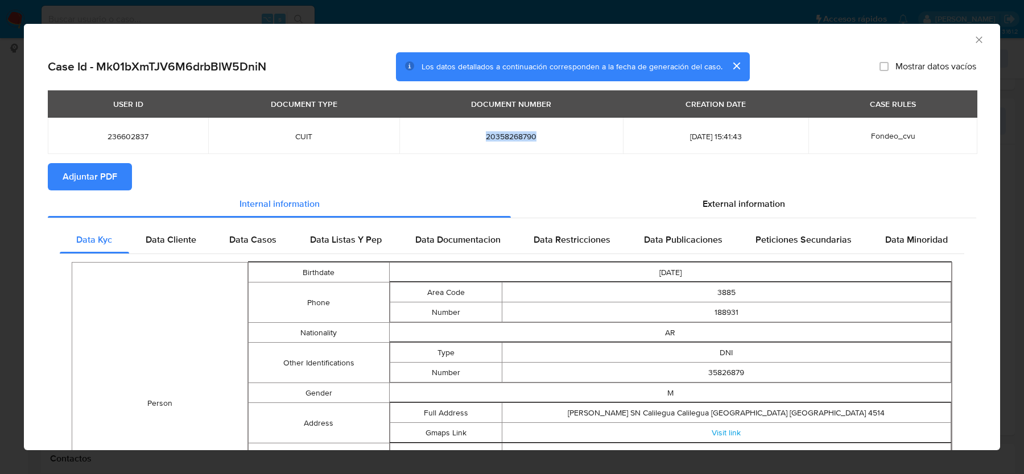
click at [980, 40] on icon "Cerrar ventana" at bounding box center [978, 39] width 11 height 11
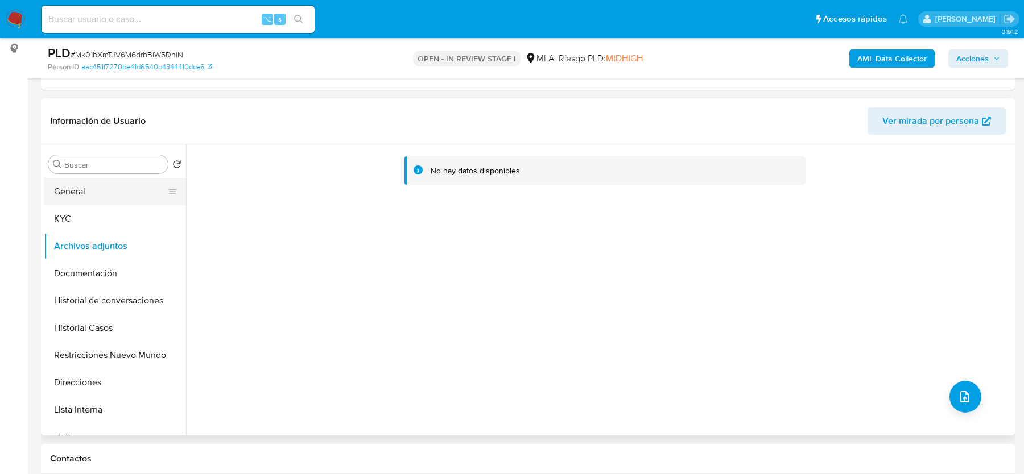
click at [97, 202] on button "General" at bounding box center [110, 191] width 133 height 27
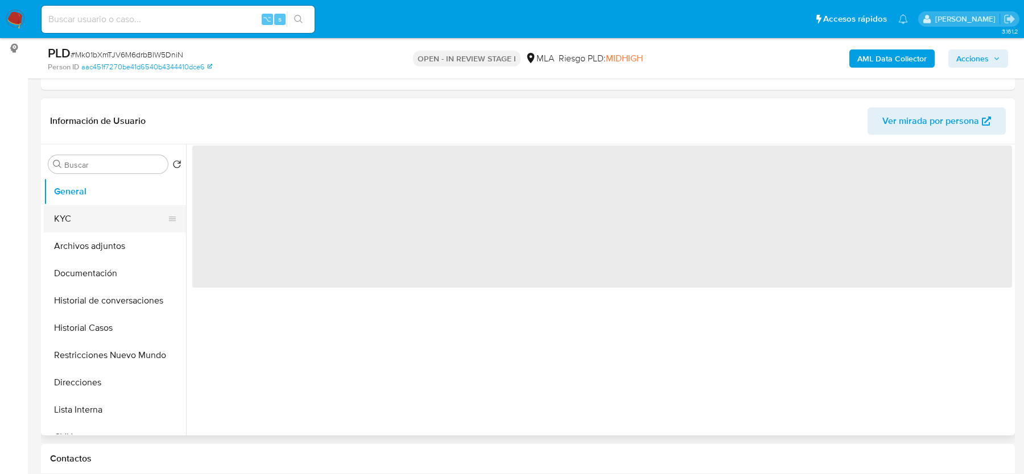
click at [97, 211] on button "KYC" at bounding box center [110, 218] width 133 height 27
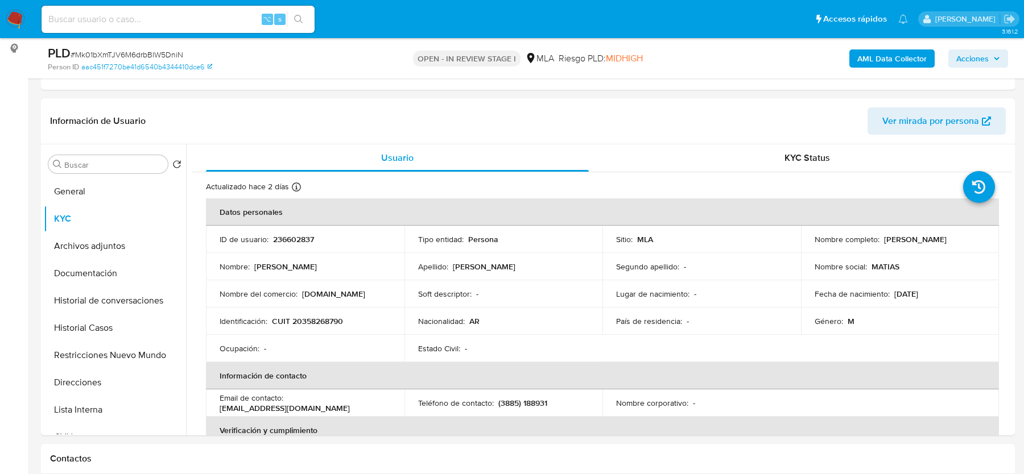
click at [442, 57] on p "OPEN - IN REVIEW STAGE I" at bounding box center [466, 59] width 107 height 16
click at [436, 57] on p "OPEN - IN REVIEW STAGE I" at bounding box center [466, 59] width 107 height 16
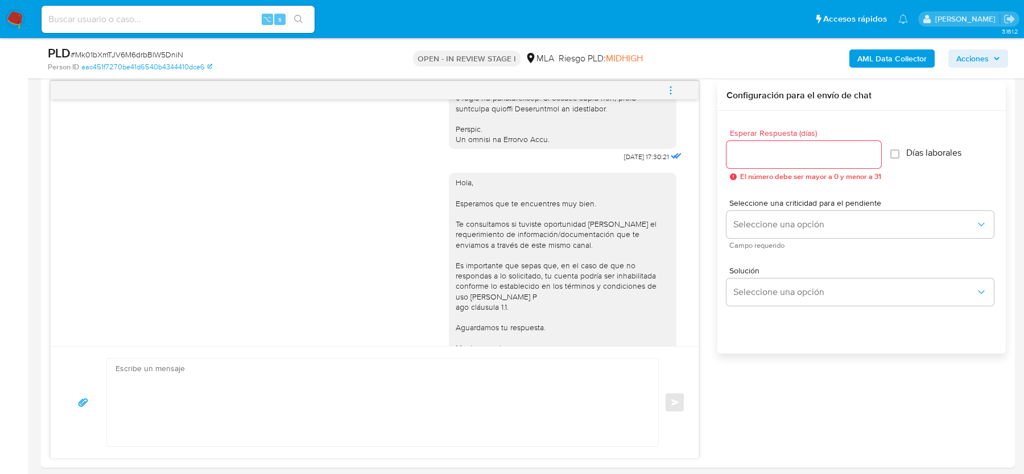
scroll to position [562, 0]
drag, startPoint x: 645, startPoint y: 176, endPoint x: 601, endPoint y: 176, distance: 43.8
copy div "[DATE]"
click at [629, 162] on span "[DATE] 17:30:21" at bounding box center [646, 157] width 45 height 9
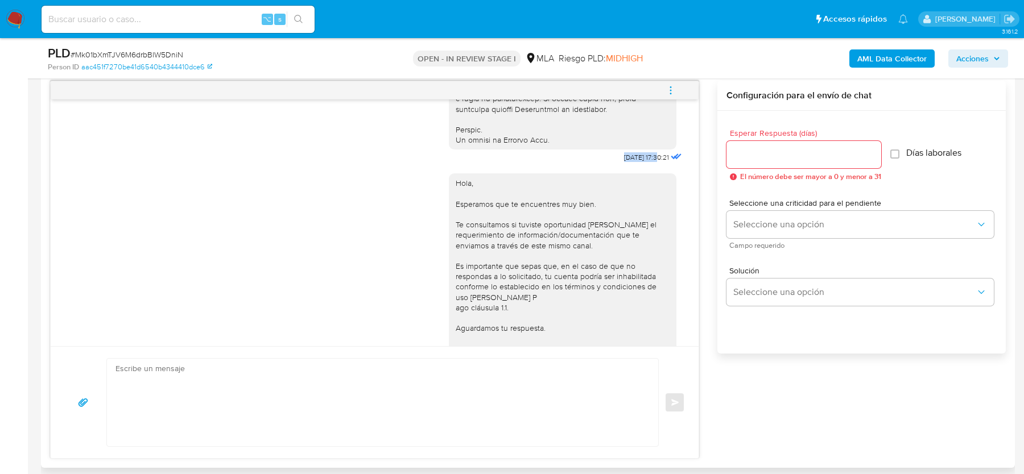
drag, startPoint x: 610, startPoint y: 176, endPoint x: 646, endPoint y: 177, distance: 36.4
copy span "[DATE]"
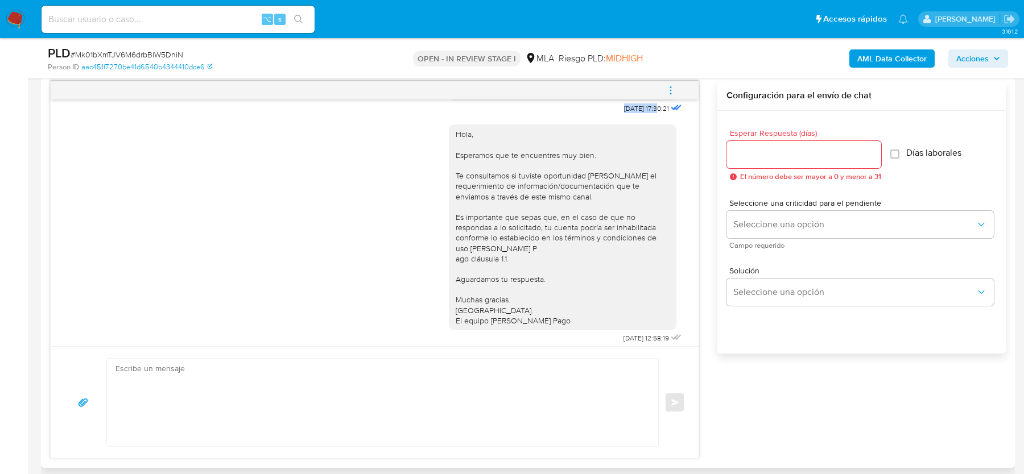
scroll to position [648, 0]
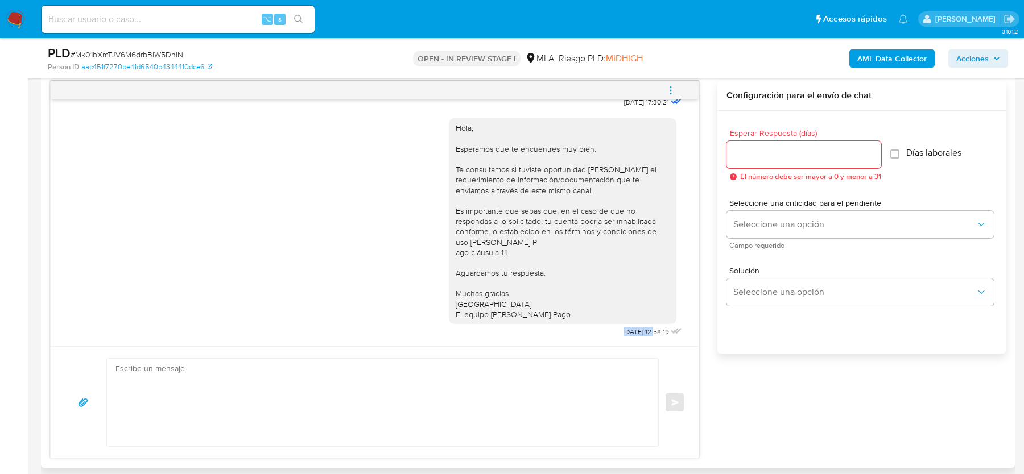
drag, startPoint x: 609, startPoint y: 329, endPoint x: 643, endPoint y: 330, distance: 34.1
click at [643, 330] on span "[DATE] 12:58:19" at bounding box center [645, 332] width 45 height 9
copy span "[DATE]"
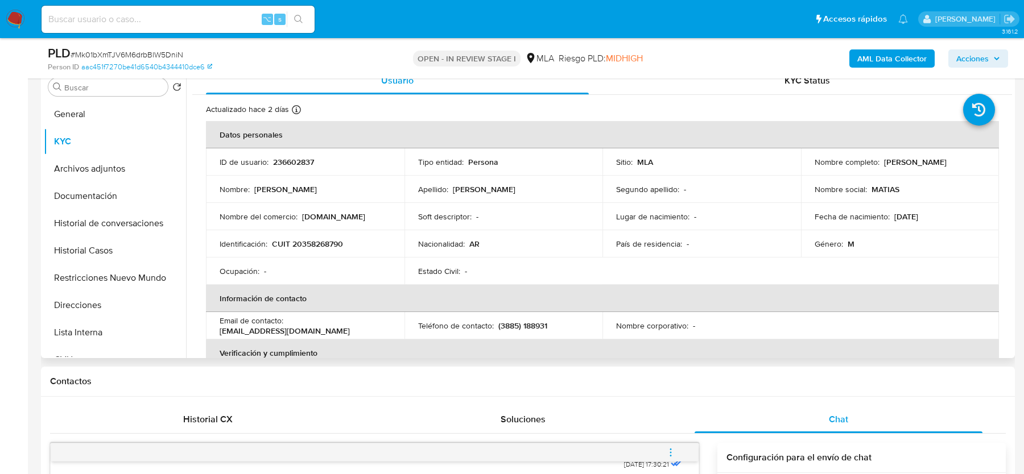
scroll to position [221, 0]
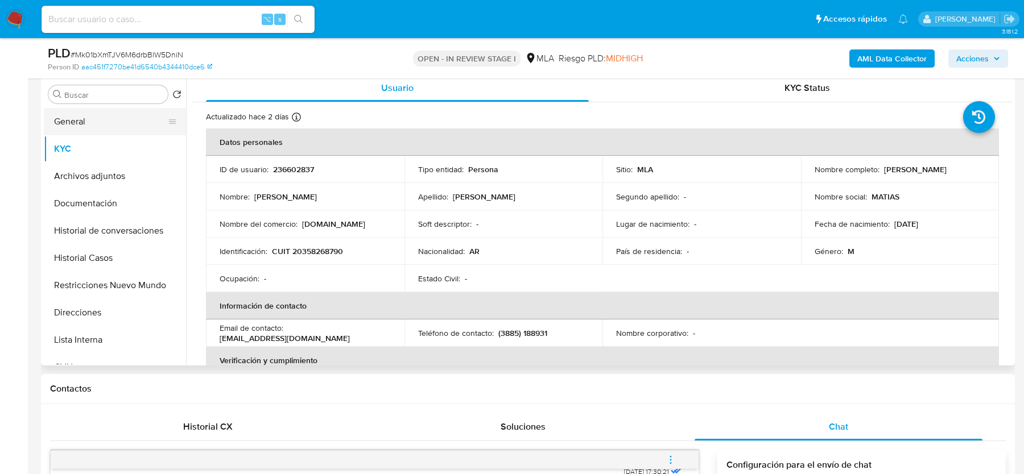
click at [99, 120] on button "General" at bounding box center [110, 121] width 133 height 27
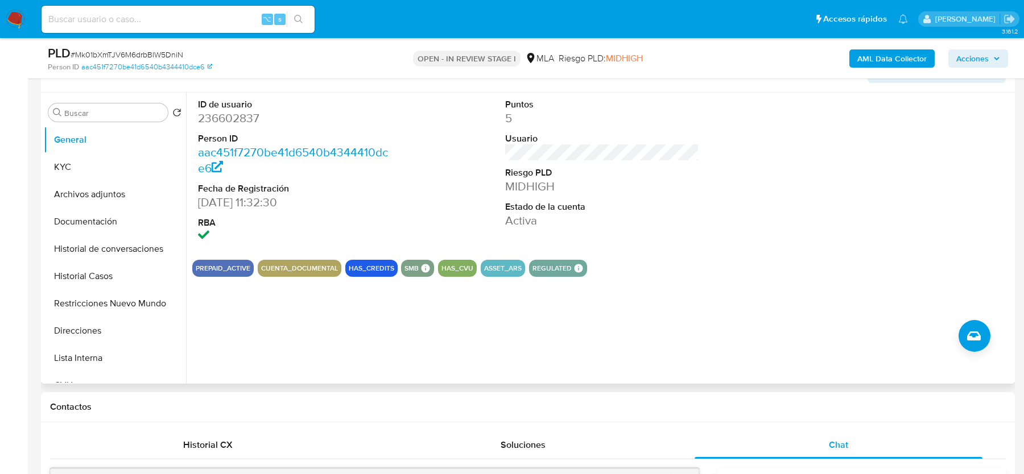
scroll to position [205, 0]
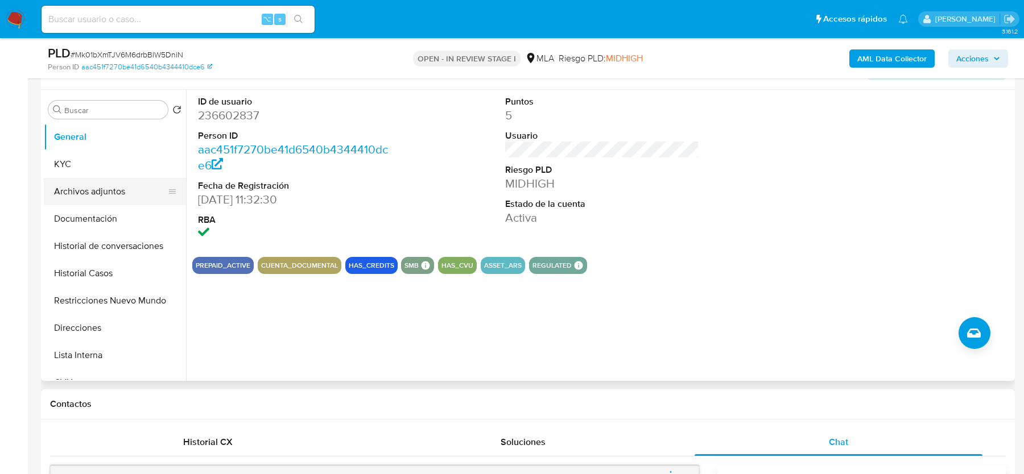
click at [55, 194] on button "Archivos adjuntos" at bounding box center [110, 191] width 133 height 27
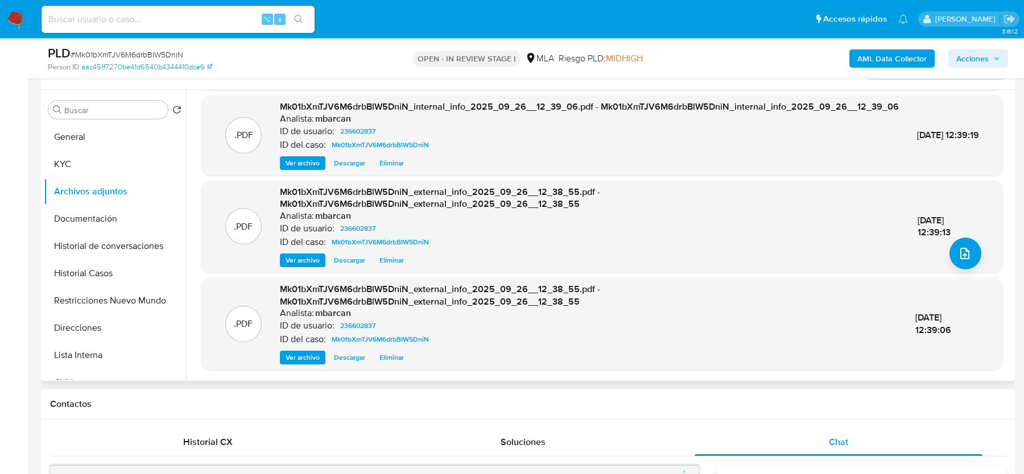
scroll to position [0, 0]
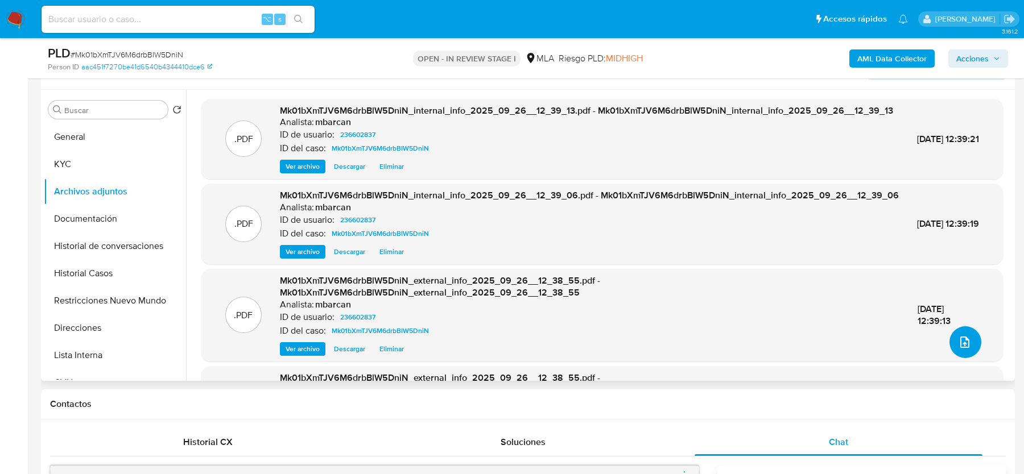
click at [958, 329] on button "upload-file" at bounding box center [965, 342] width 32 height 32
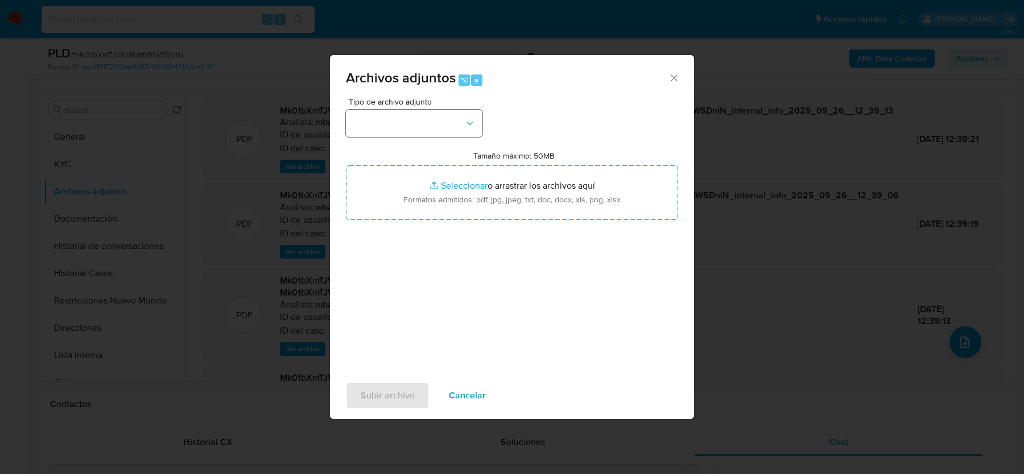
drag, startPoint x: 513, startPoint y: 123, endPoint x: 419, endPoint y: 118, distance: 94.6
click at [419, 104] on span "Tipo de archivo adjunto" at bounding box center [417, 102] width 136 height 8
click at [419, 118] on button "button" at bounding box center [414, 123] width 136 height 27
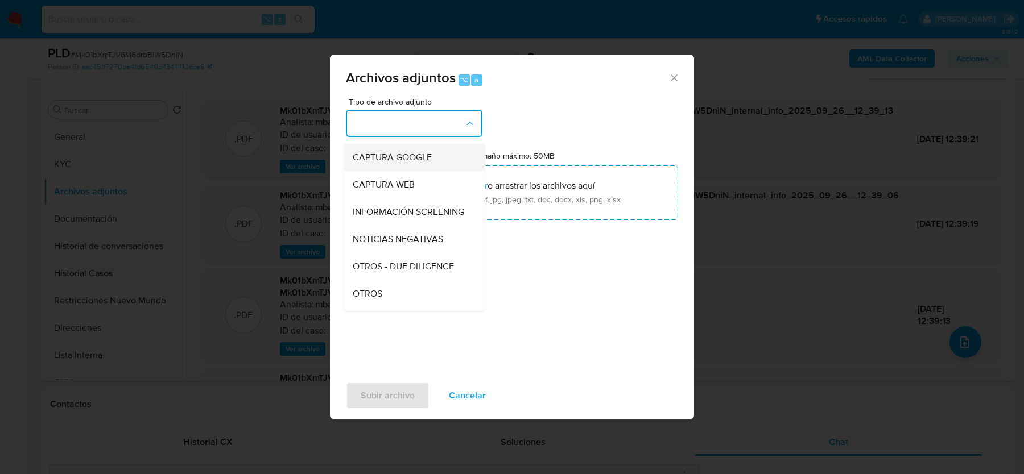
scroll to position [109, 0]
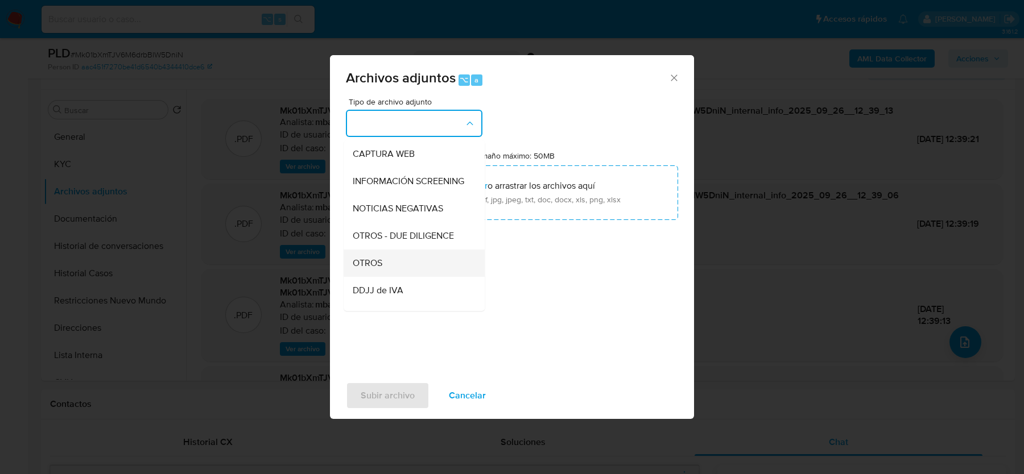
click at [384, 251] on div "OTROS" at bounding box center [411, 263] width 116 height 27
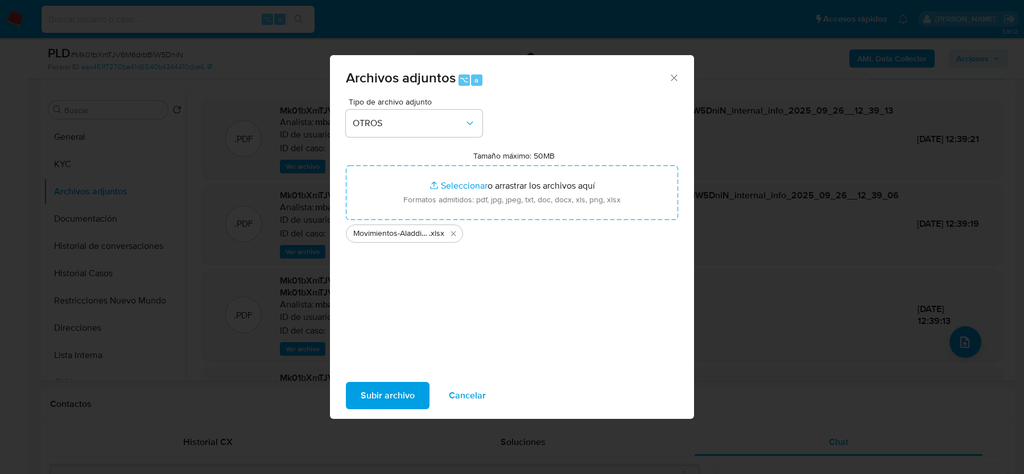
click at [380, 403] on span "Subir archivo" at bounding box center [388, 395] width 54 height 25
